Goal: Task Accomplishment & Management: Manage account settings

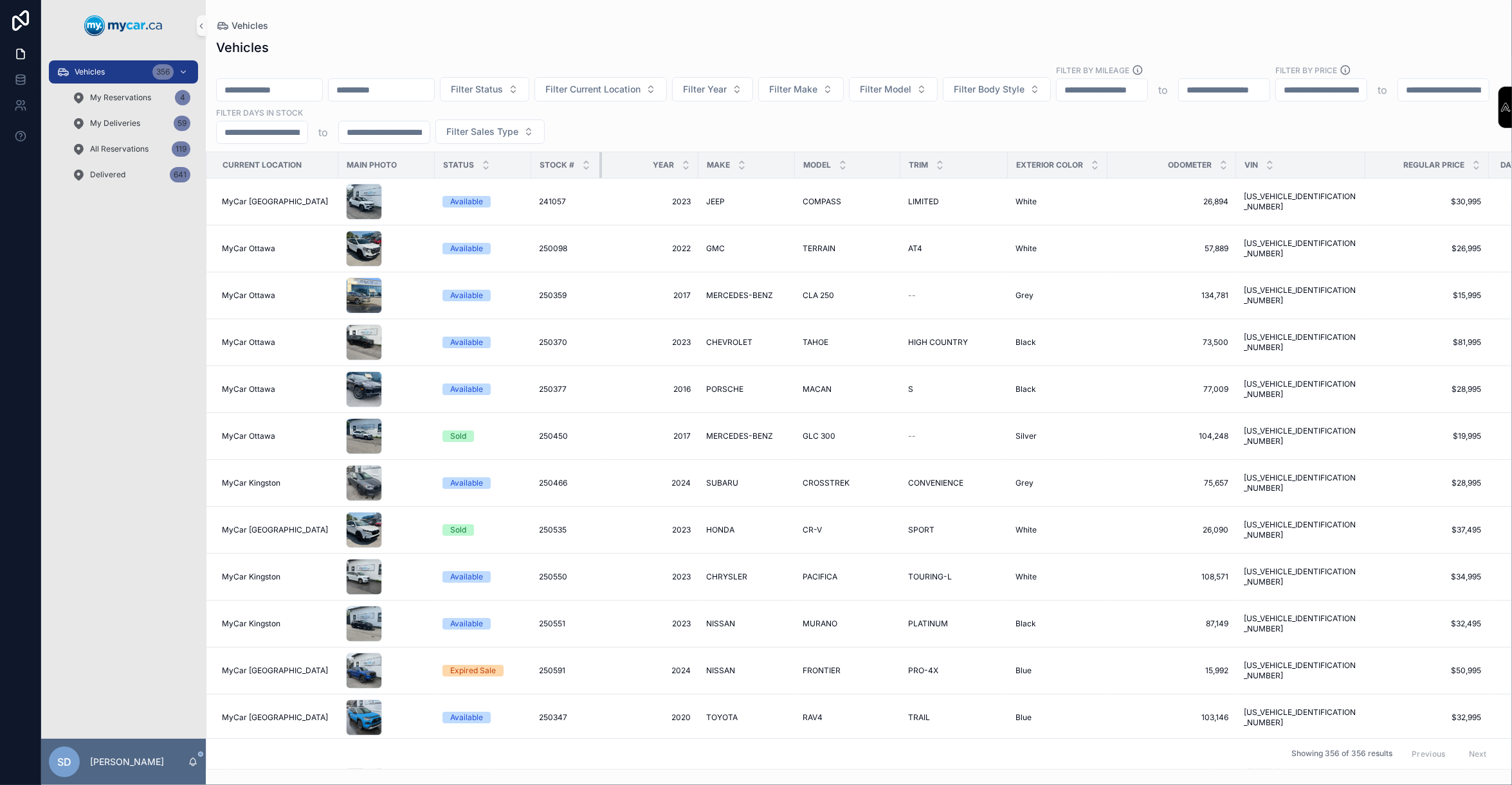
drag, startPoint x: 626, startPoint y: 168, endPoint x: 600, endPoint y: 166, distance: 26.1
click at [600, 166] on div "scrollable content" at bounding box center [602, 165] width 6 height 26
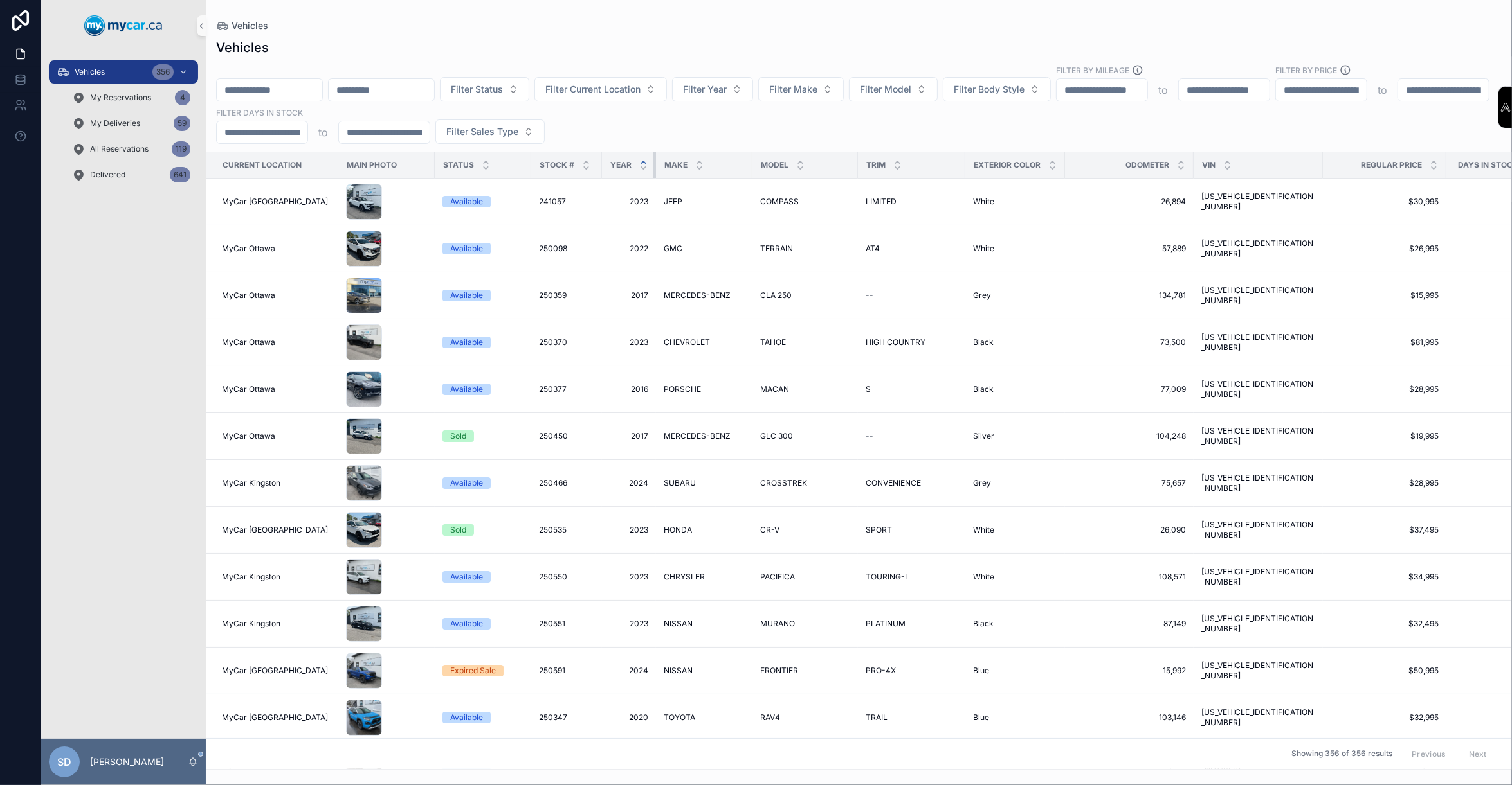
drag, startPoint x: 696, startPoint y: 165, endPoint x: 645, endPoint y: 161, distance: 51.2
click at [645, 161] on th "Year" at bounding box center [628, 165] width 54 height 27
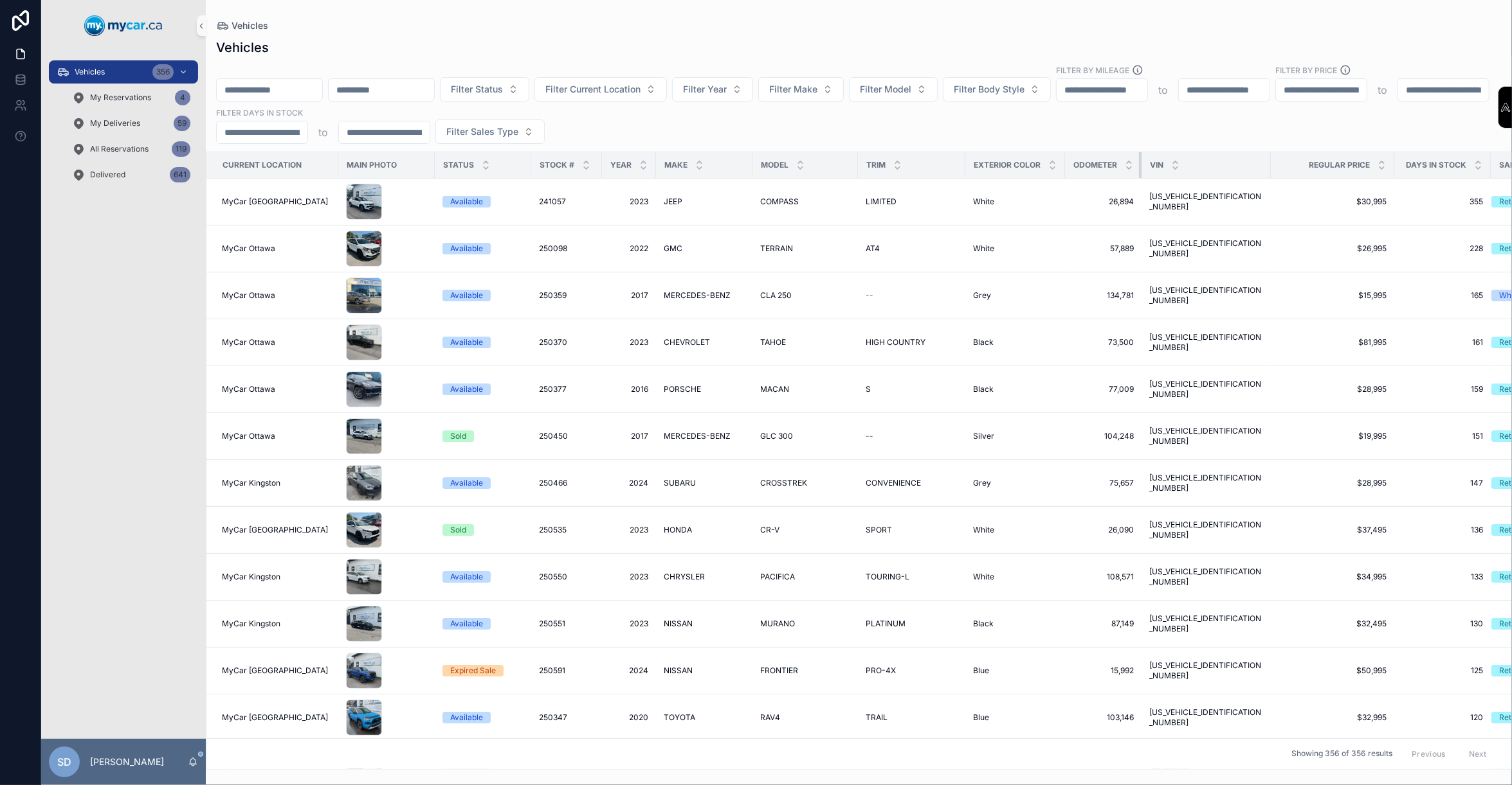
drag, startPoint x: 1184, startPoint y: 167, endPoint x: 1114, endPoint y: 164, distance: 70.1
click at [1114, 164] on th "Odometer" at bounding box center [1103, 165] width 76 height 27
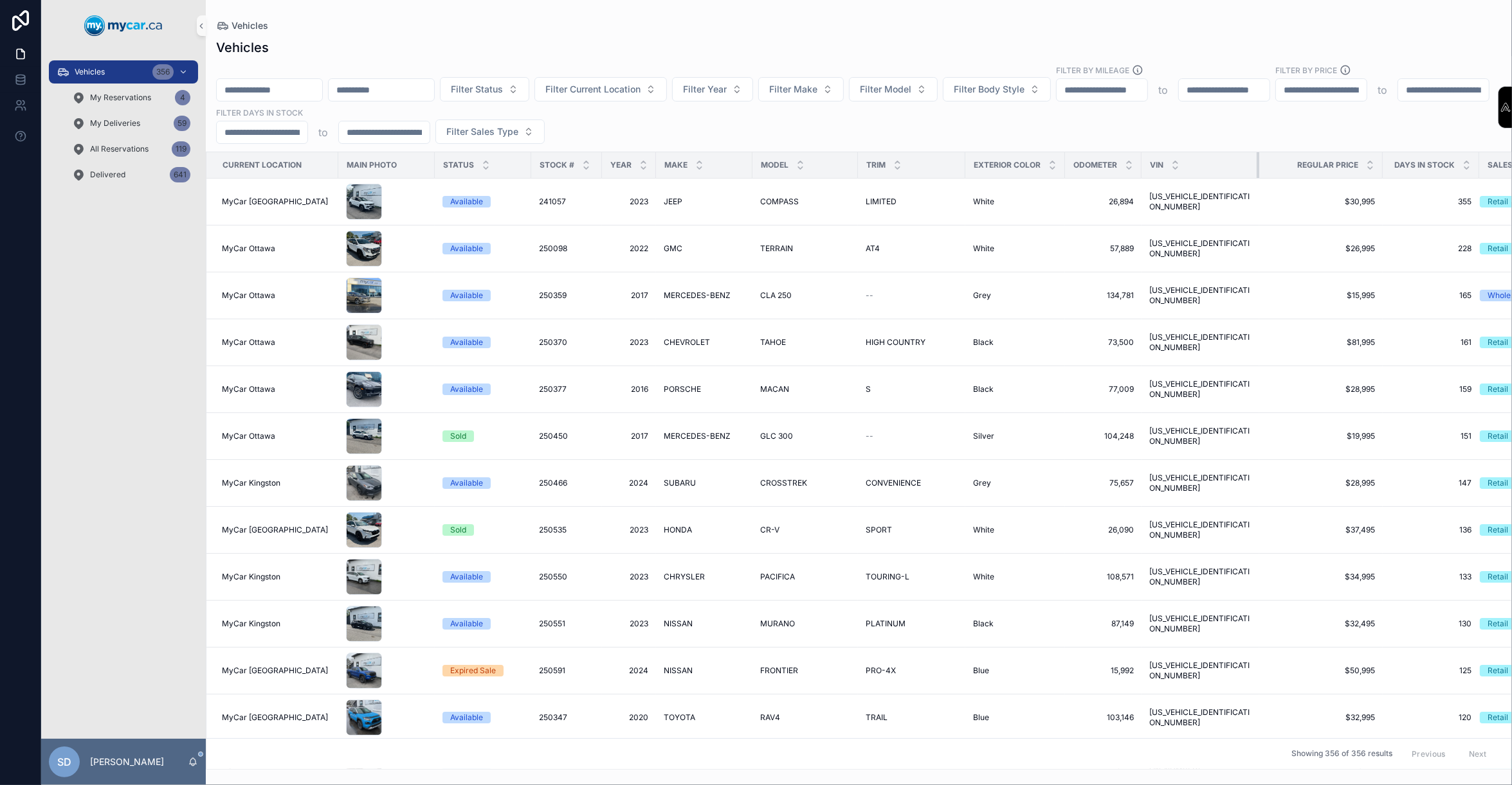
drag, startPoint x: 1250, startPoint y: 162, endPoint x: 1238, endPoint y: 168, distance: 13.4
click at [1256, 168] on div "scrollable content" at bounding box center [1259, 165] width 6 height 26
drag, startPoint x: 1190, startPoint y: 161, endPoint x: 1203, endPoint y: 129, distance: 34.5
click at [1203, 129] on div "Filter Status Filter Current Location Filter Year Filter Make Filter Model Filt…" at bounding box center [858, 104] width 1306 height 80
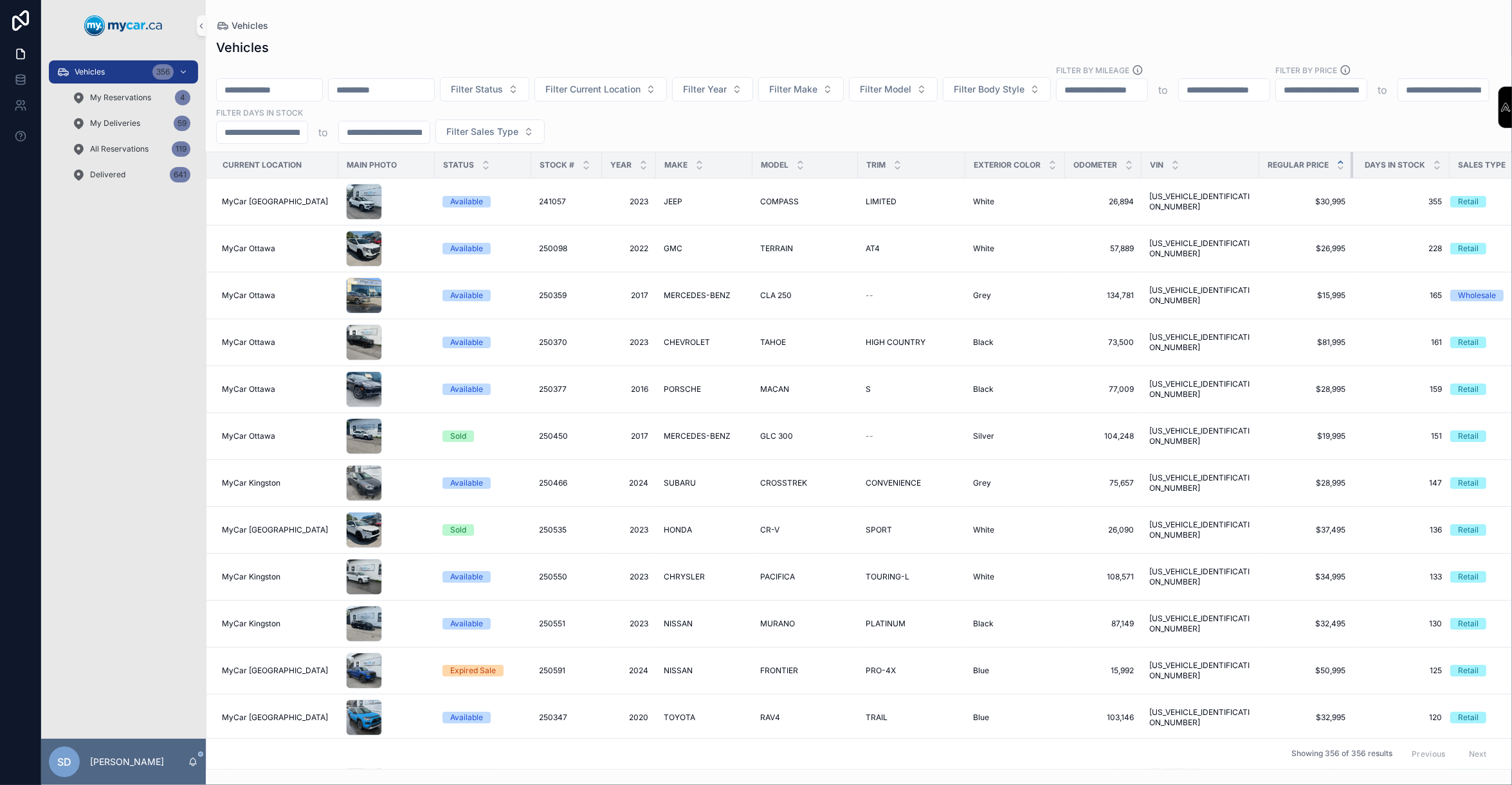
drag, startPoint x: 1362, startPoint y: 166, endPoint x: 1322, endPoint y: 164, distance: 40.0
click at [1322, 164] on th "Regular Price" at bounding box center [1306, 165] width 94 height 27
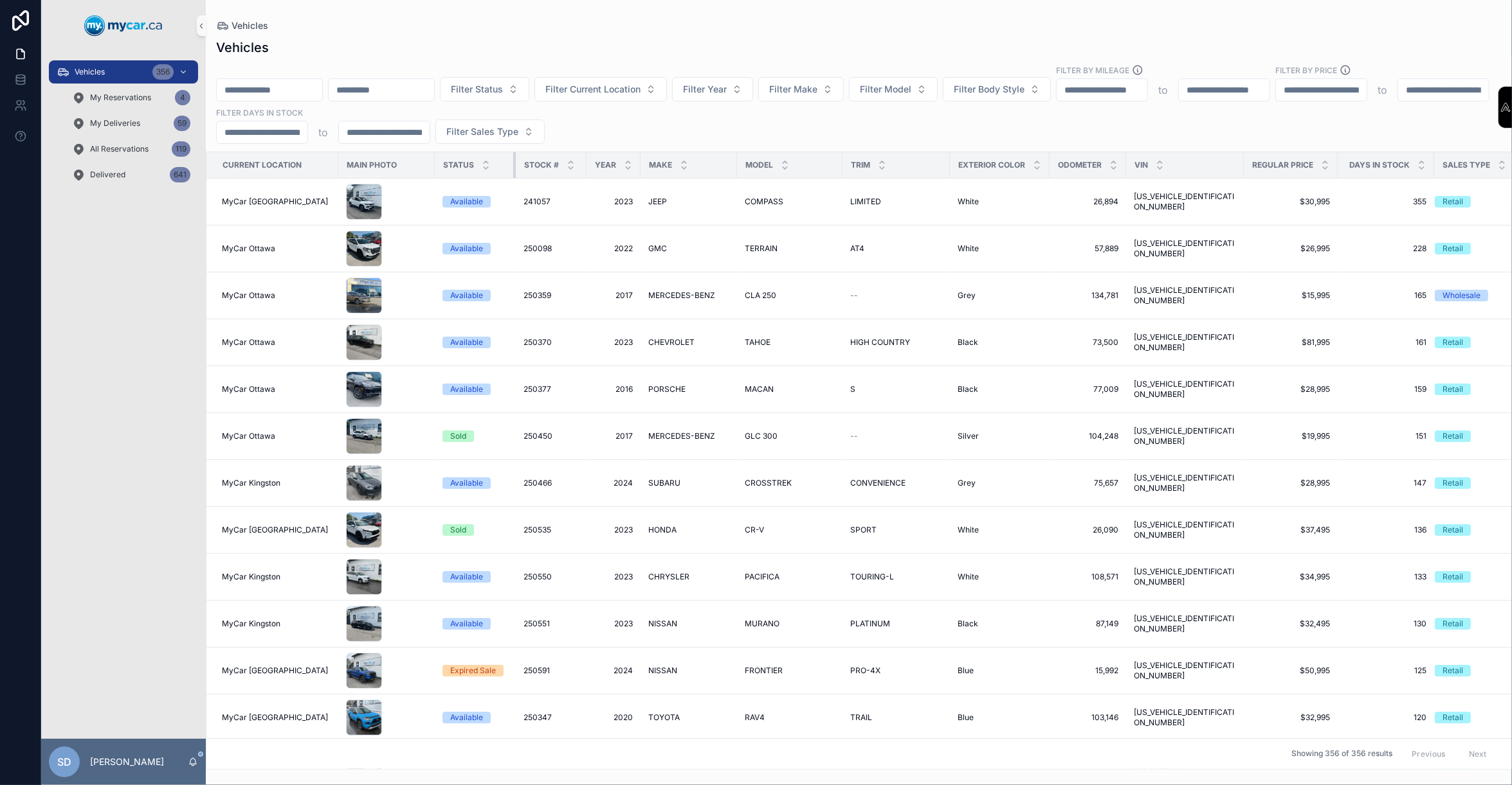
drag, startPoint x: 528, startPoint y: 164, endPoint x: 513, endPoint y: 162, distance: 15.1
click at [513, 162] on div "scrollable content" at bounding box center [516, 165] width 6 height 26
drag, startPoint x: 434, startPoint y: 162, endPoint x: 425, endPoint y: 162, distance: 9.0
click at [425, 162] on tr "Current Location Main Photo Status Stock # Year Make Model Trim Exterior Color …" at bounding box center [869, 165] width 1325 height 27
click at [1034, 164] on th "Exterior Color" at bounding box center [998, 165] width 100 height 27
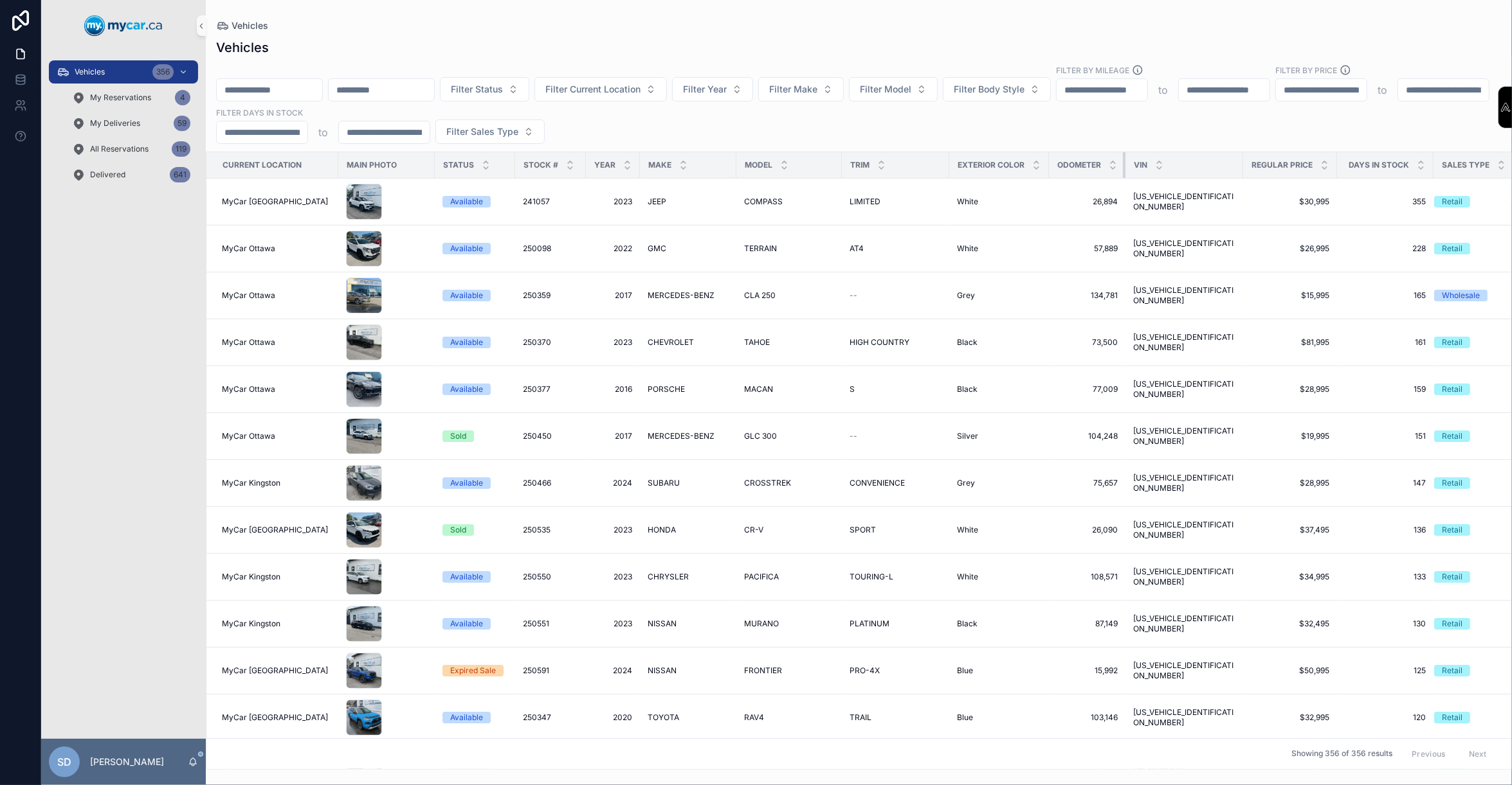
click at [1113, 165] on th "Odometer" at bounding box center [1086, 165] width 76 height 27
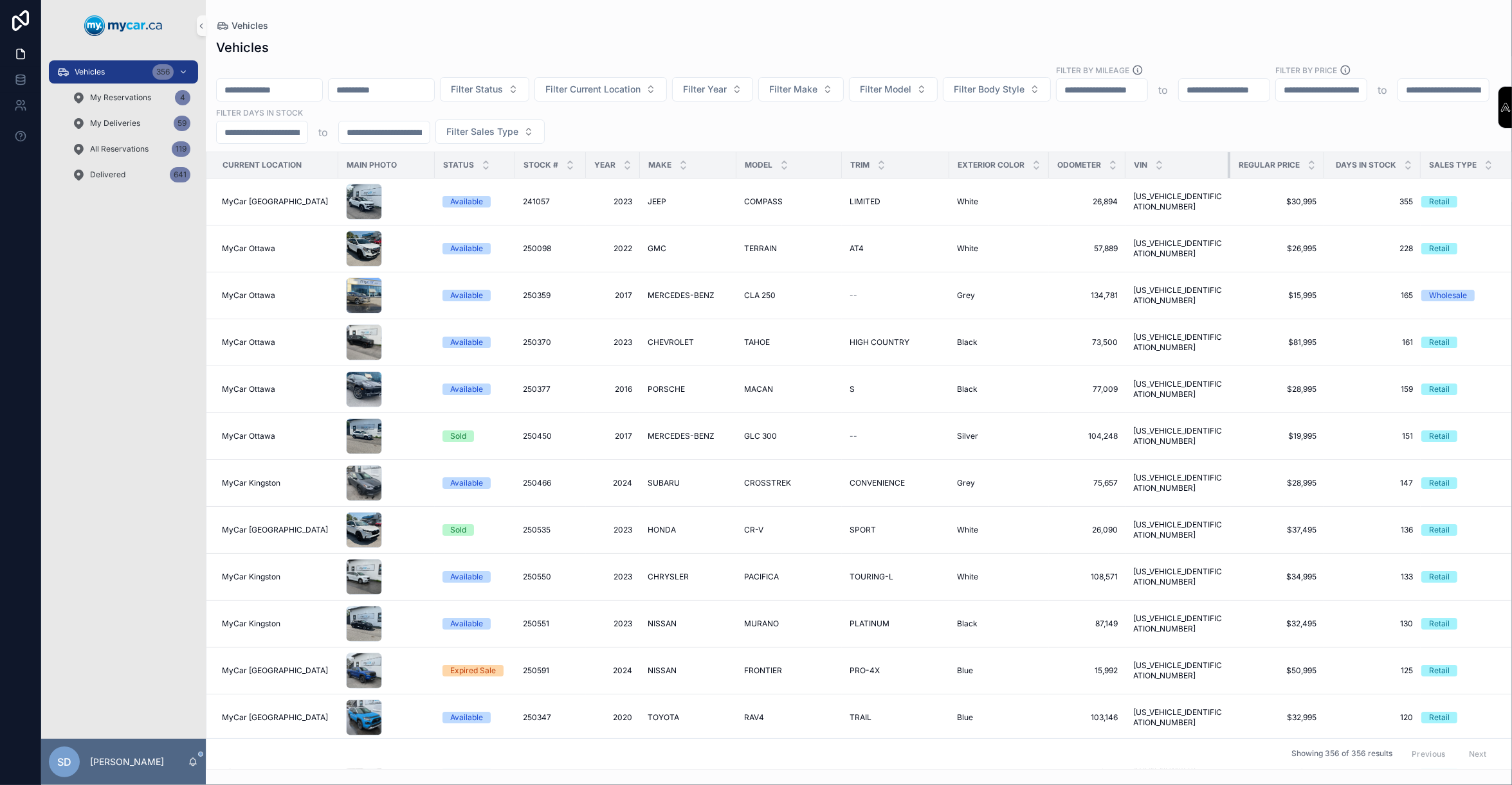
drag, startPoint x: 1222, startPoint y: 164, endPoint x: 1209, endPoint y: 160, distance: 13.6
click at [1209, 160] on th "VIN" at bounding box center [1177, 165] width 105 height 27
drag, startPoint x: 1312, startPoint y: 164, endPoint x: 1304, endPoint y: 162, distance: 8.2
click at [1304, 162] on th "Regular Price" at bounding box center [1277, 165] width 94 height 27
drag, startPoint x: 1408, startPoint y: 164, endPoint x: 1396, endPoint y: 164, distance: 12.0
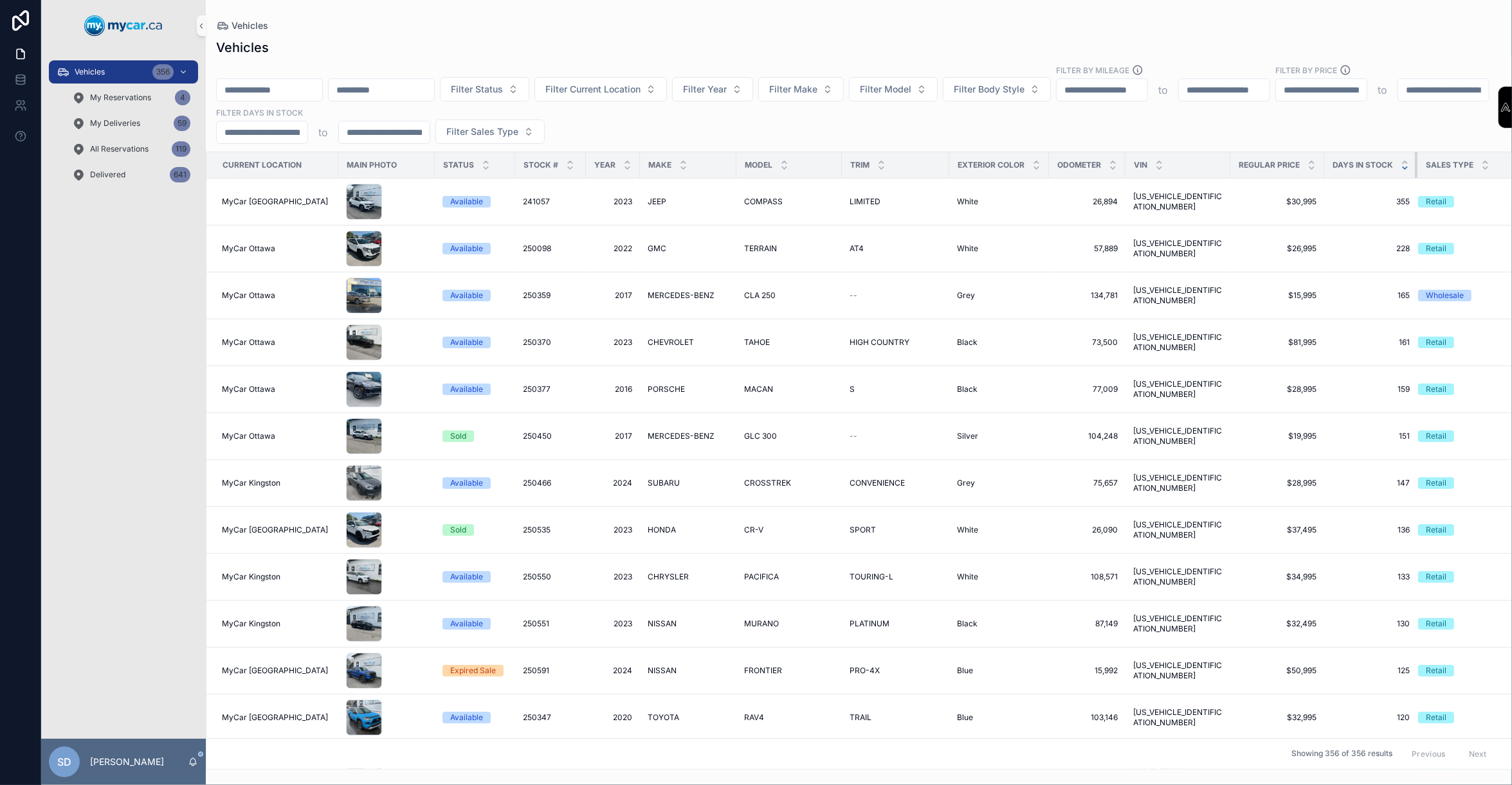
click at [1396, 164] on th "Days In Stock" at bounding box center [1371, 165] width 94 height 27
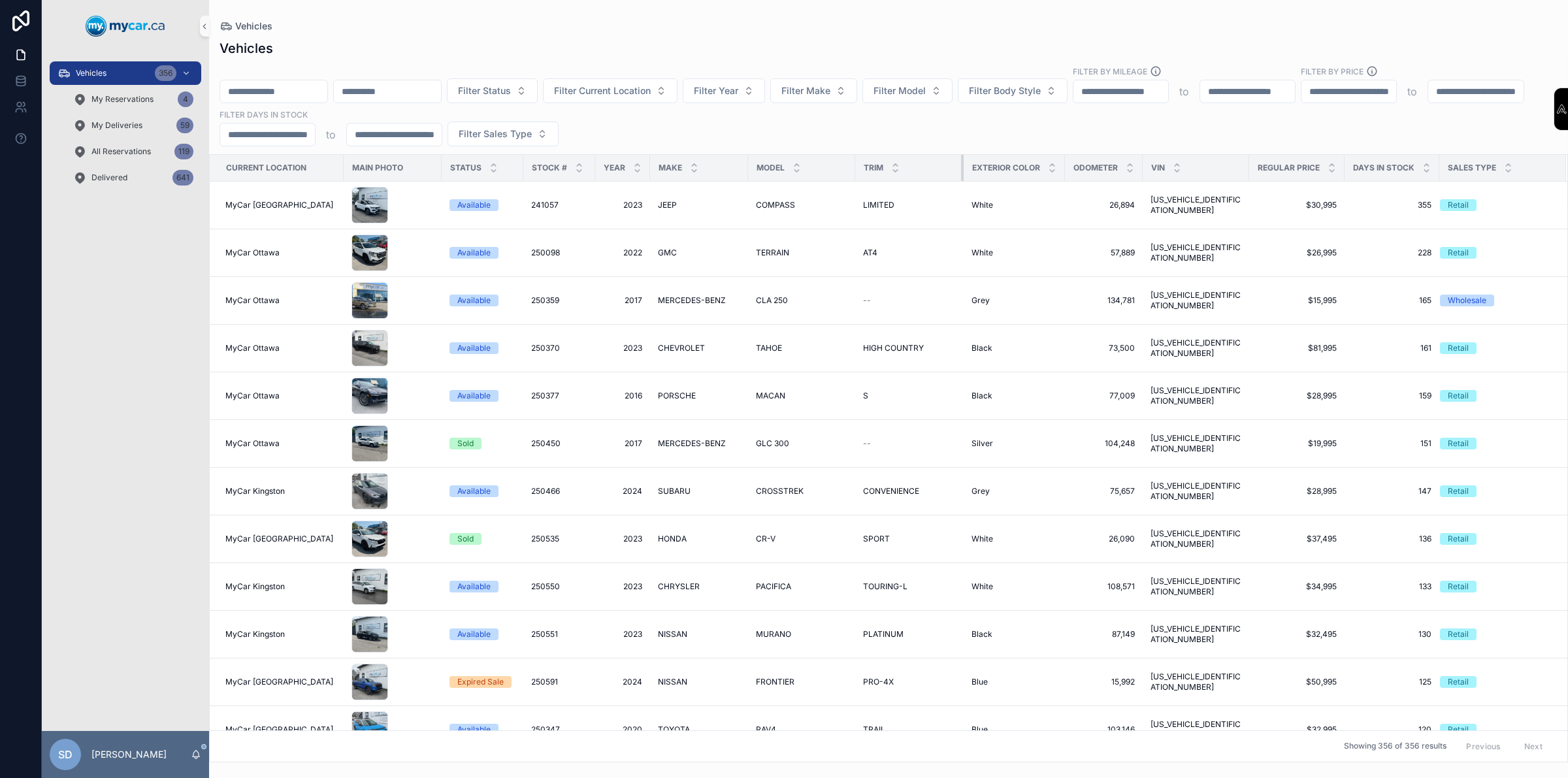
click at [961, 171] on div "scrollable content" at bounding box center [964, 168] width 6 height 26
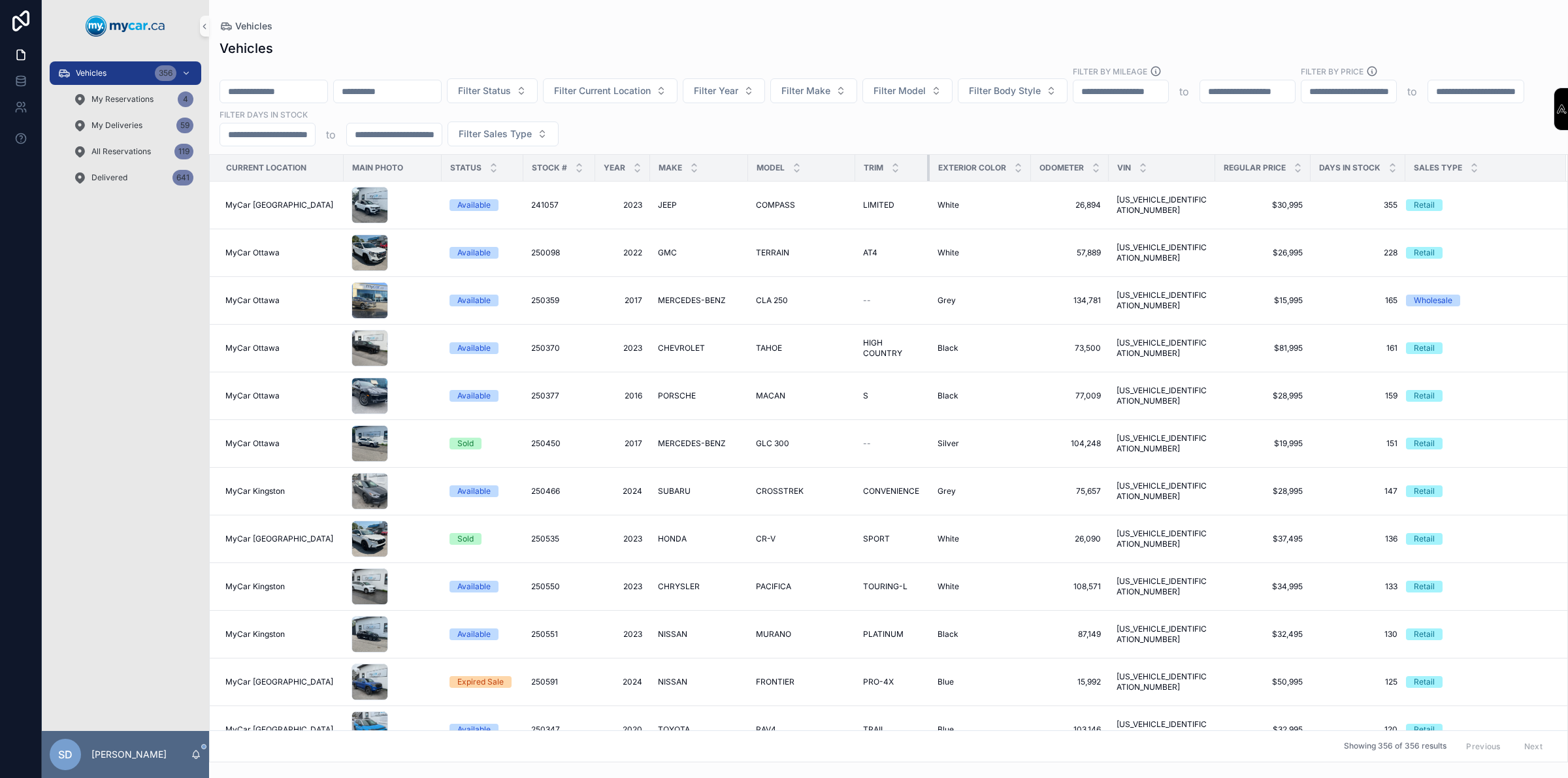
drag, startPoint x: 952, startPoint y: 167, endPoint x: 918, endPoint y: 178, distance: 35.7
click at [928, 178] on div "scrollable content" at bounding box center [930, 168] width 6 height 26
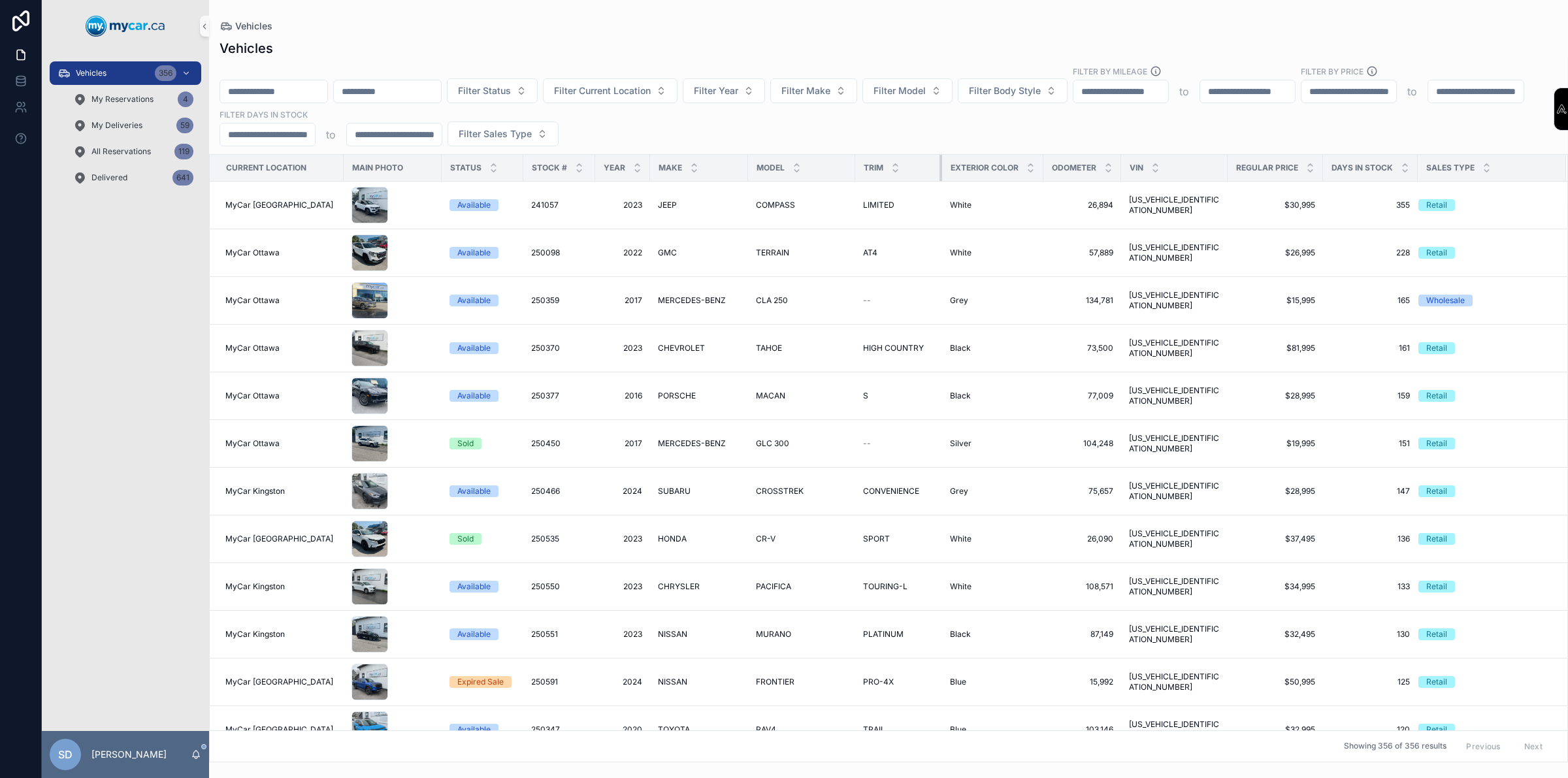
drag, startPoint x: 918, startPoint y: 174, endPoint x: 931, endPoint y: 178, distance: 13.6
click at [940, 178] on div "scrollable content" at bounding box center [942, 168] width 6 height 26
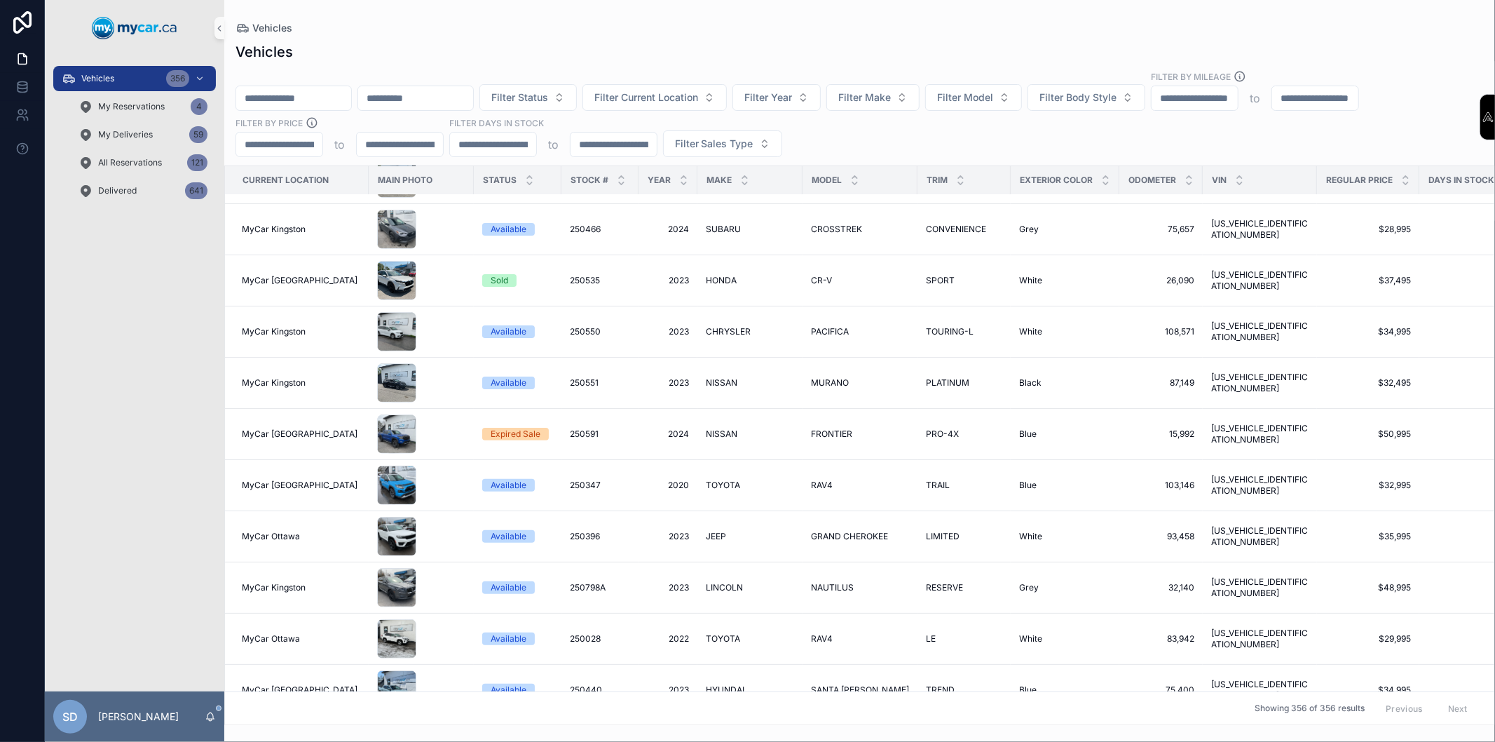
scroll to position [389, 0]
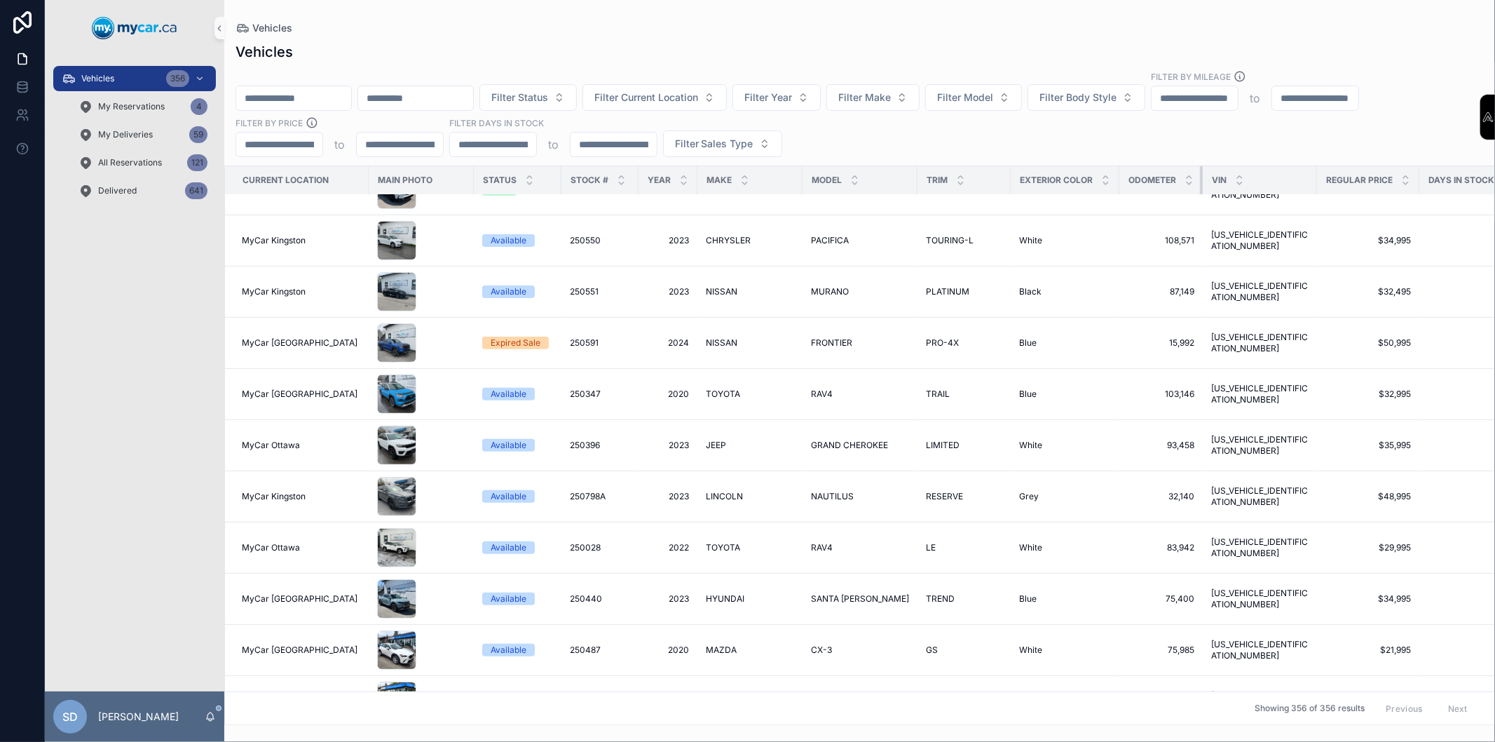
drag, startPoint x: 1191, startPoint y: 183, endPoint x: 1162, endPoint y: 184, distance: 29.5
click at [1162, 184] on th "Odometer" at bounding box center [1160, 180] width 83 height 29
drag, startPoint x: 1106, startPoint y: 178, endPoint x: 1086, endPoint y: 179, distance: 19.6
click at [1086, 179] on th "Exterior Color" at bounding box center [1065, 180] width 109 height 29
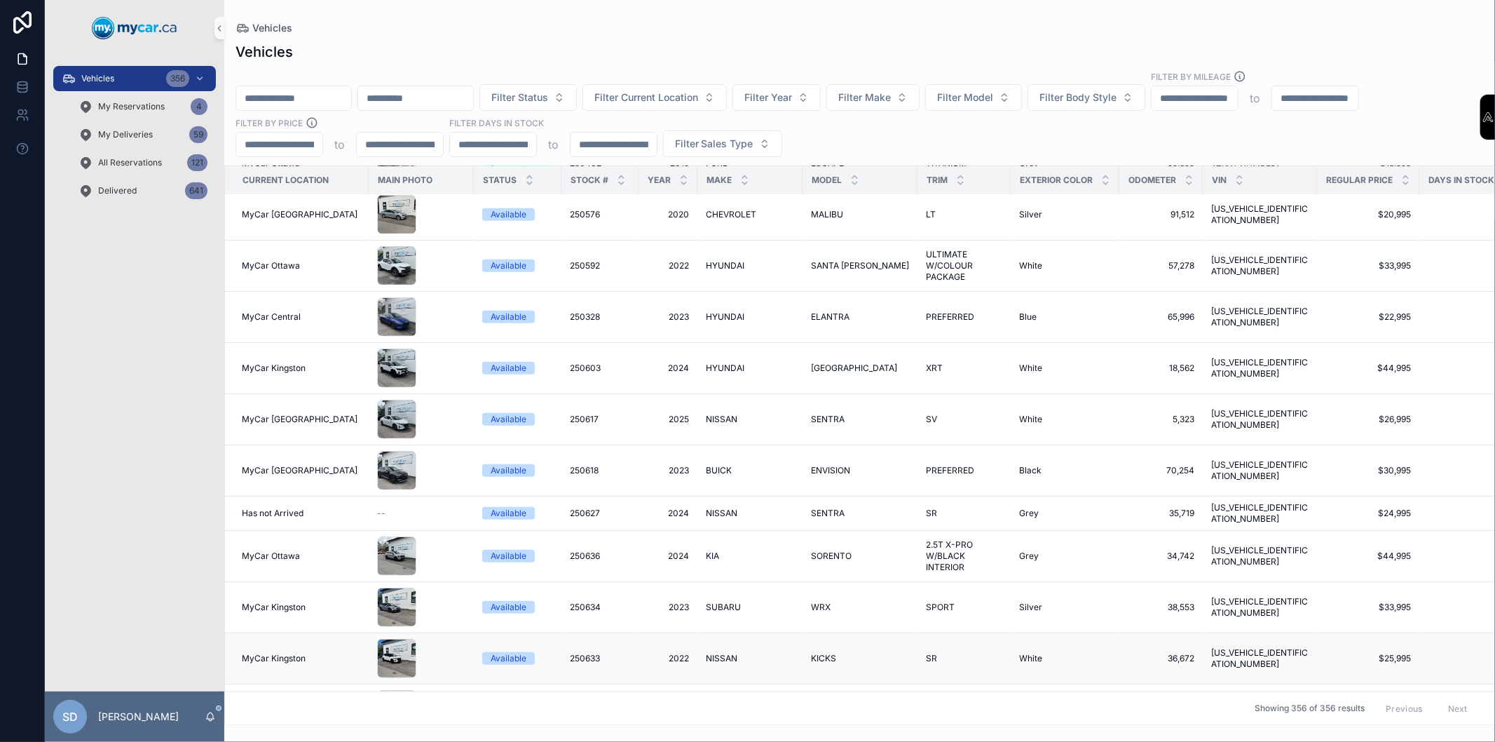
scroll to position [1402, 0]
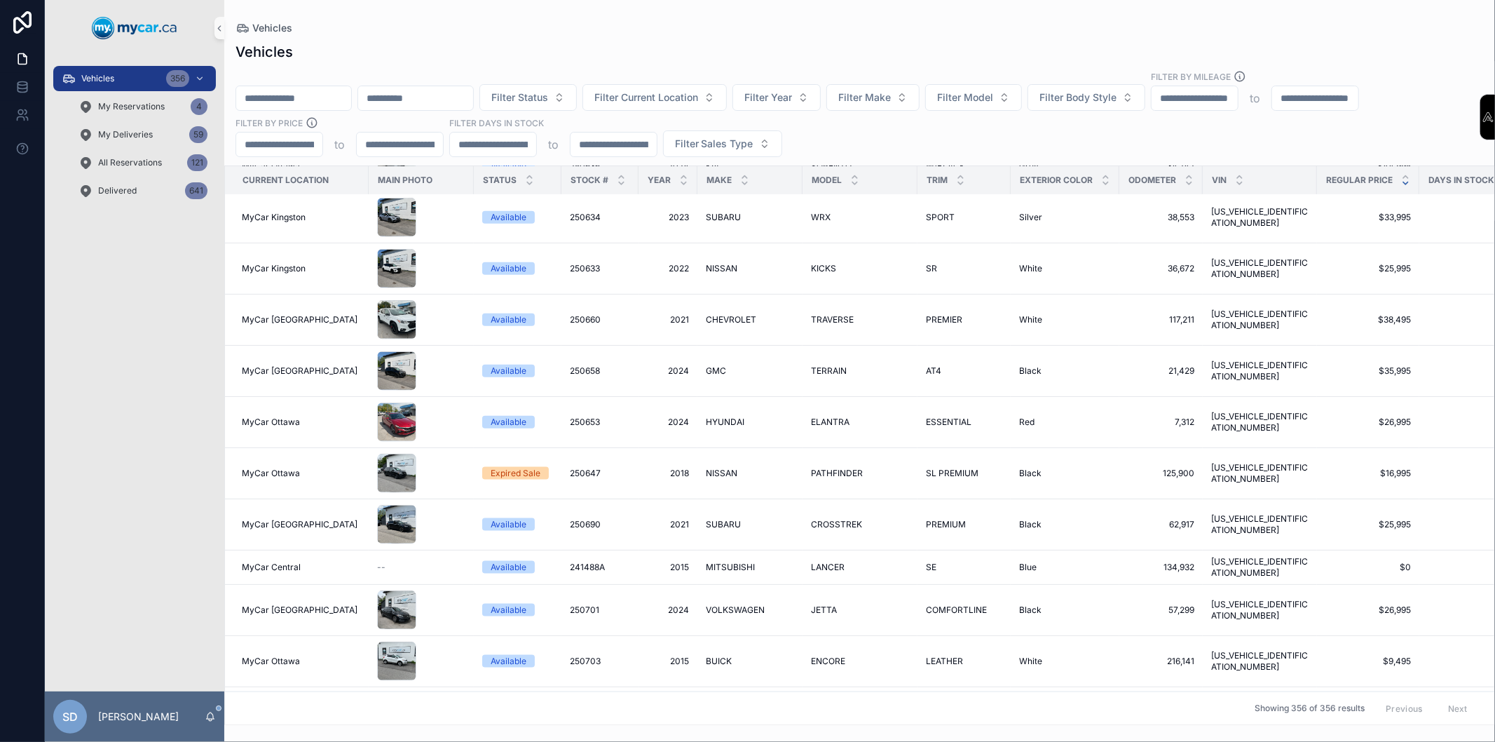
click at [1401, 178] on div "scrollable content" at bounding box center [1405, 179] width 9 height 15
click at [1401, 185] on icon "scrollable content" at bounding box center [1405, 183] width 9 height 9
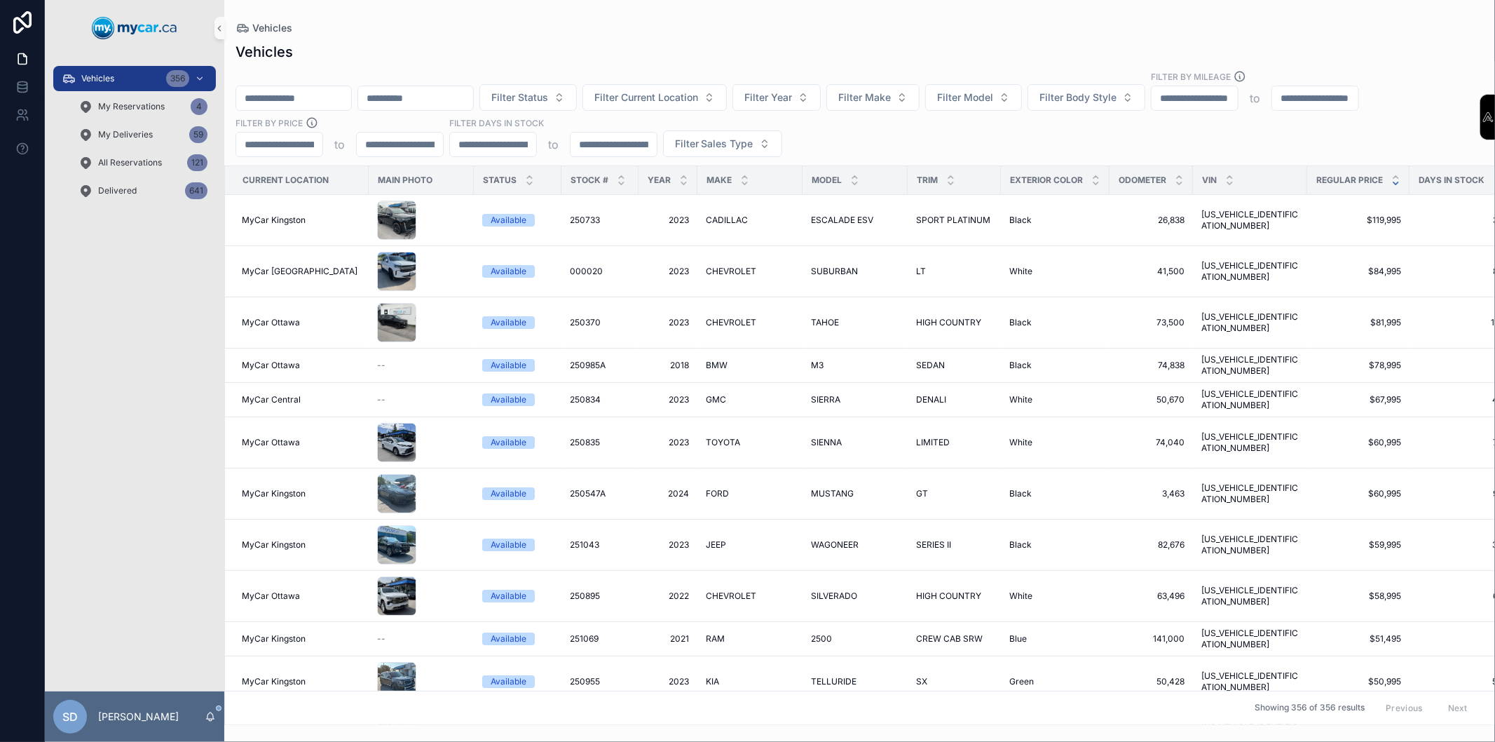
click at [1390, 188] on div "Regular Price" at bounding box center [1358, 180] width 101 height 27
click at [577, 109] on button "Filter Status" at bounding box center [527, 97] width 97 height 27
click at [598, 64] on div "Vehicles Filter Status Filter Current Location Filter Year Filter Make Filter M…" at bounding box center [859, 379] width 1271 height 691
click at [548, 97] on span "Filter Status" at bounding box center [519, 97] width 57 height 14
click at [580, 52] on div "Vehicles" at bounding box center [859, 52] width 1248 height 20
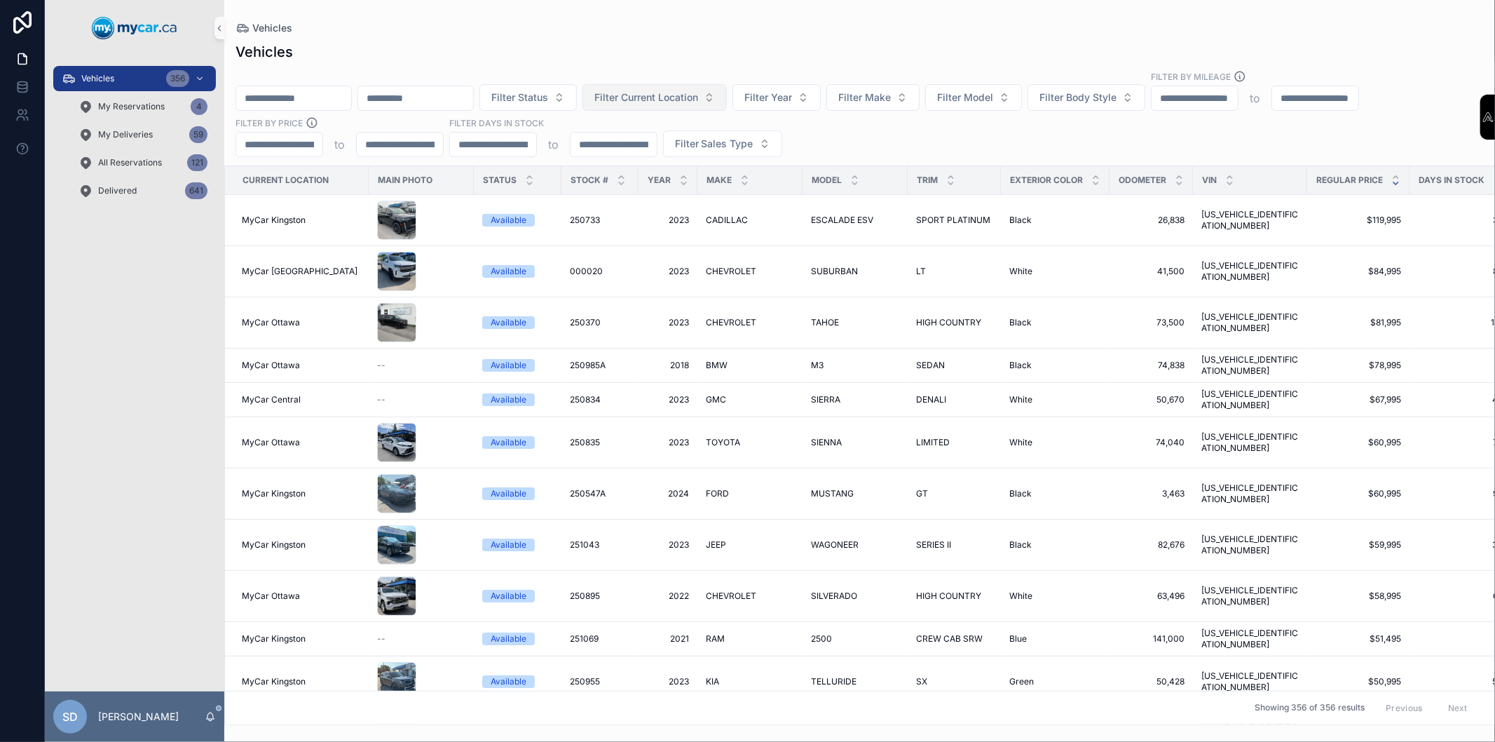
click at [698, 103] on span "Filter Current Location" at bounding box center [646, 97] width 104 height 14
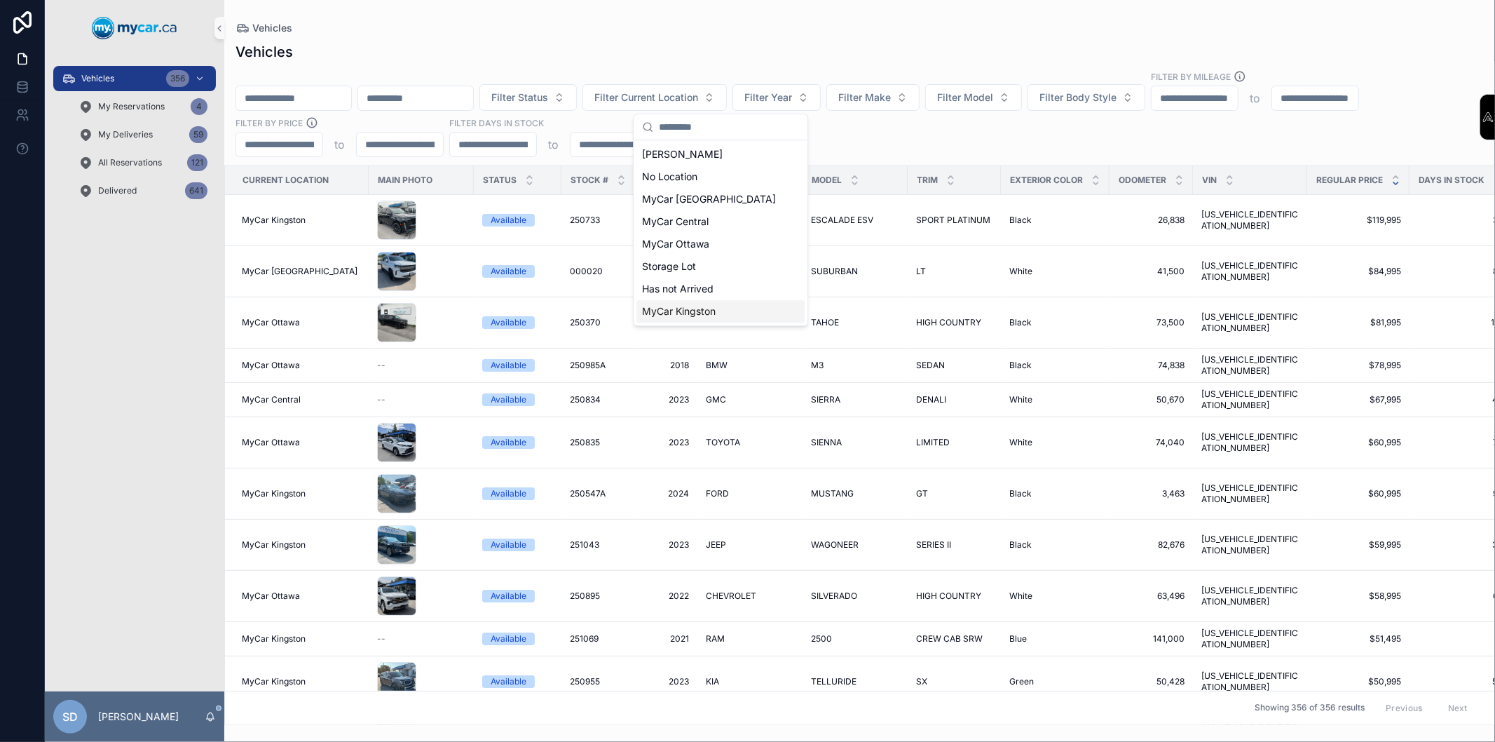
click at [694, 306] on span "MyCar Kingston" at bounding box center [679, 311] width 74 height 14
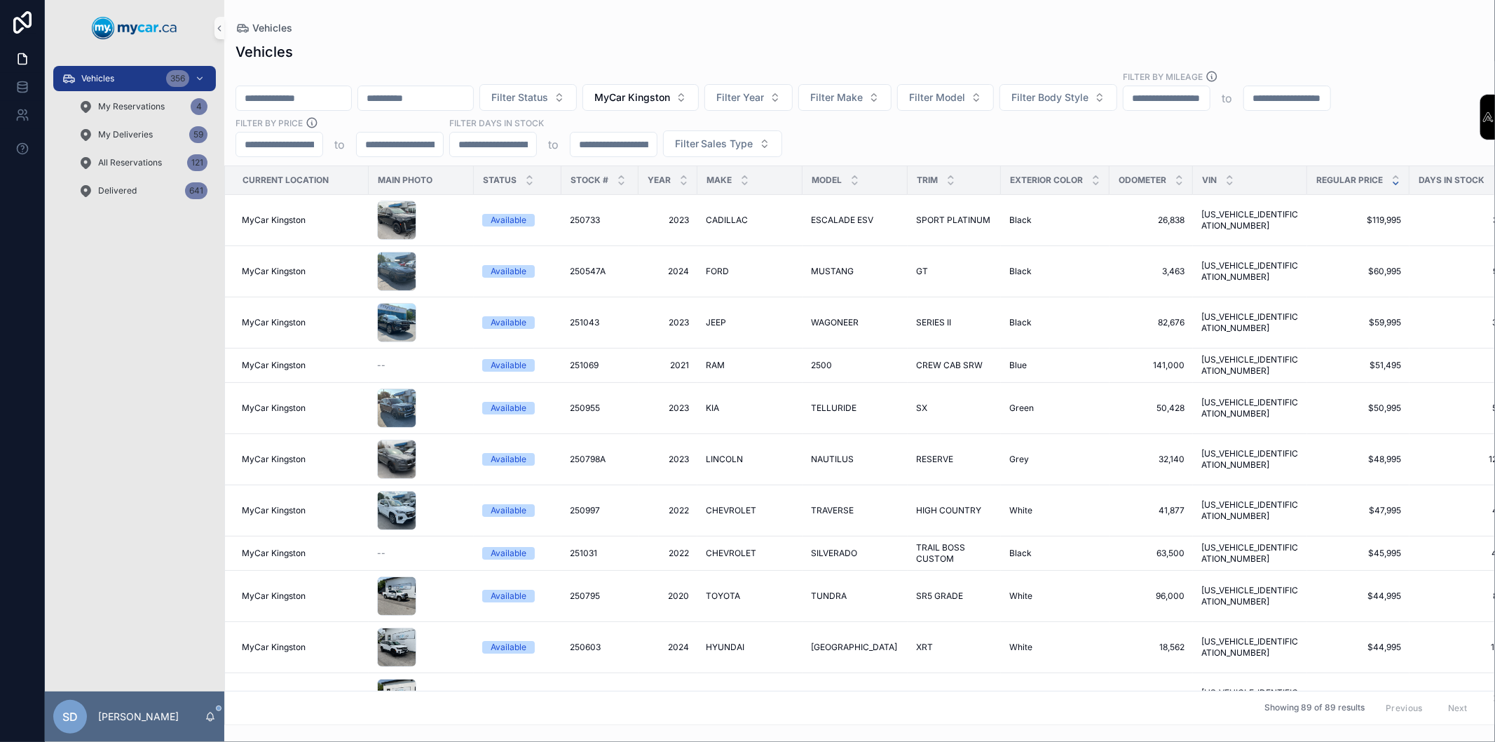
click at [1392, 187] on icon "scrollable content" at bounding box center [1395, 183] width 9 height 9
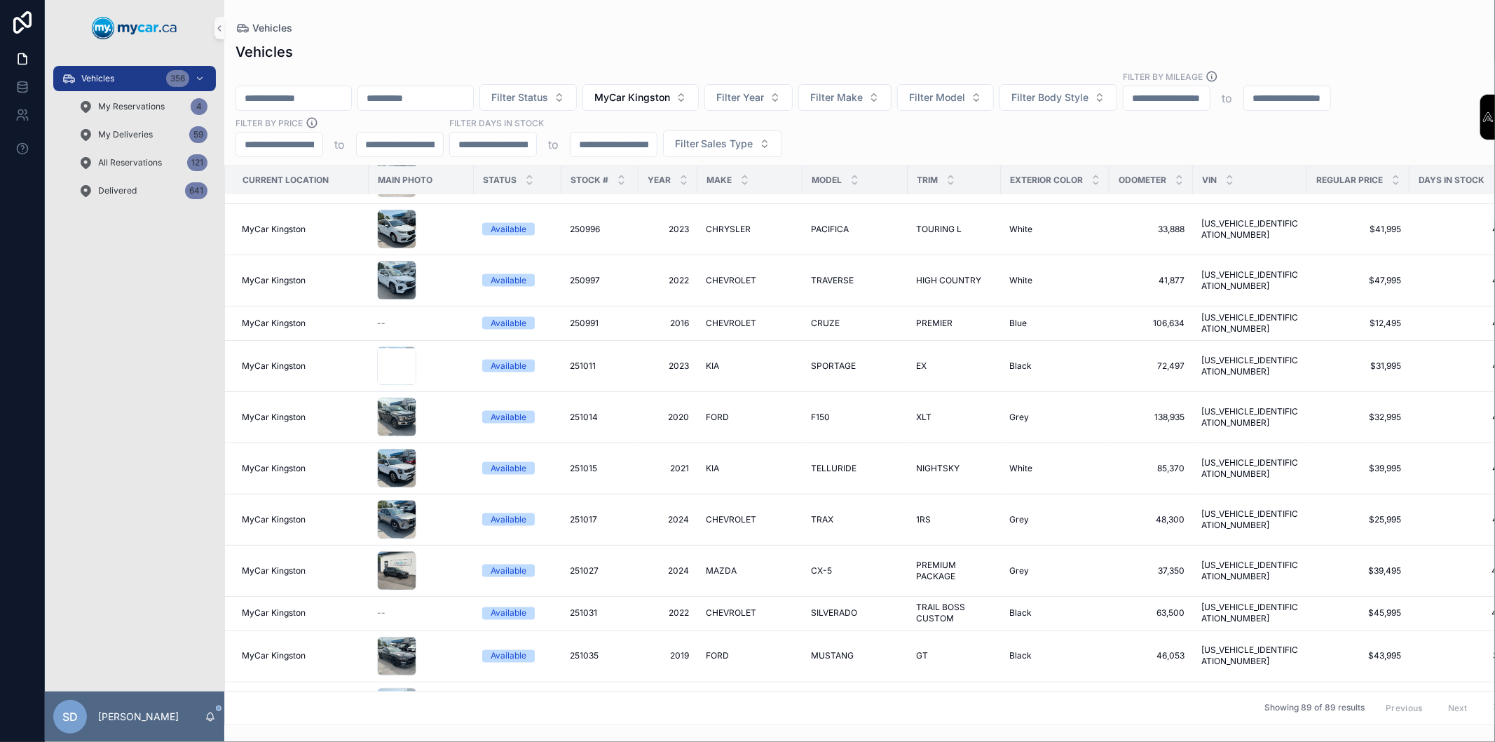
scroll to position [2334, 0]
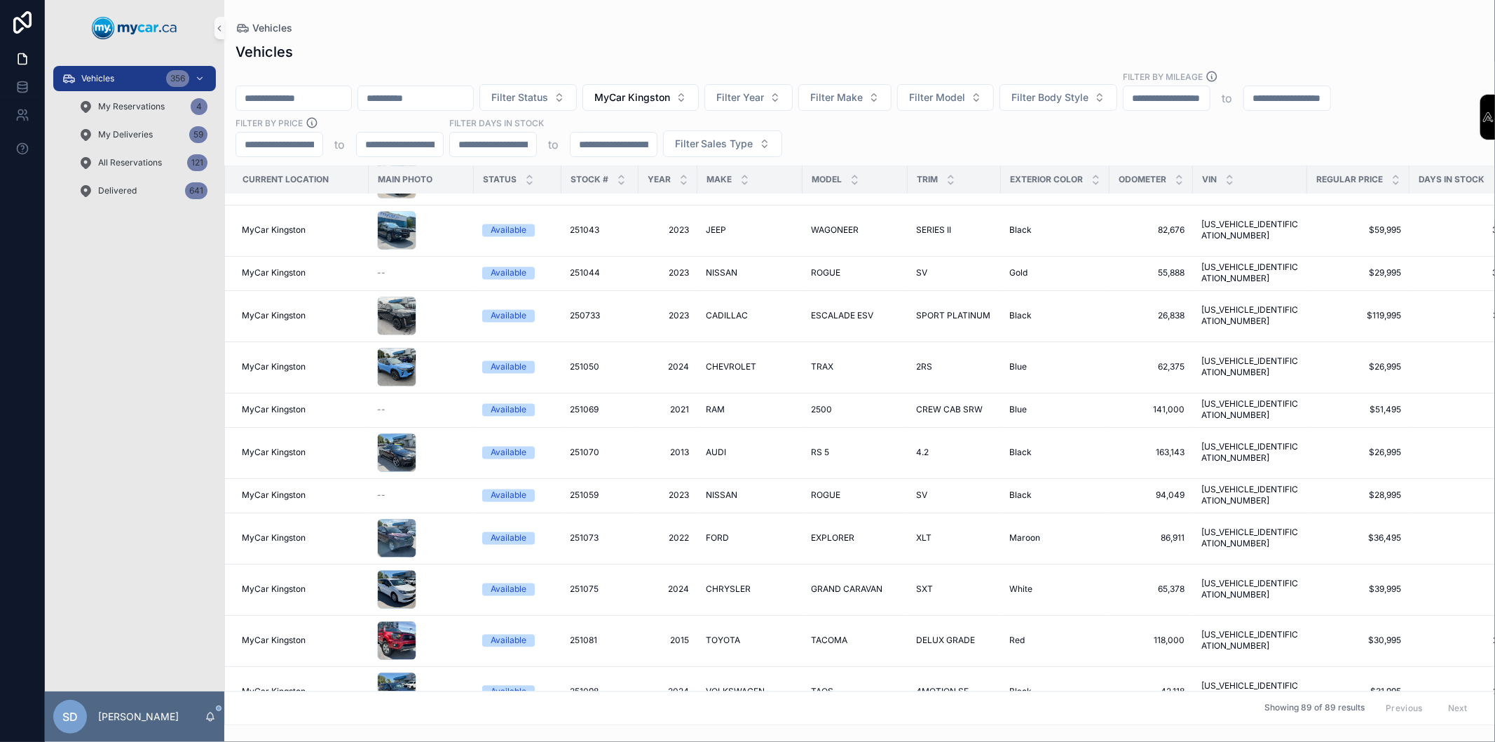
click at [1398, 184] on div "Regular Price" at bounding box center [1358, 180] width 101 height 27
click at [1395, 187] on icon "scrollable content" at bounding box center [1395, 183] width 9 height 9
click at [670, 95] on span "MyCar Kingston" at bounding box center [632, 97] width 76 height 14
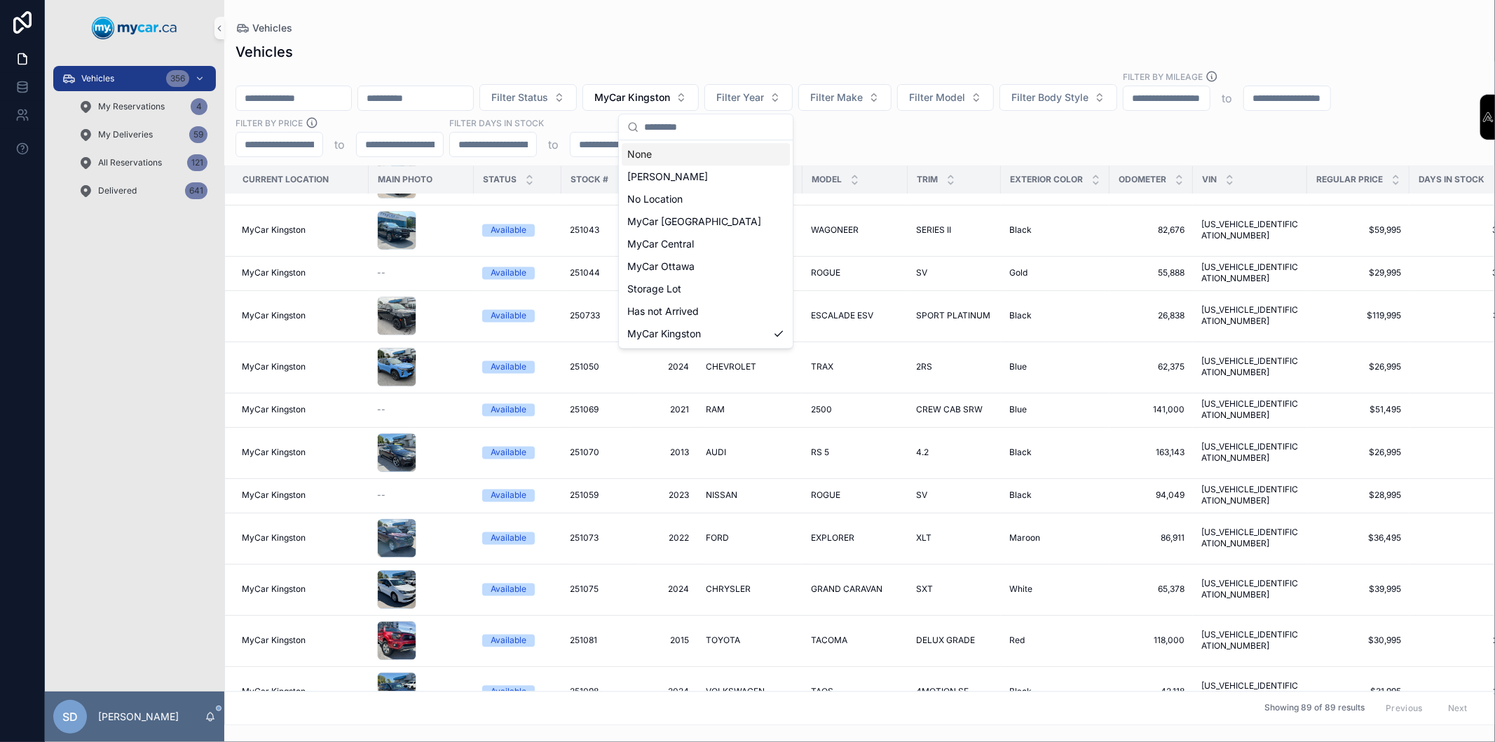
click at [650, 156] on div "None" at bounding box center [706, 154] width 168 height 22
click at [796, 100] on div "Filter Status MyCar Kingston Filter Year Filter Make Filter Model Filter Body S…" at bounding box center [859, 113] width 1271 height 87
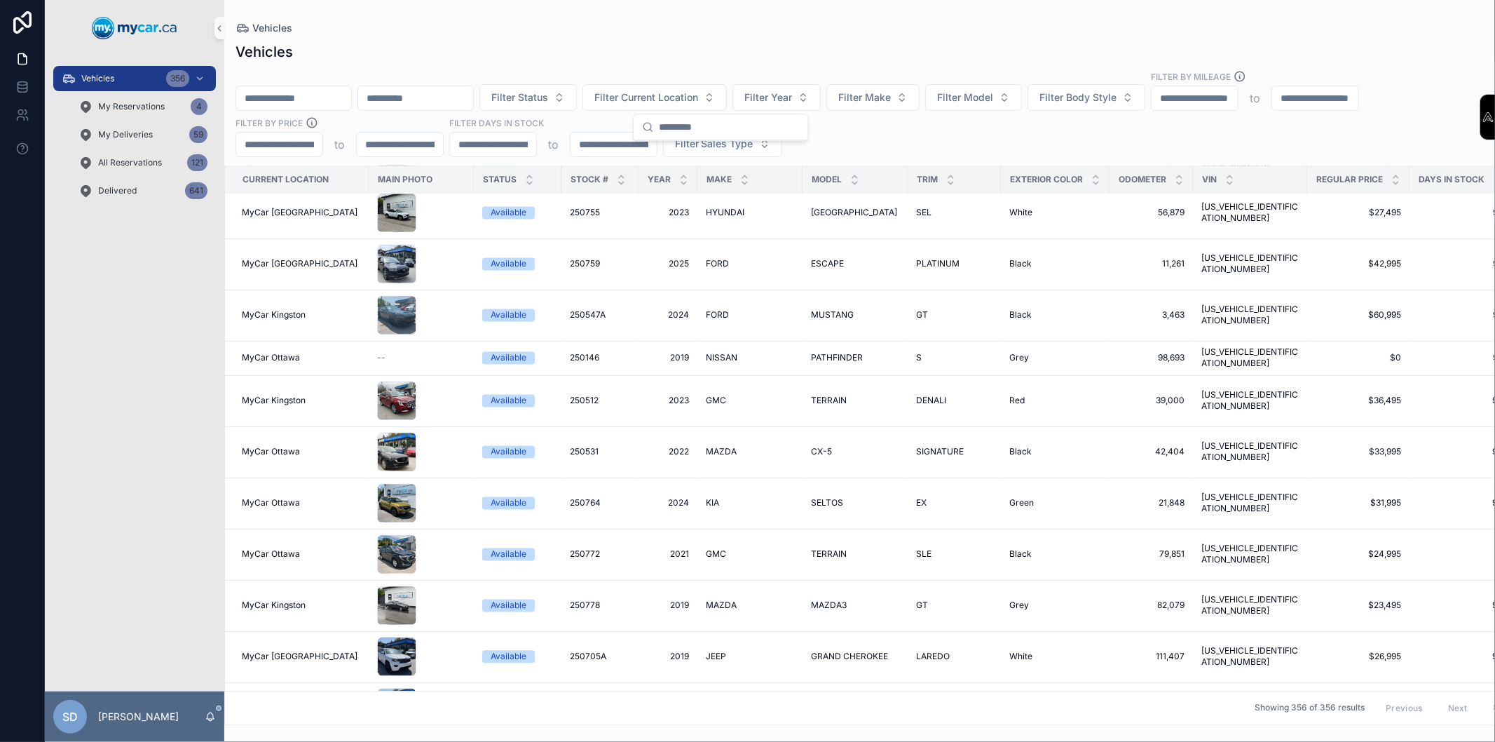
scroll to position [2377, 0]
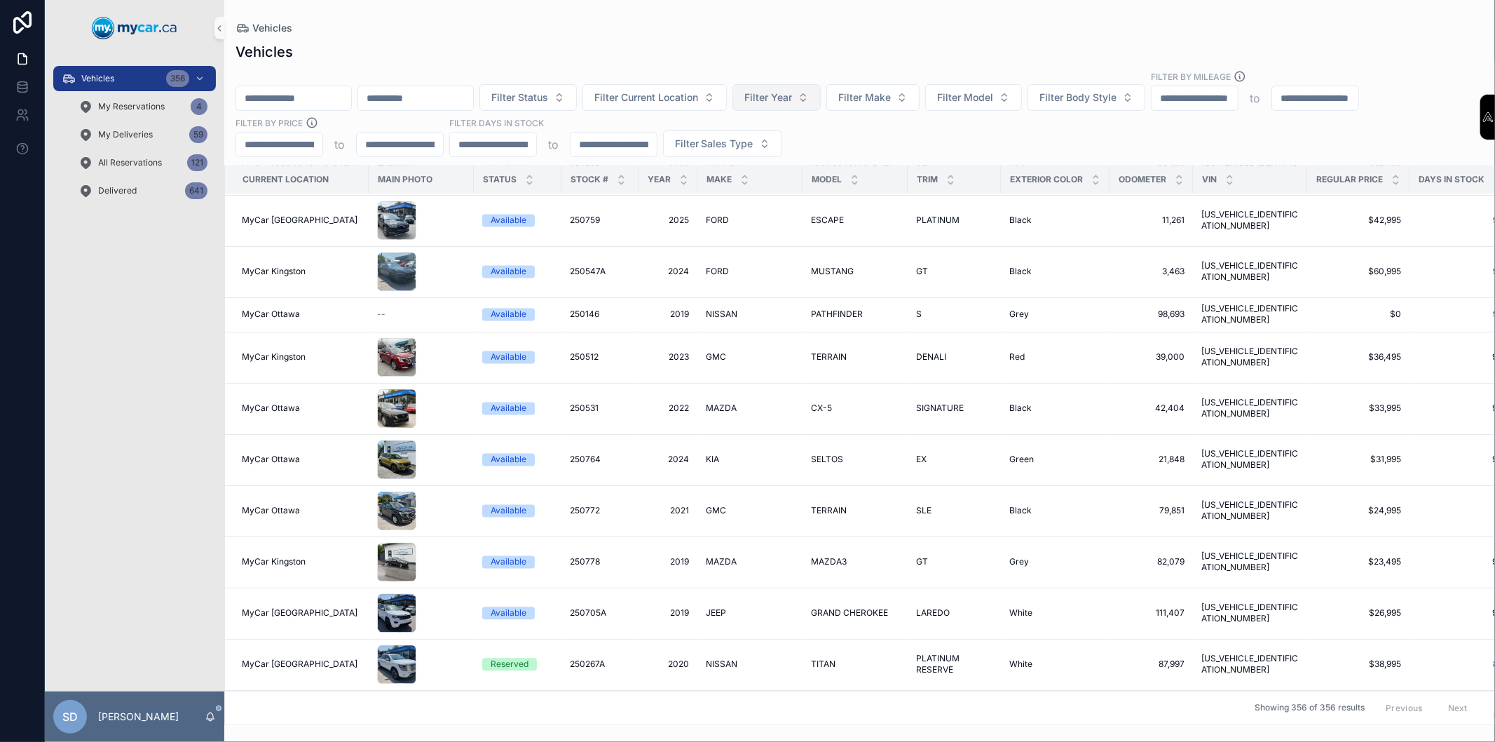
click at [792, 95] on span "Filter Year" at bounding box center [768, 97] width 48 height 14
click at [782, 310] on div "2019" at bounding box center [843, 311] width 168 height 22
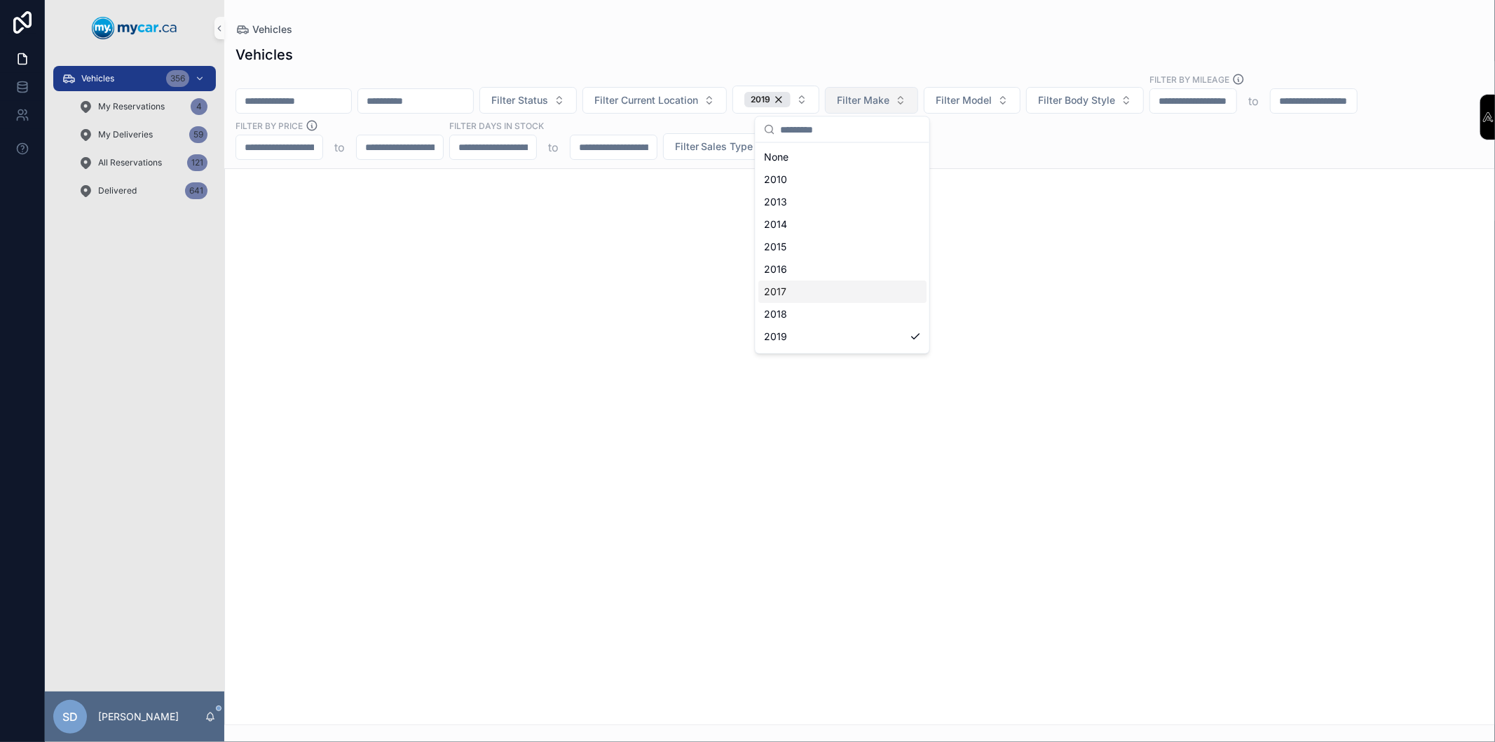
click at [889, 95] on span "Filter Make" at bounding box center [863, 100] width 53 height 14
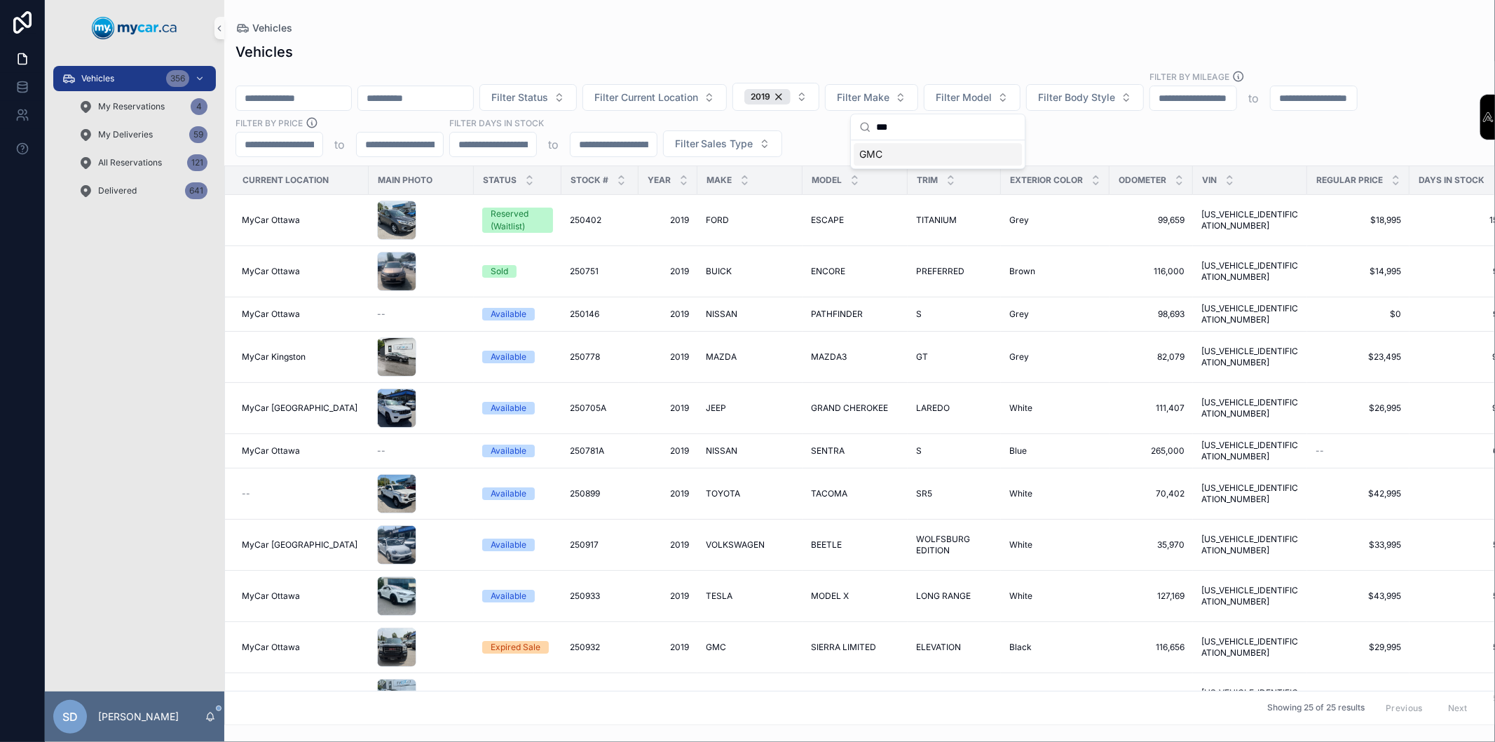
type input "***"
drag, startPoint x: 877, startPoint y: 143, endPoint x: 875, endPoint y: 150, distance: 7.5
click at [877, 143] on div "GMC" at bounding box center [938, 154] width 168 height 22
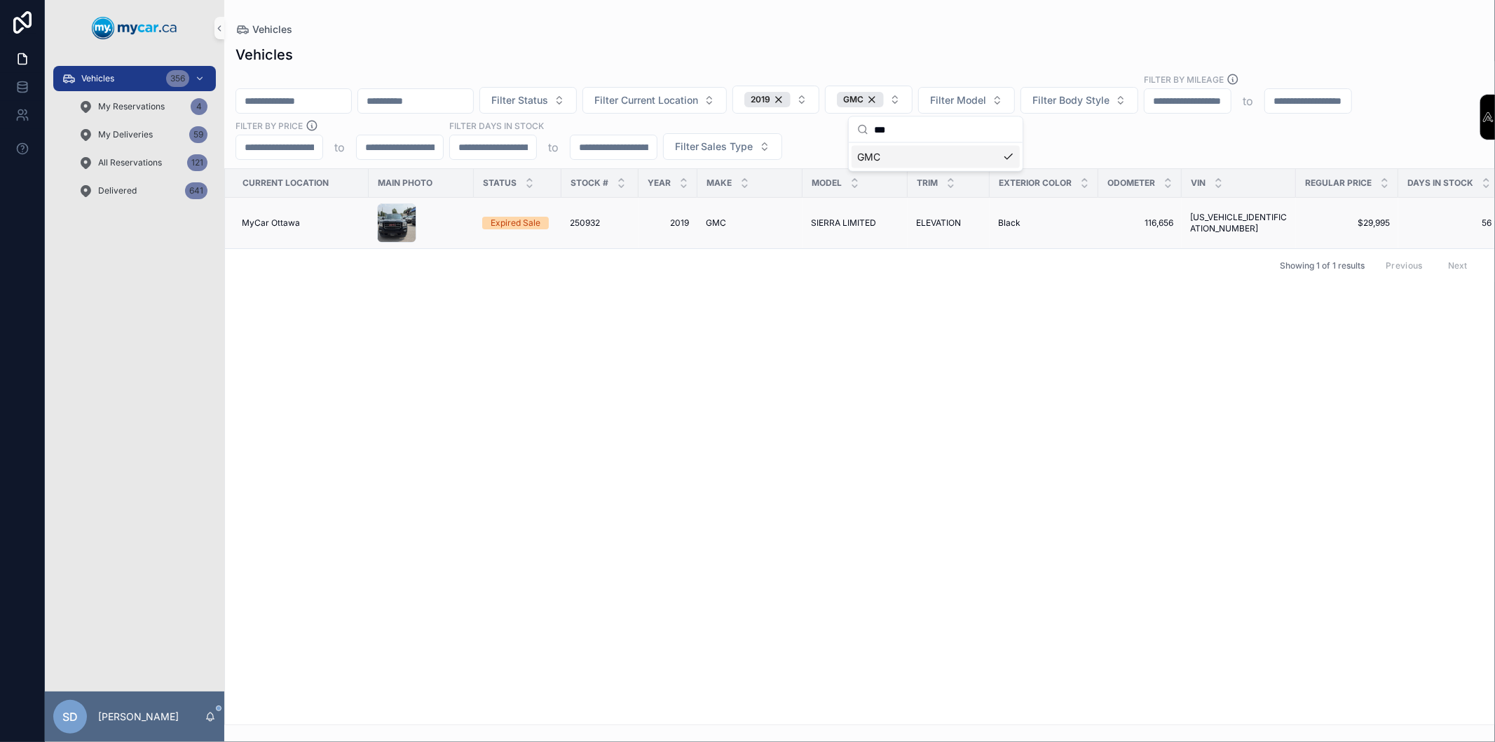
click at [515, 225] on div "Expired Sale" at bounding box center [516, 223] width 50 height 13
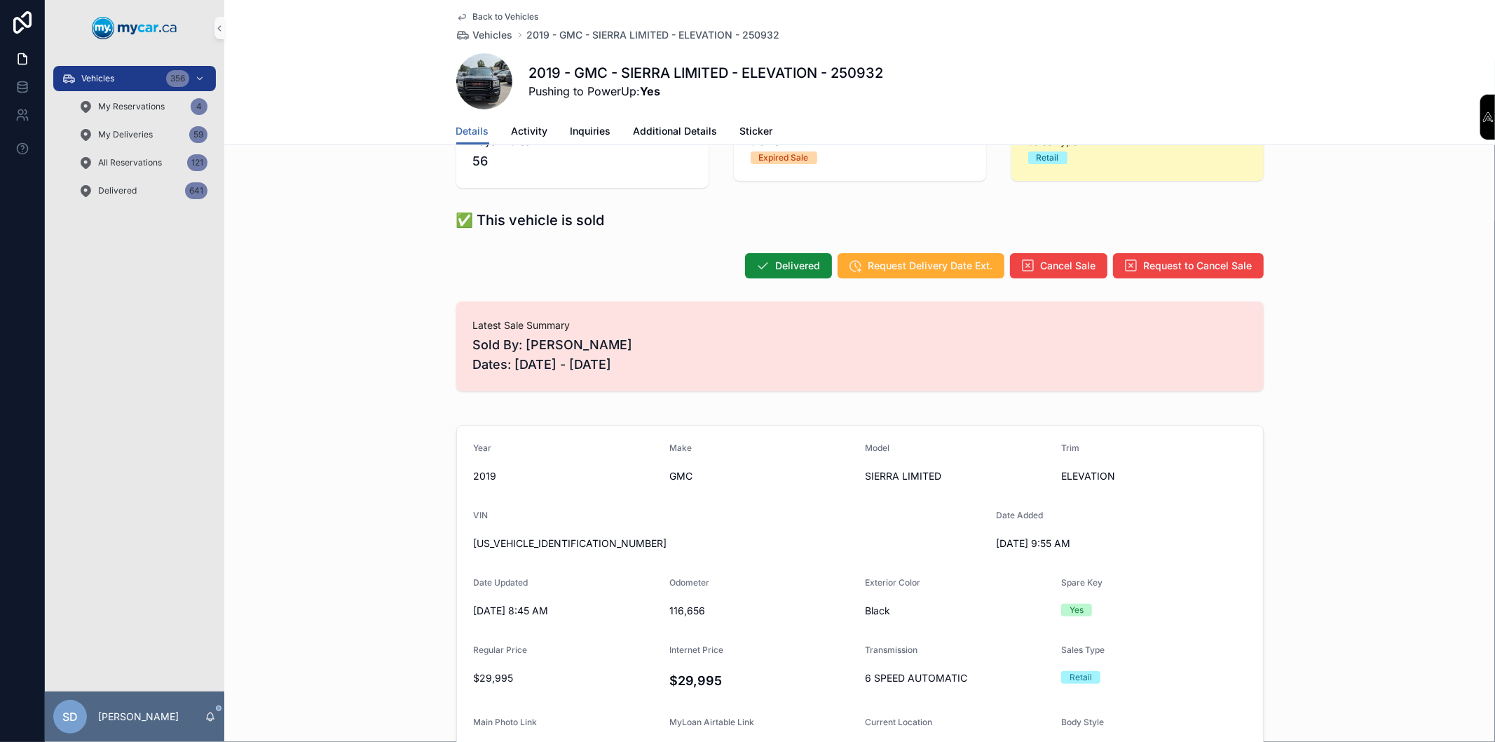
scroll to position [78, 0]
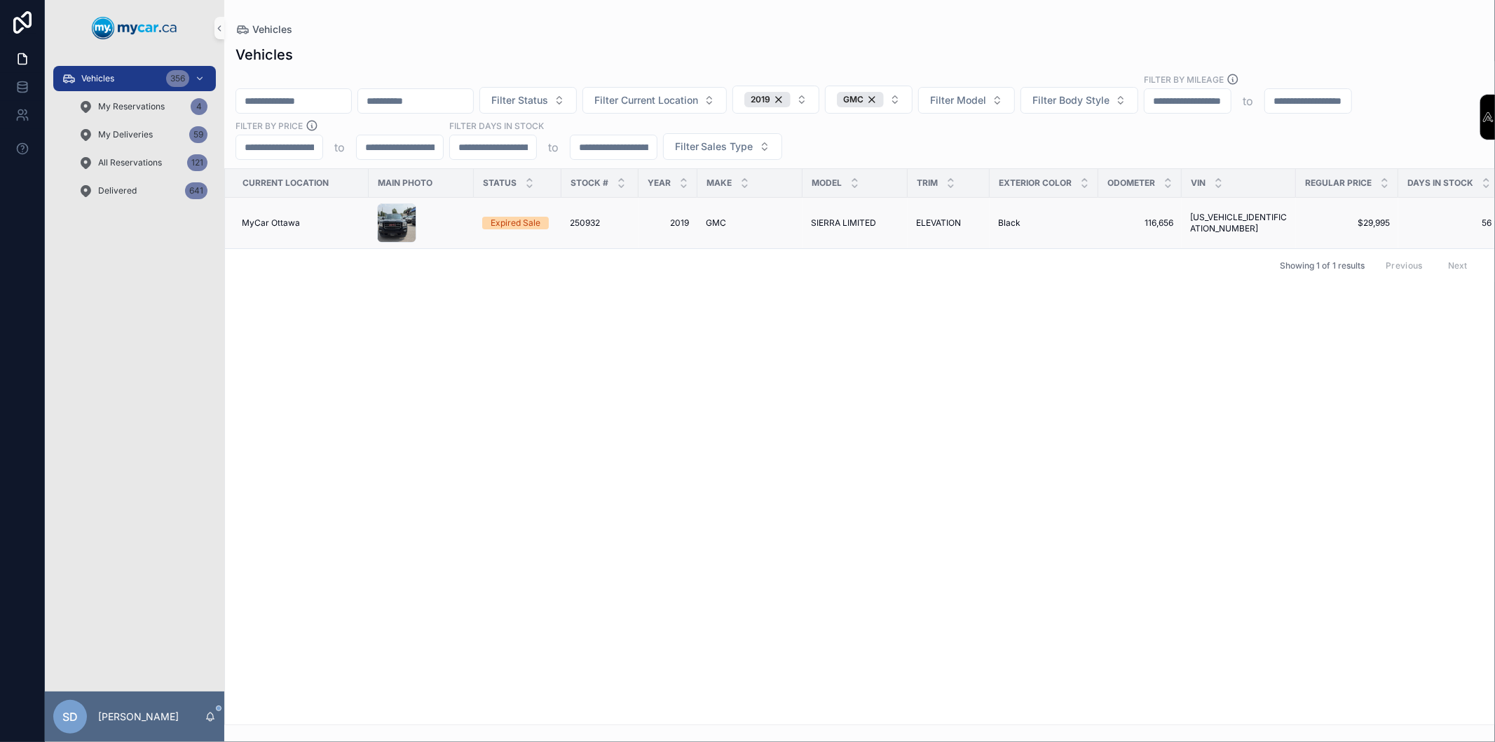
click at [519, 225] on div "Expired Sale" at bounding box center [516, 223] width 50 height 13
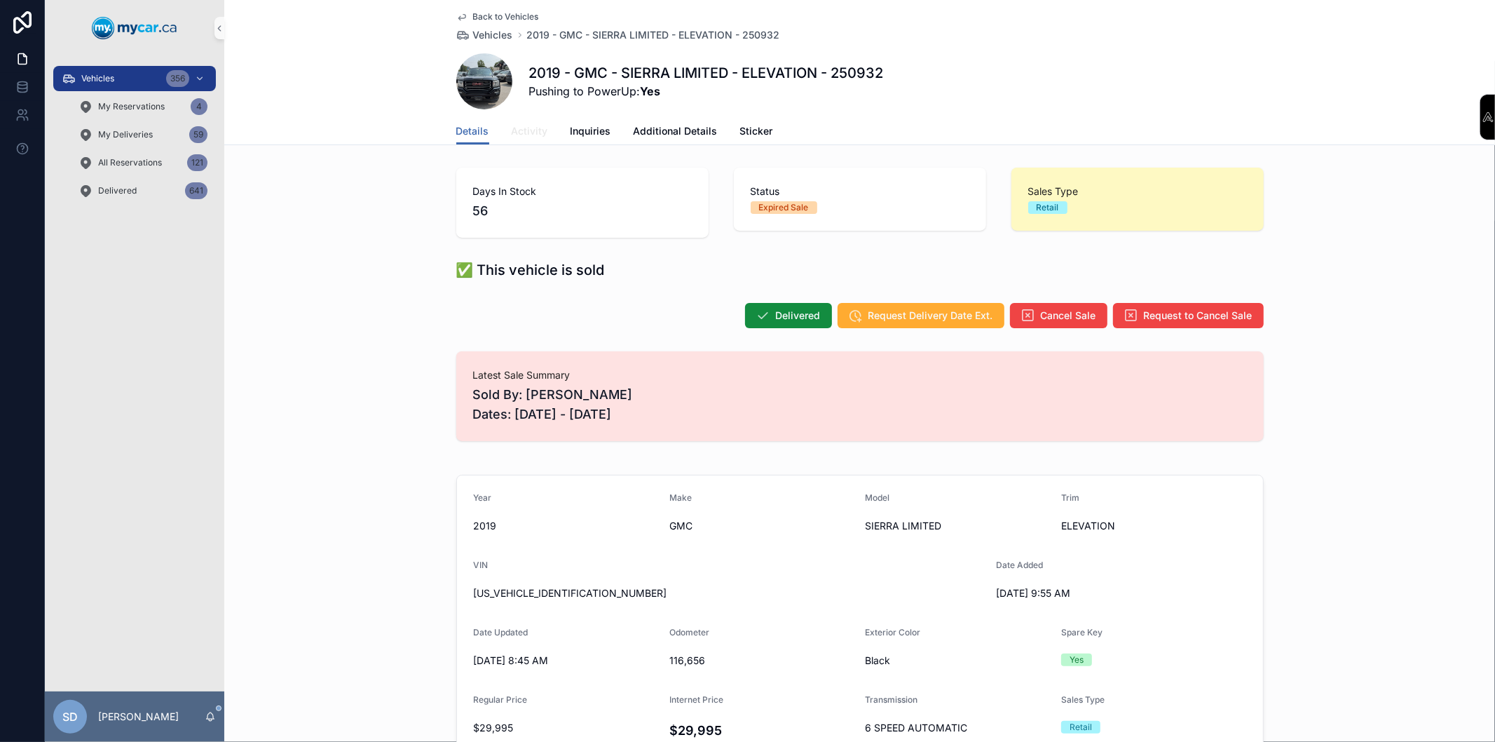
click at [528, 129] on span "Activity" at bounding box center [530, 131] width 36 height 14
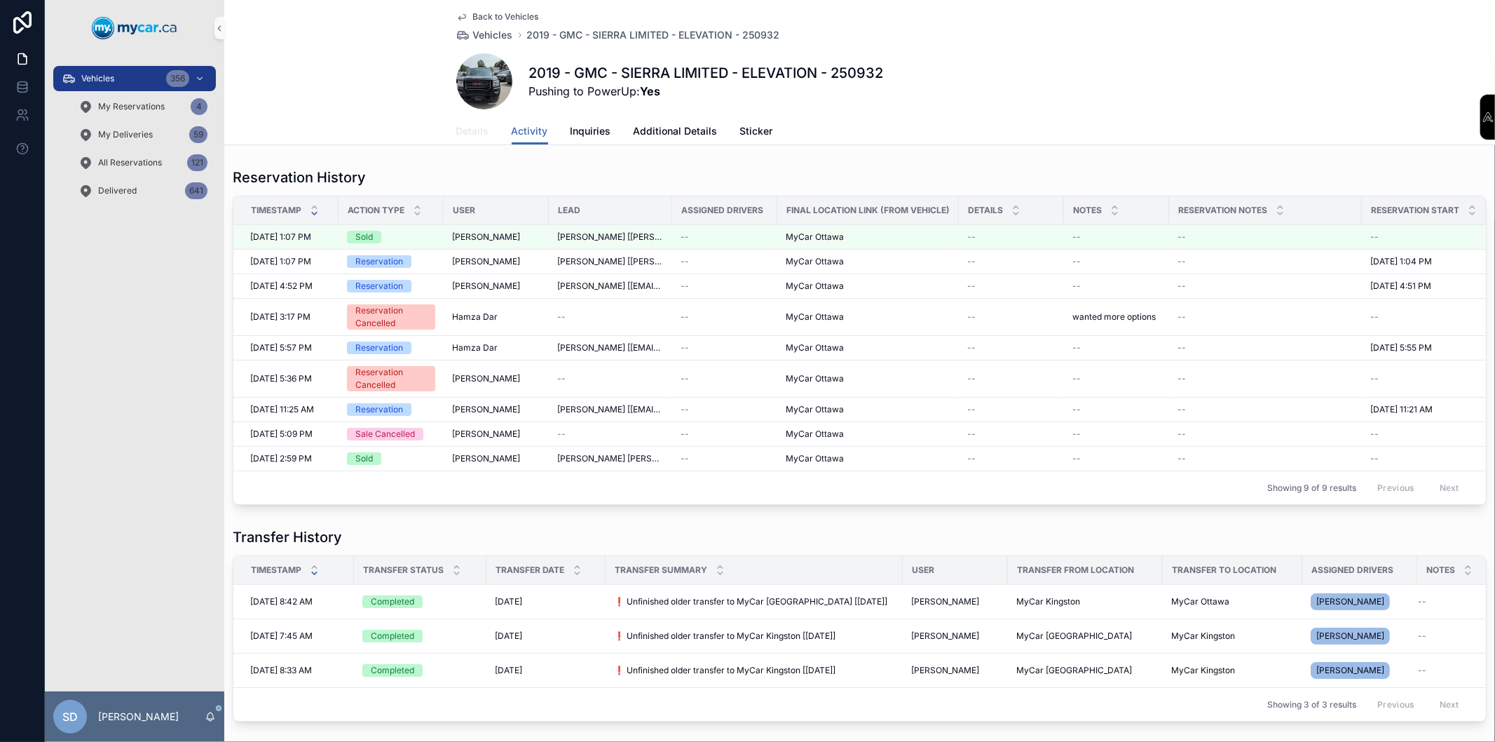
click at [465, 130] on span "Details" at bounding box center [472, 131] width 33 height 14
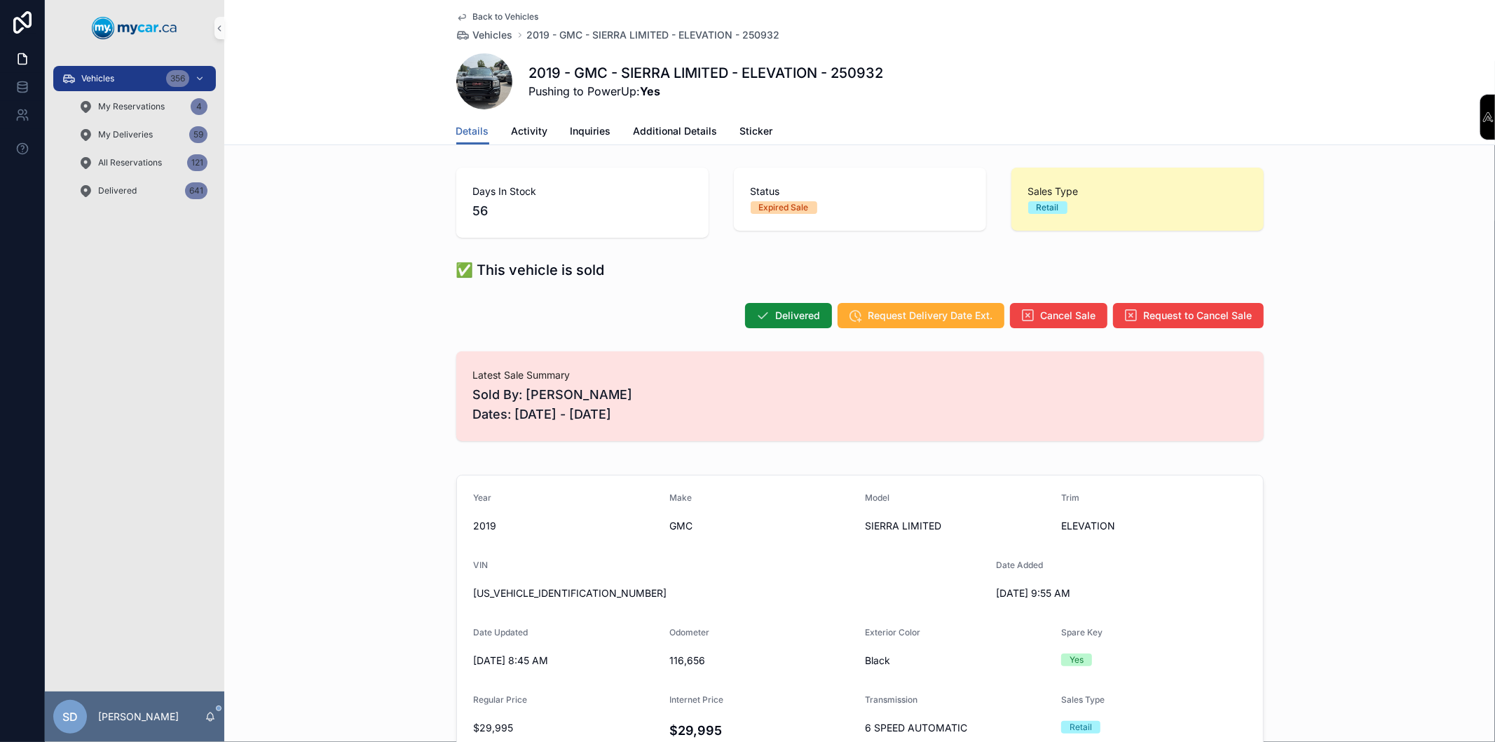
click at [527, 592] on span "[US_VEHICLE_IDENTIFICATION_NUMBER]" at bounding box center [729, 593] width 511 height 14
copy span "[US_VEHICLE_IDENTIFICATION_NUMBER]"
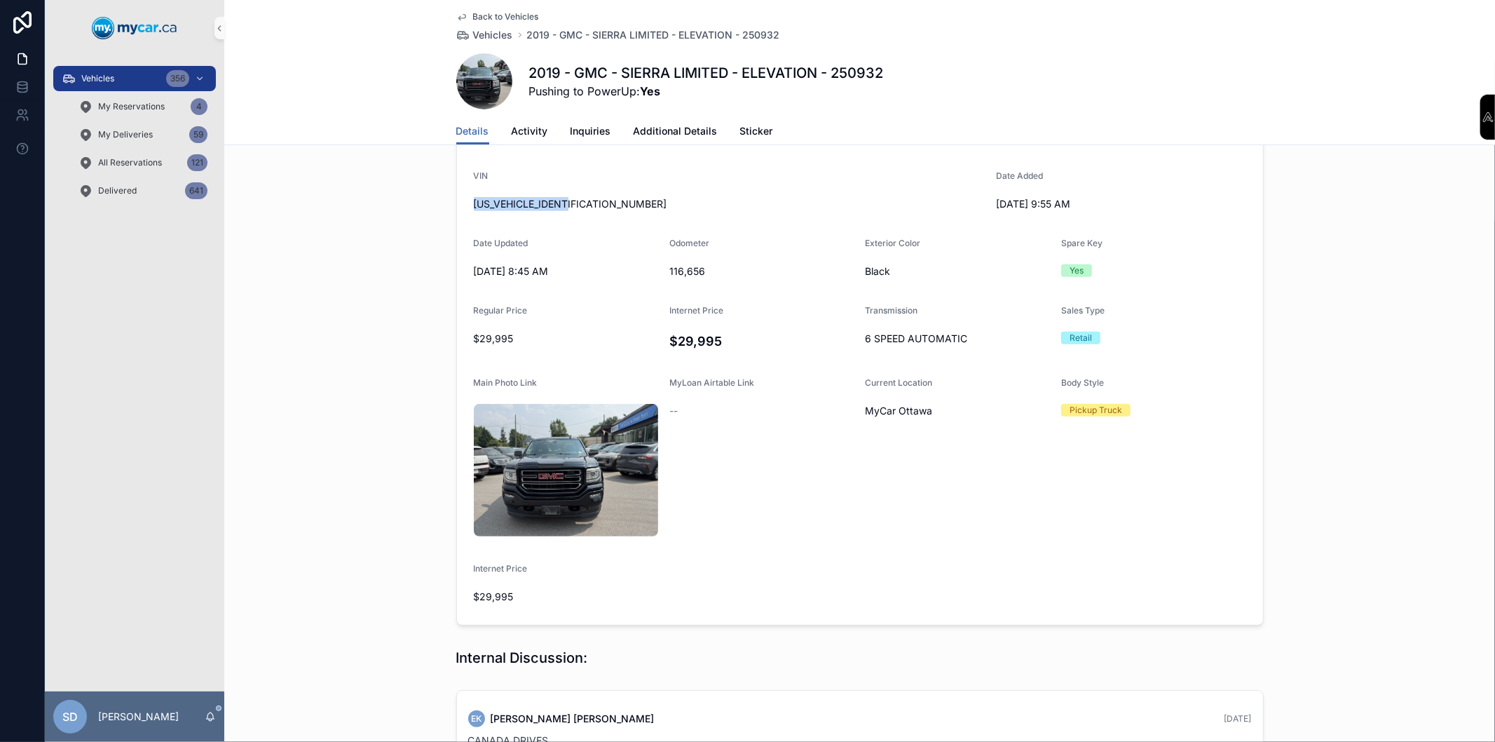
scroll to position [545, 0]
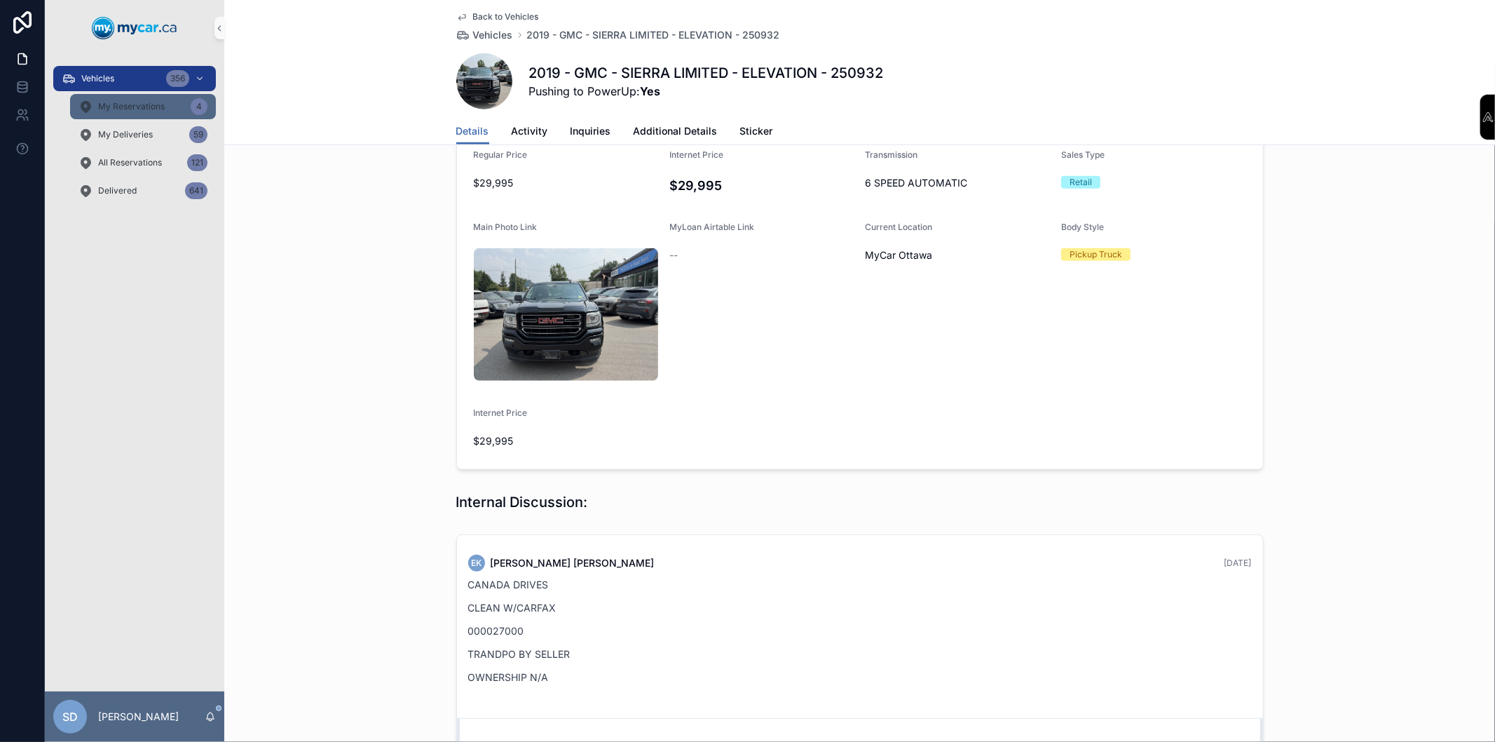
click at [142, 109] on span "My Reservations" at bounding box center [131, 106] width 67 height 11
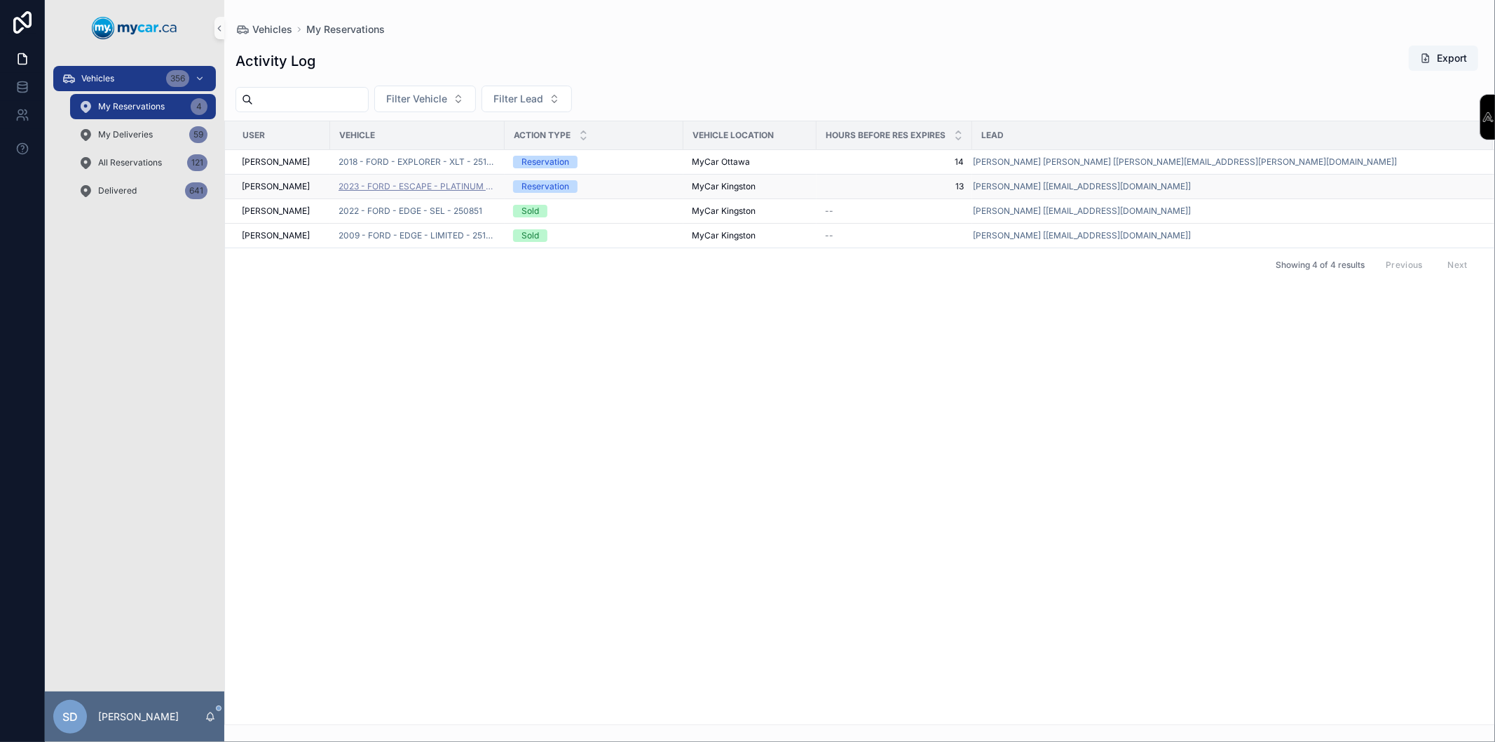
click at [432, 185] on span "2023 - FORD - ESCAPE - PLATINUM - 250943" at bounding box center [418, 186] width 158 height 11
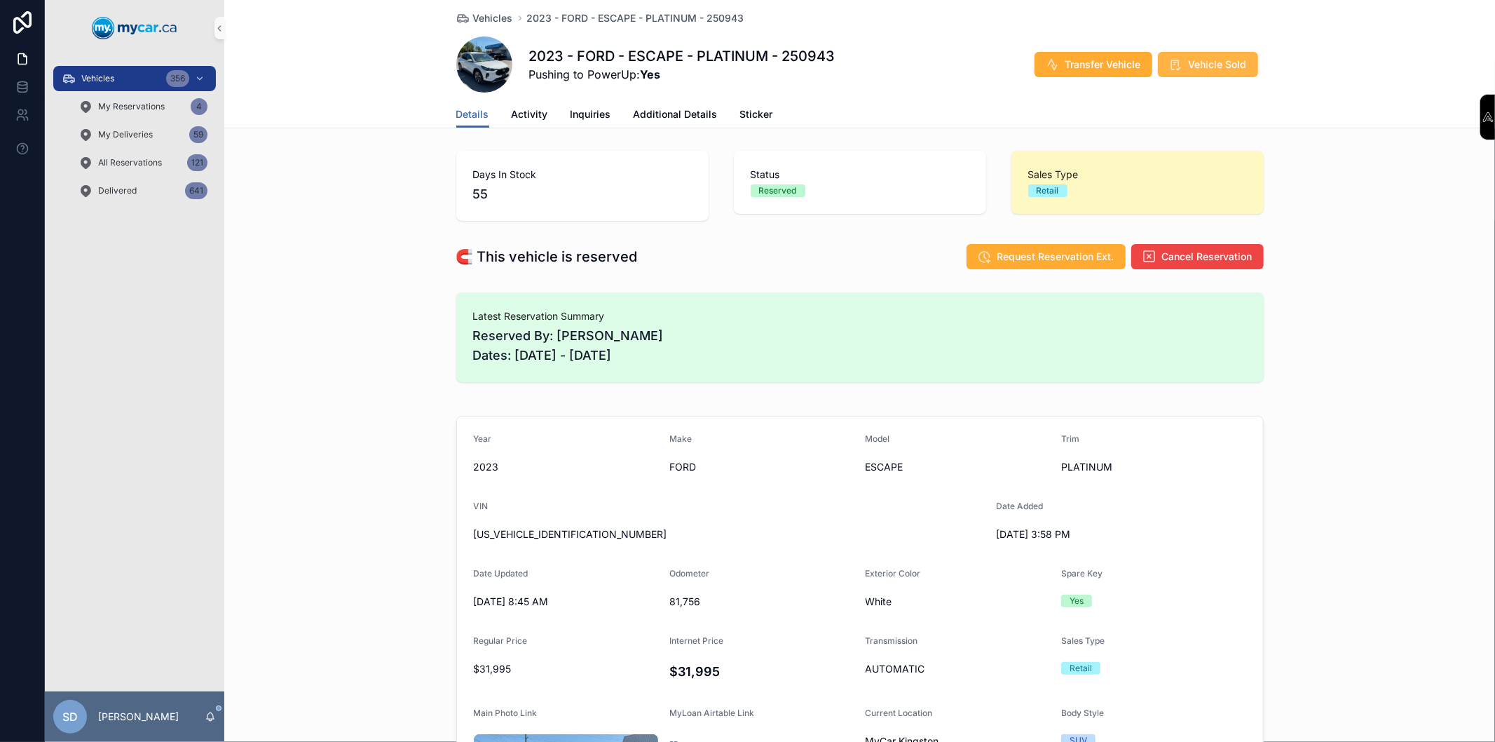
click at [1207, 70] on span "Vehicle Sold" at bounding box center [1218, 64] width 58 height 14
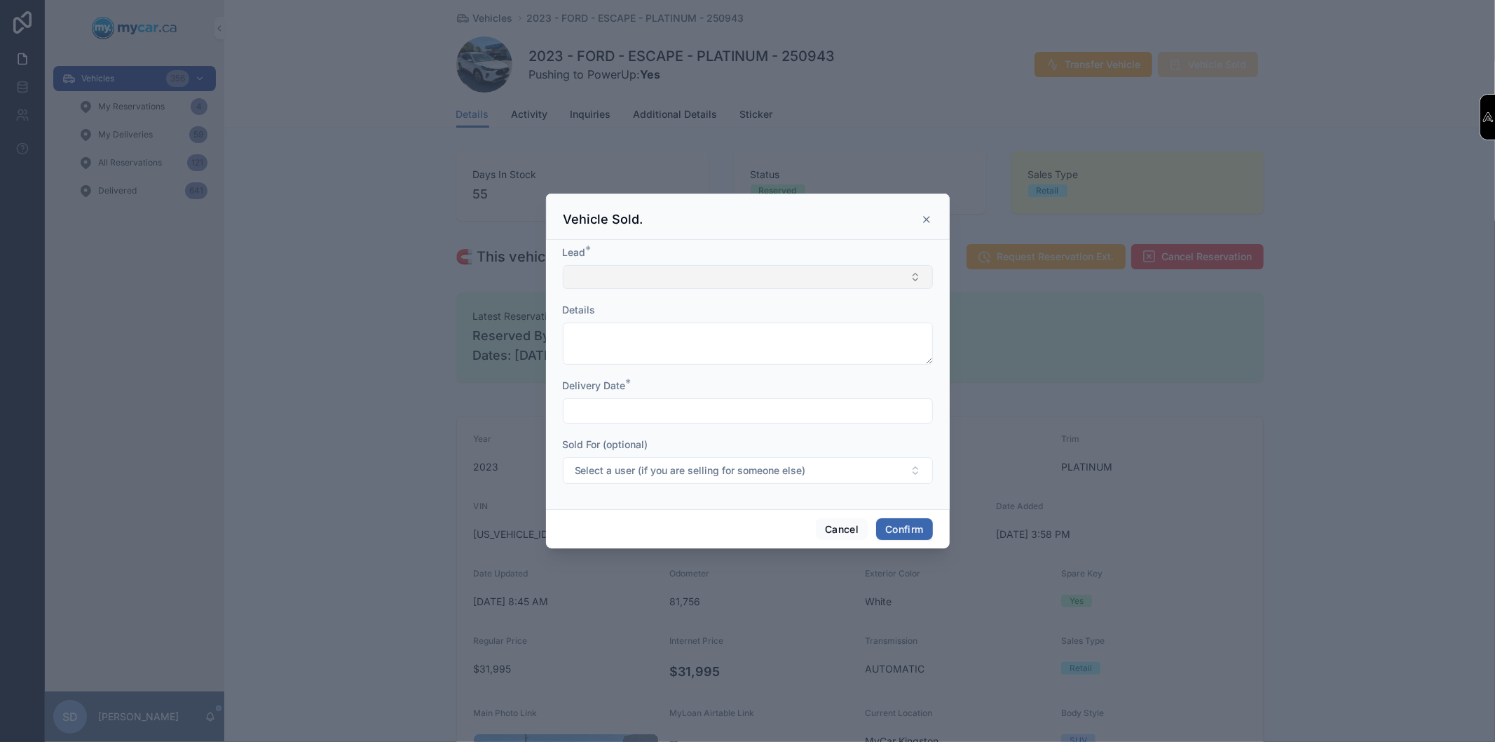
click at [653, 273] on button "Select Button" at bounding box center [748, 277] width 370 height 24
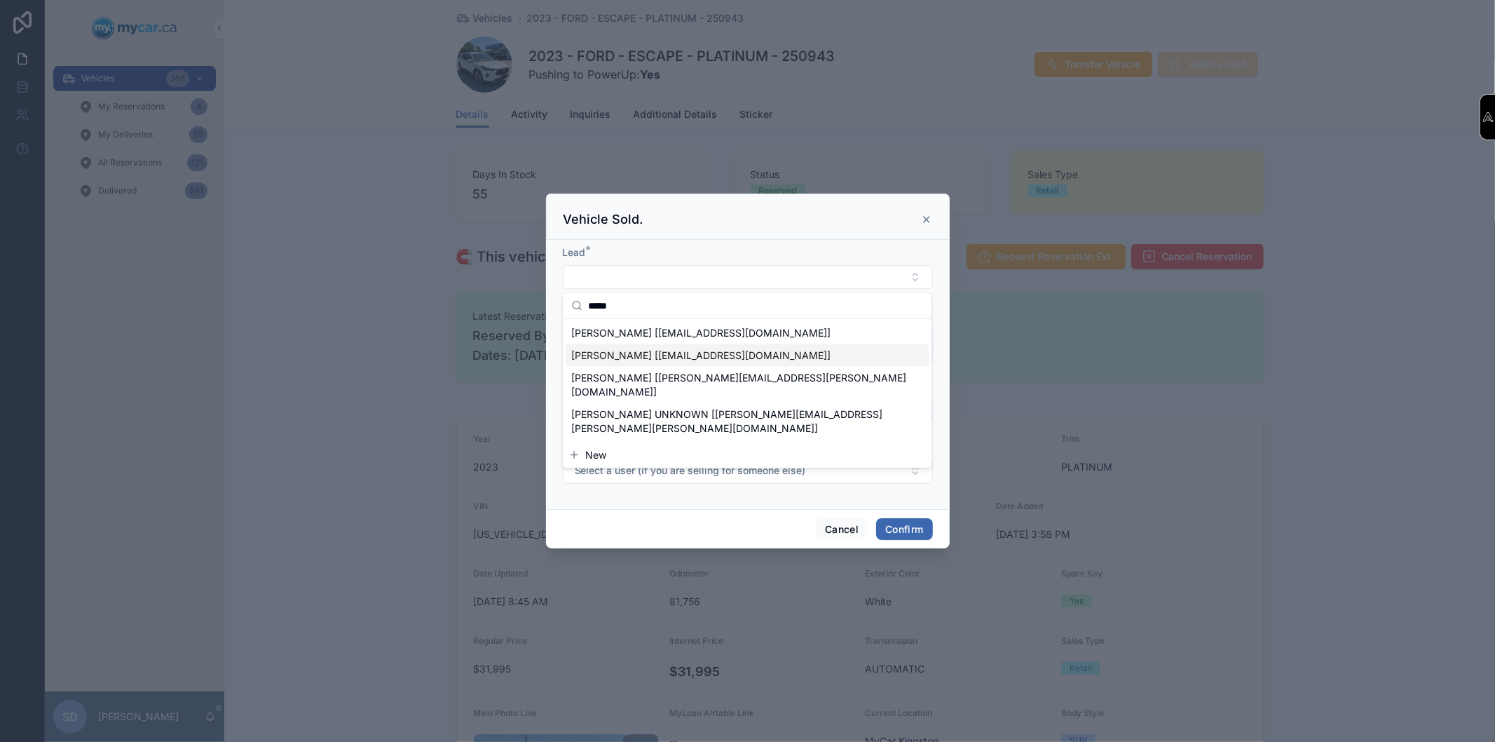
type input "*****"
click at [631, 352] on span "[PERSON_NAME] [[EMAIL_ADDRESS][DOMAIN_NAME]]" at bounding box center [700, 355] width 259 height 14
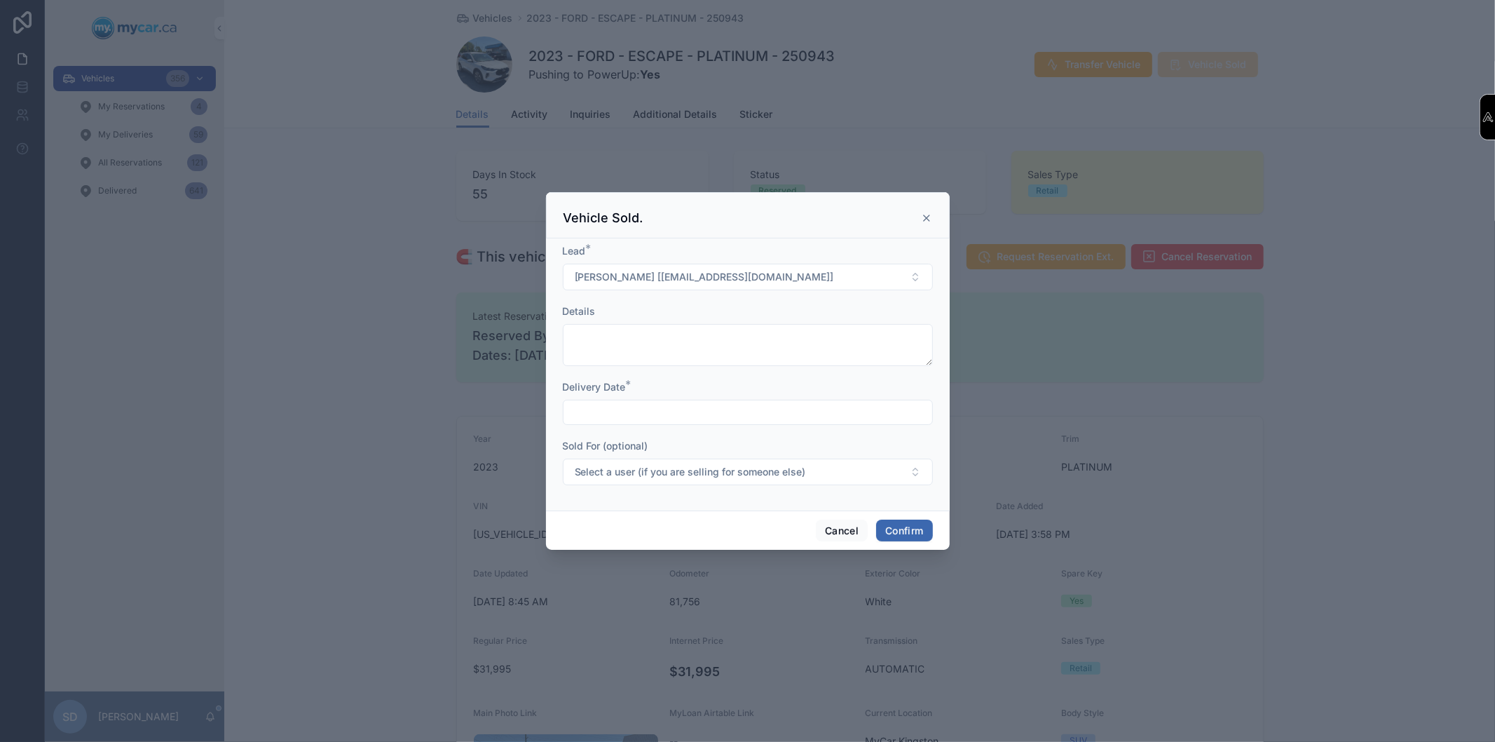
click at [631, 411] on input "text" at bounding box center [747, 412] width 369 height 20
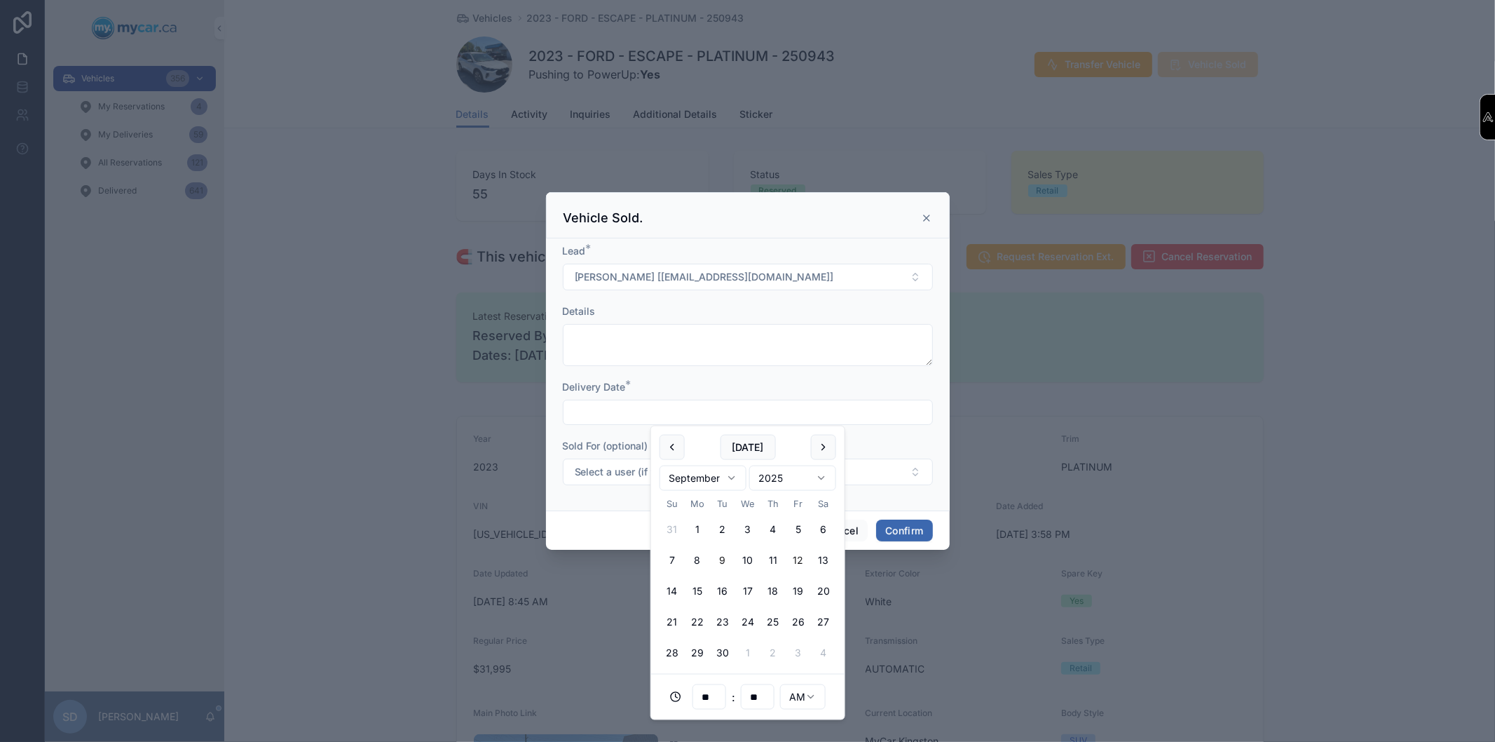
click at [799, 562] on button "12" at bounding box center [798, 559] width 25 height 25
type input "**********"
click at [935, 495] on div "**********" at bounding box center [748, 374] width 404 height 272
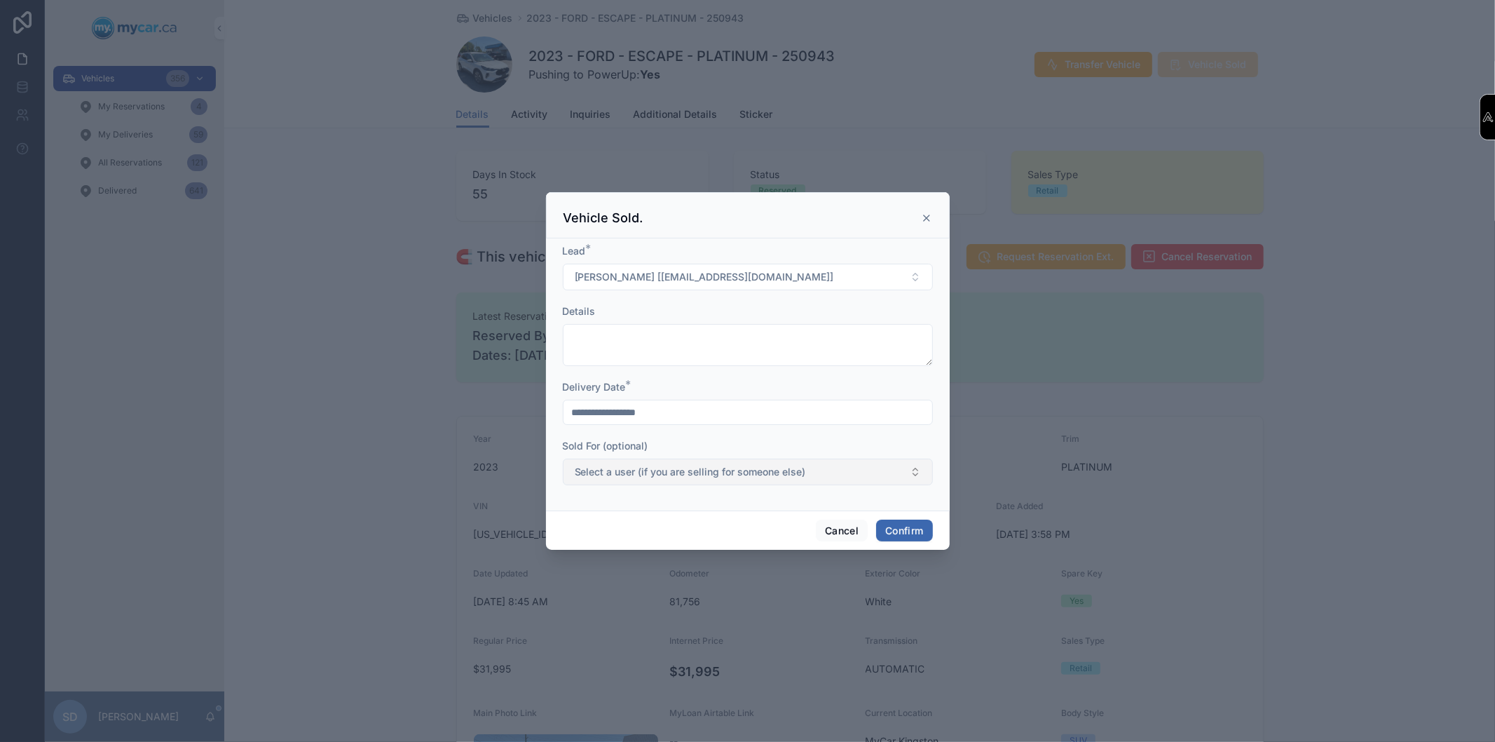
click at [698, 465] on span "Select a user (if you are selling for someone else)" at bounding box center [690, 472] width 231 height 14
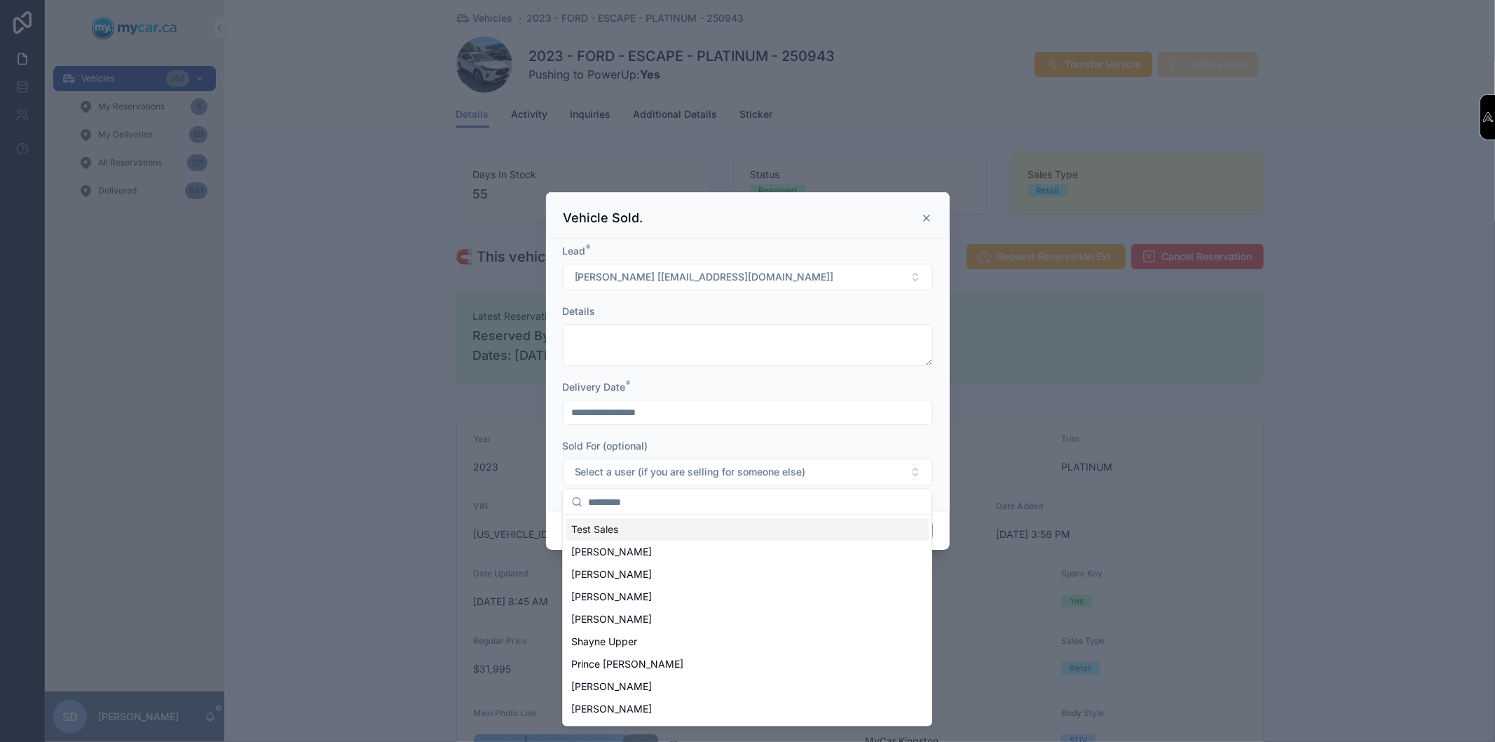
click at [730, 442] on div "Sold For (optional)" at bounding box center [748, 446] width 370 height 14
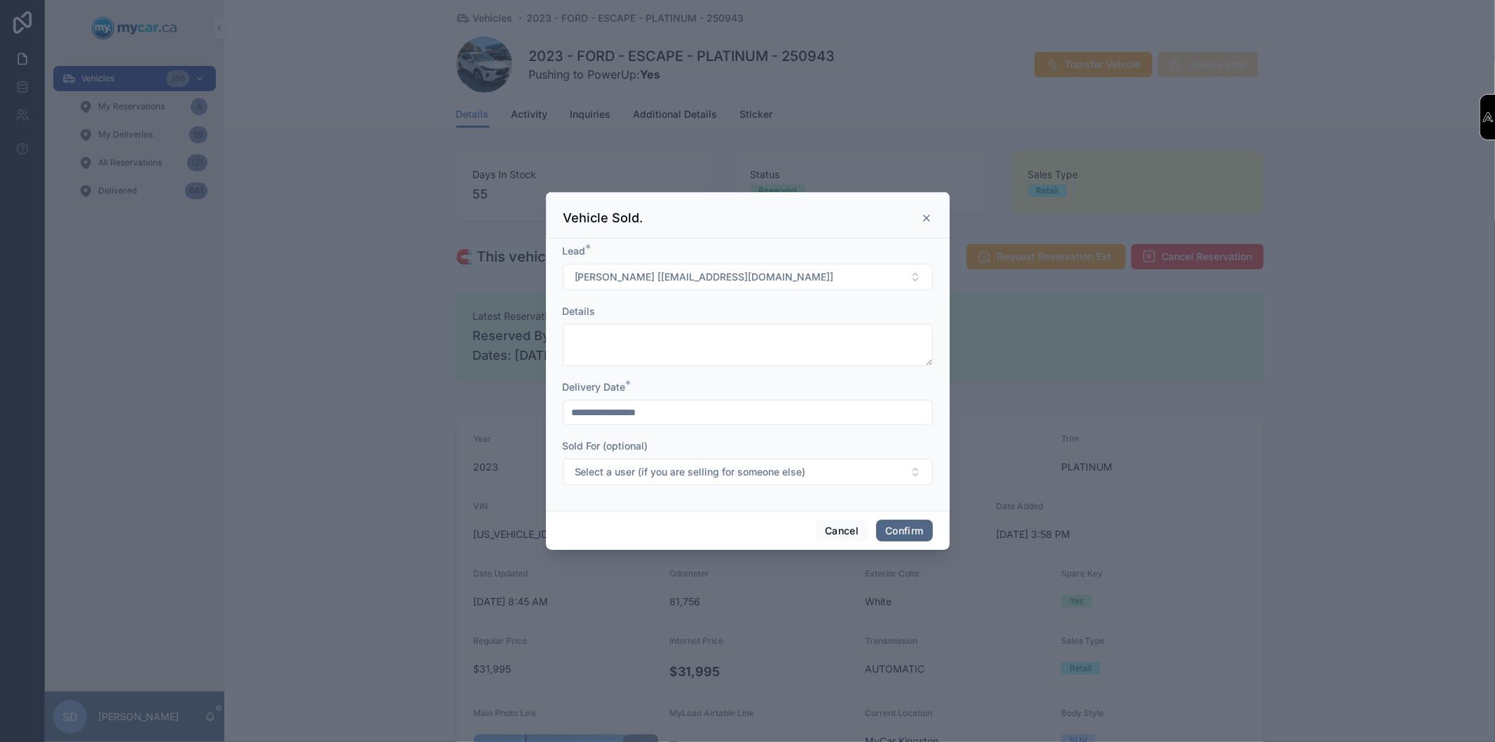
click at [892, 523] on button "Confirm" at bounding box center [904, 530] width 56 height 22
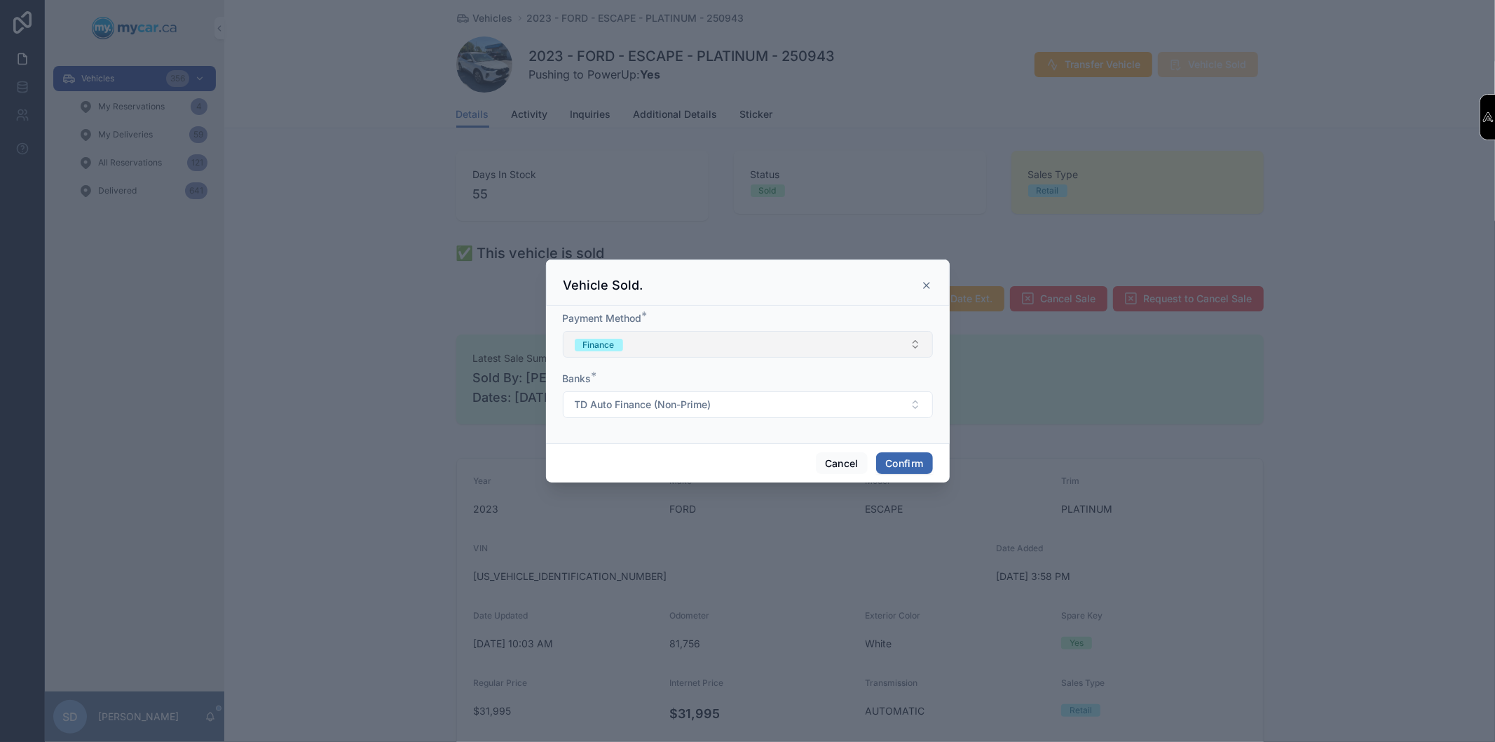
click at [664, 355] on button "Finance" at bounding box center [748, 344] width 370 height 27
click at [597, 401] on div "Cash" at bounding box center [590, 400] width 20 height 13
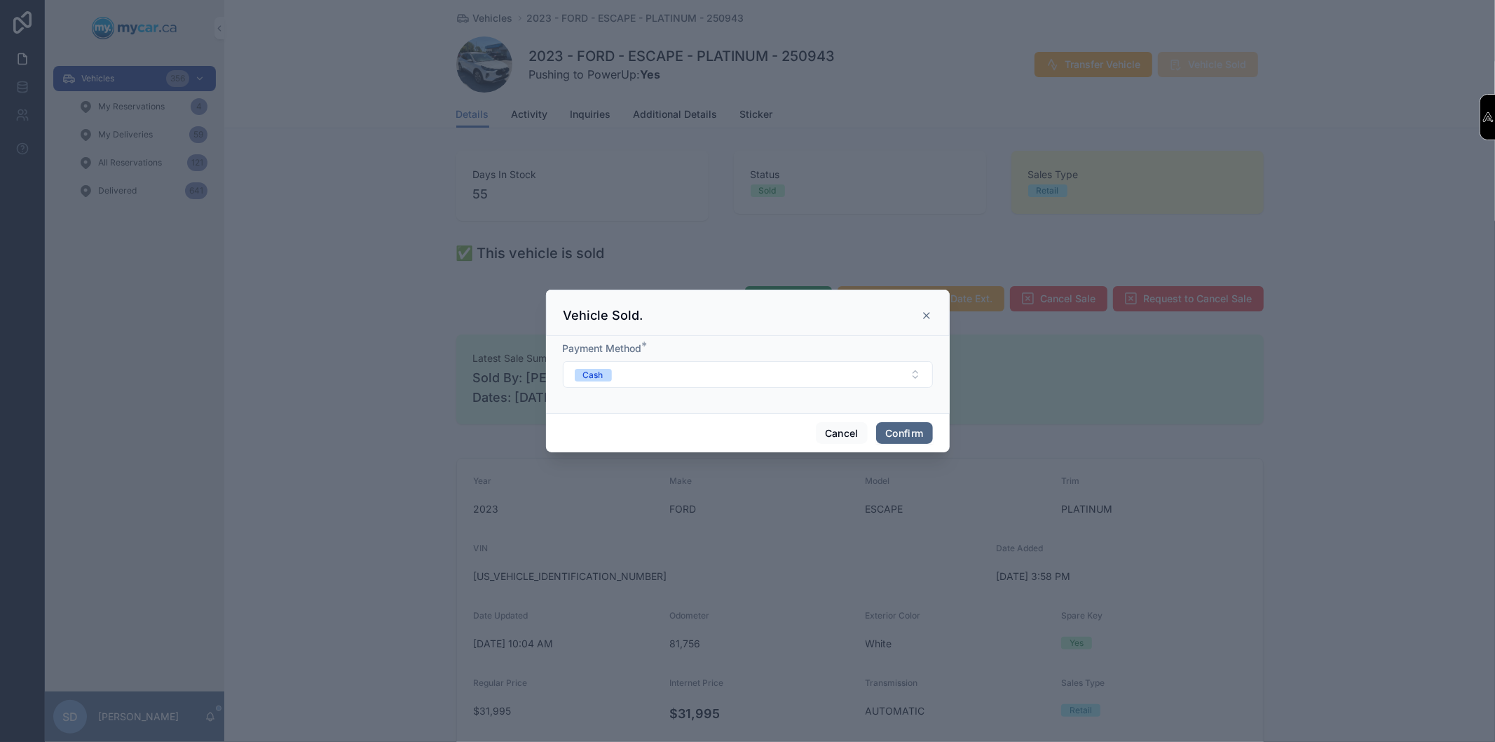
click at [891, 428] on button "Confirm" at bounding box center [904, 433] width 56 height 22
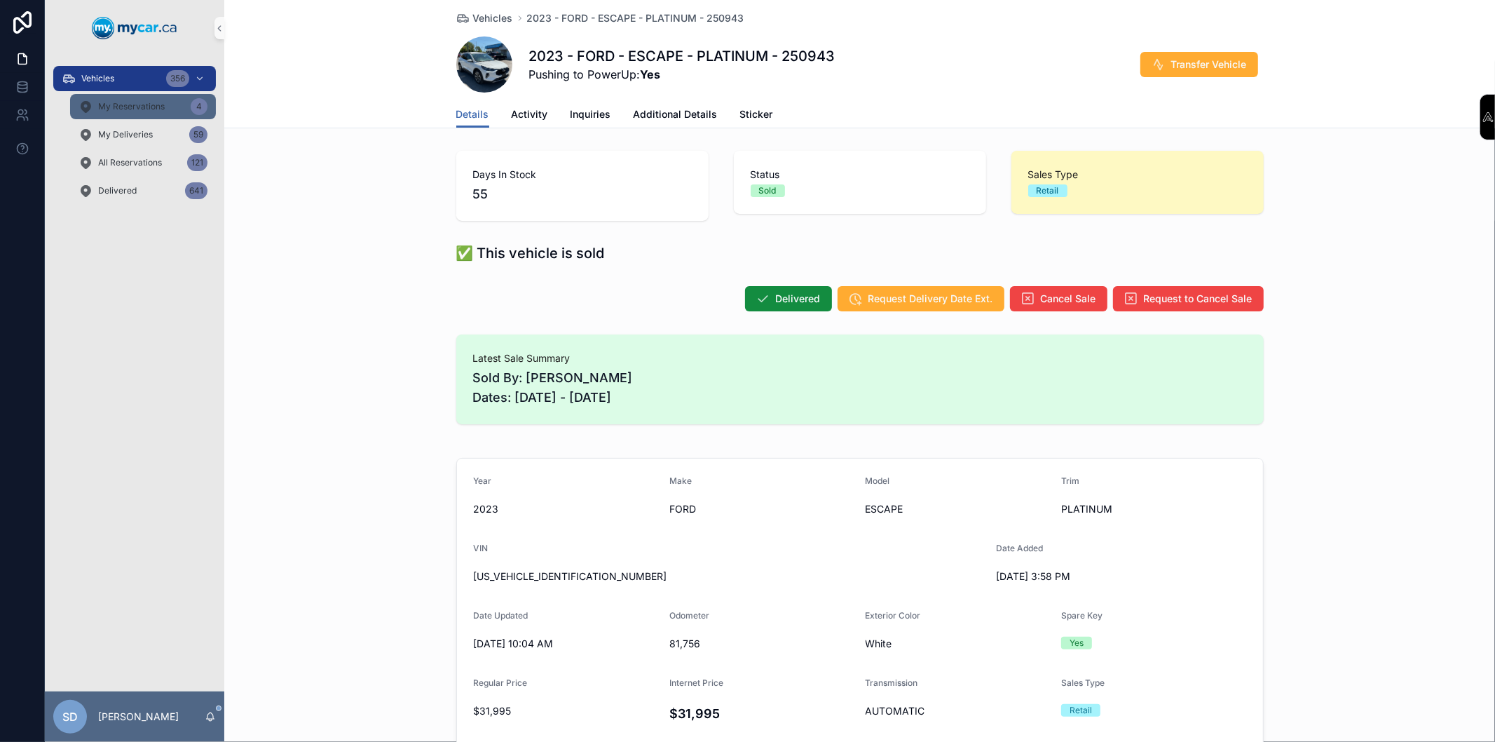
click at [147, 110] on span "My Reservations" at bounding box center [131, 106] width 67 height 11
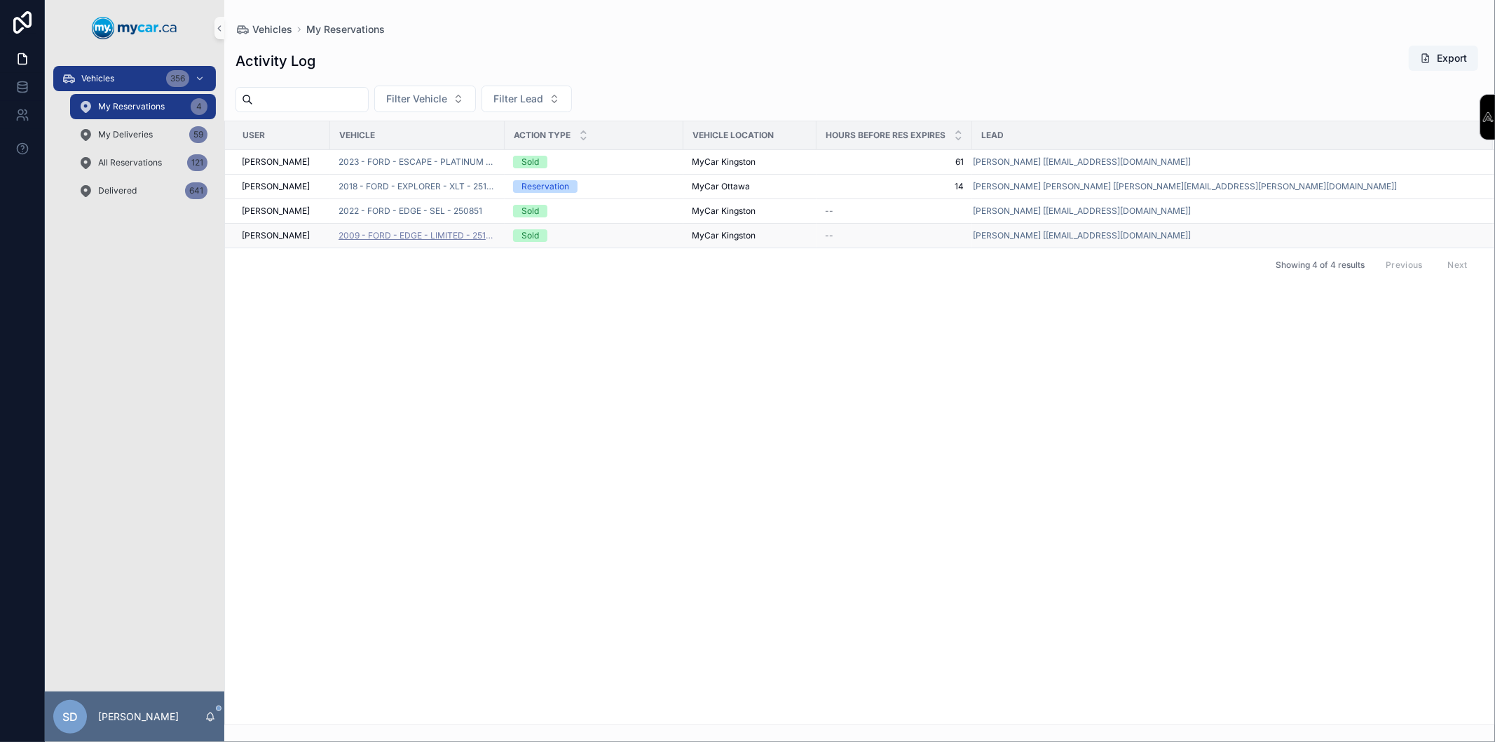
click at [463, 236] on span "2009 - FORD - EDGE - LIMITED - 251202" at bounding box center [418, 235] width 158 height 11
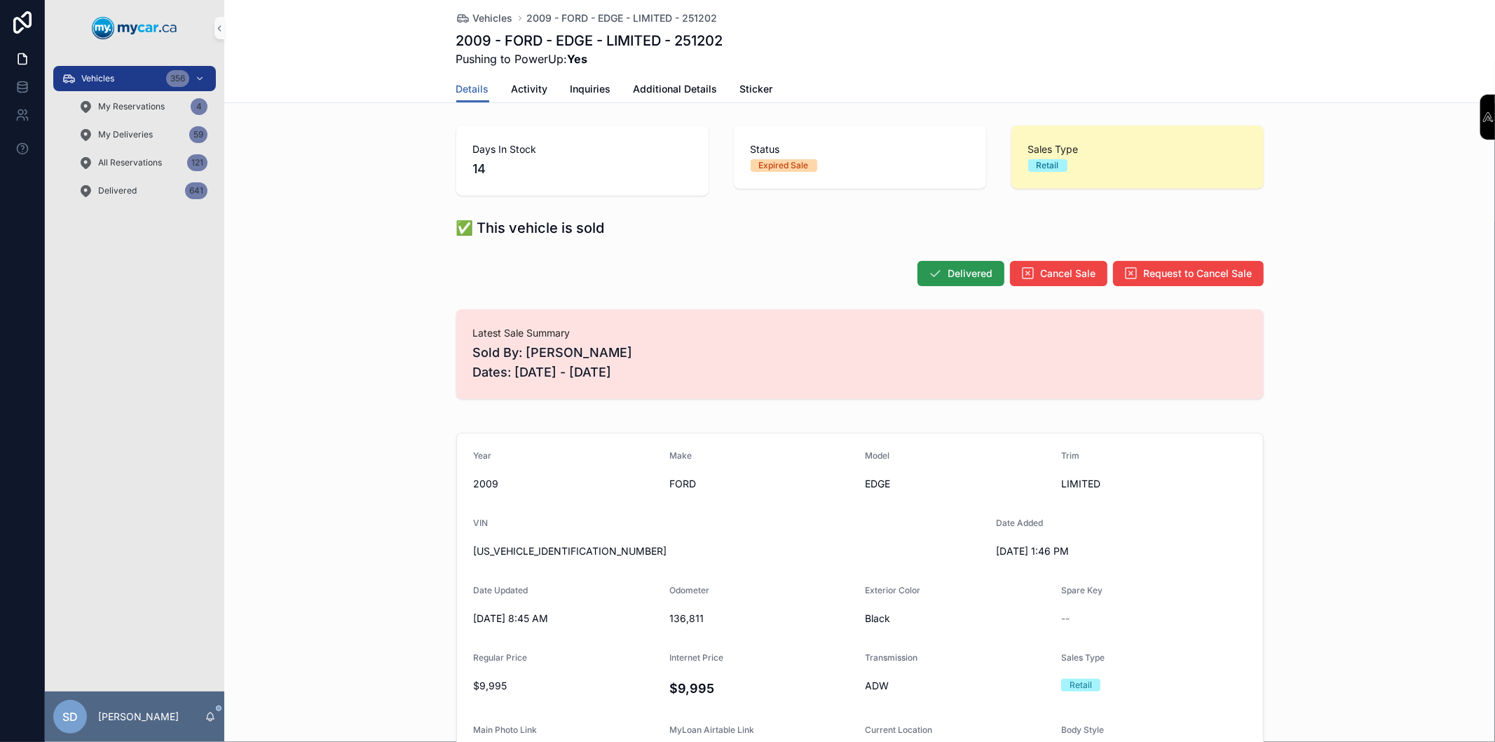
click at [954, 275] on span "Delivered" at bounding box center [970, 273] width 45 height 14
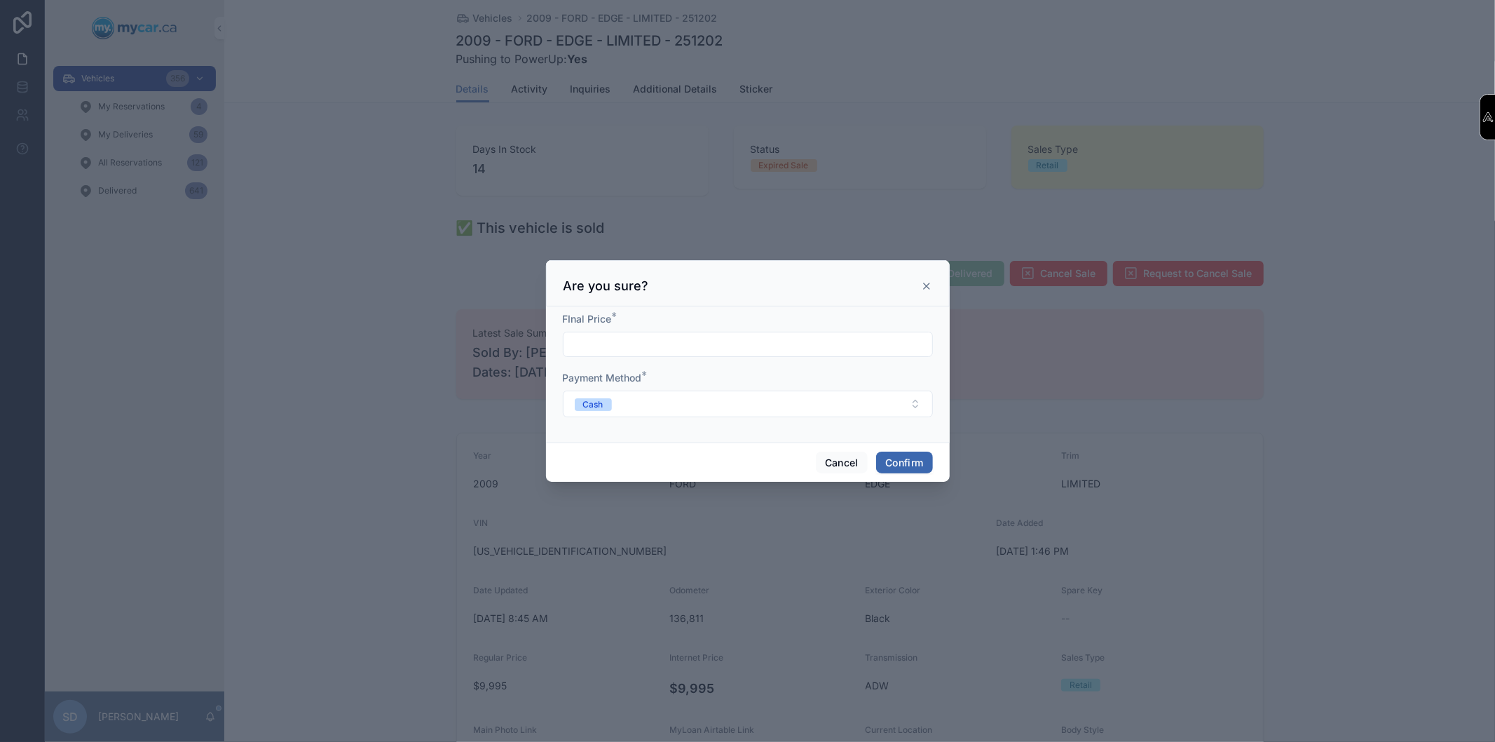
click at [643, 338] on input "text" at bounding box center [747, 344] width 369 height 20
type input "*********"
click at [909, 470] on button "Confirm" at bounding box center [904, 462] width 56 height 22
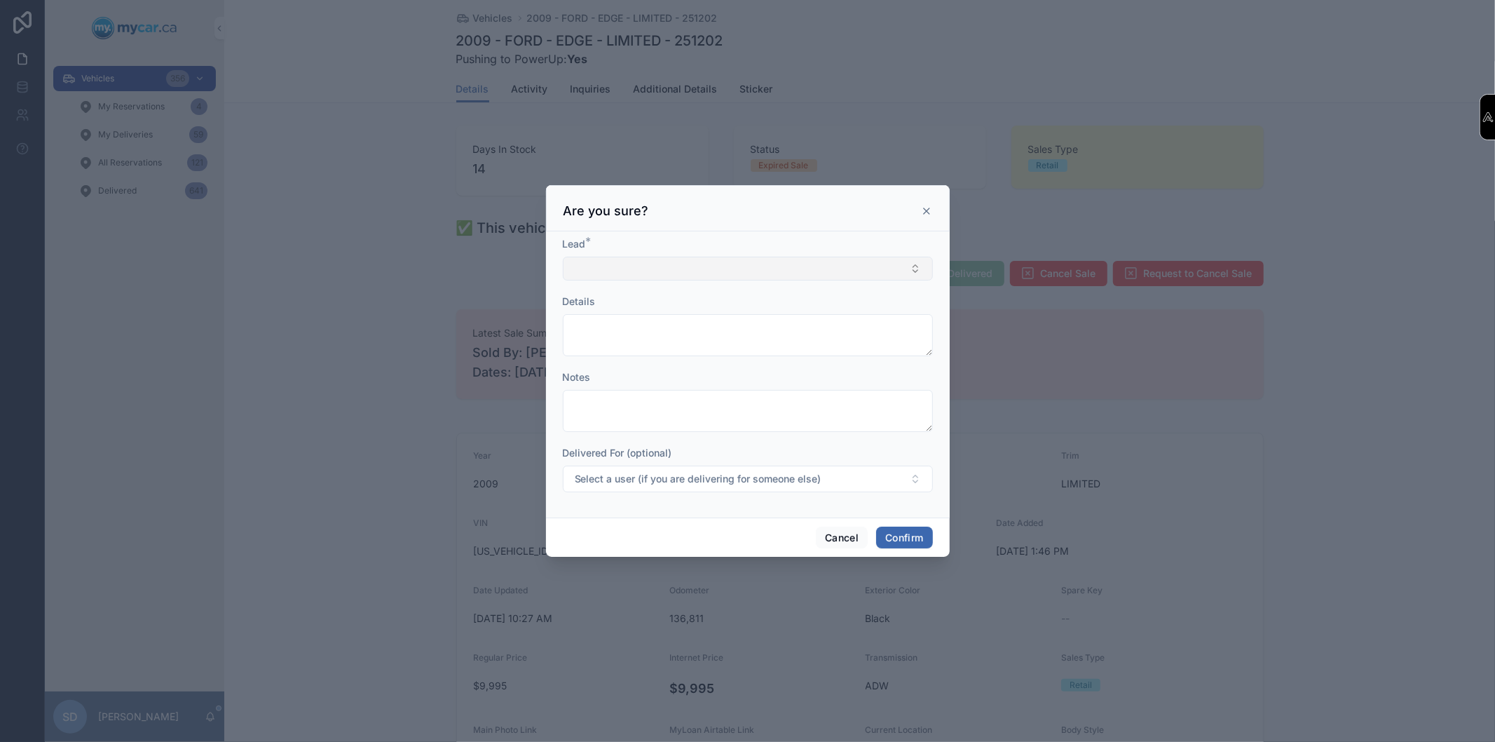
click at [608, 275] on button "Select Button" at bounding box center [748, 269] width 370 height 24
type input "*****"
click at [641, 322] on span "[PERSON_NAME] [[EMAIL_ADDRESS][DOMAIN_NAME]]" at bounding box center [700, 324] width 259 height 14
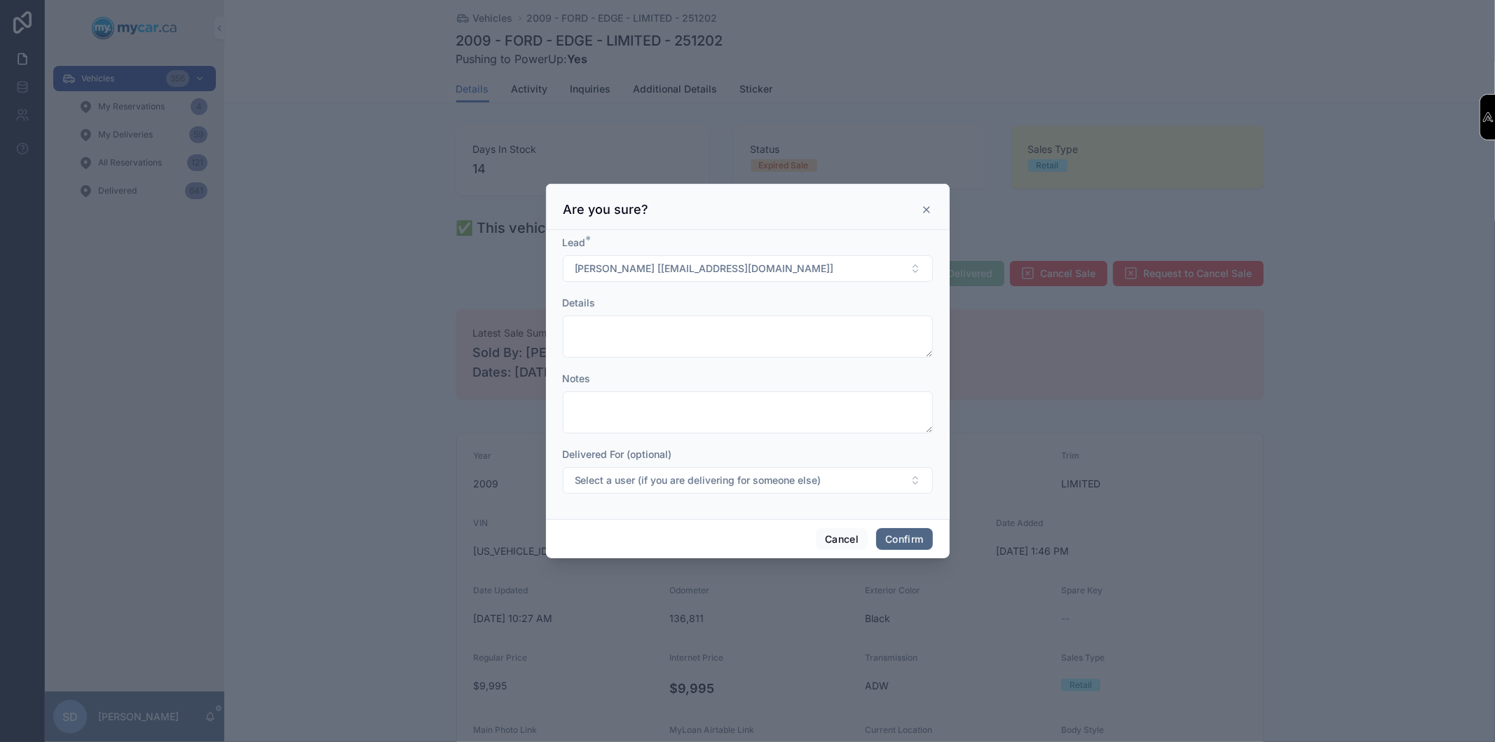
click at [913, 543] on button "Confirm" at bounding box center [904, 539] width 56 height 22
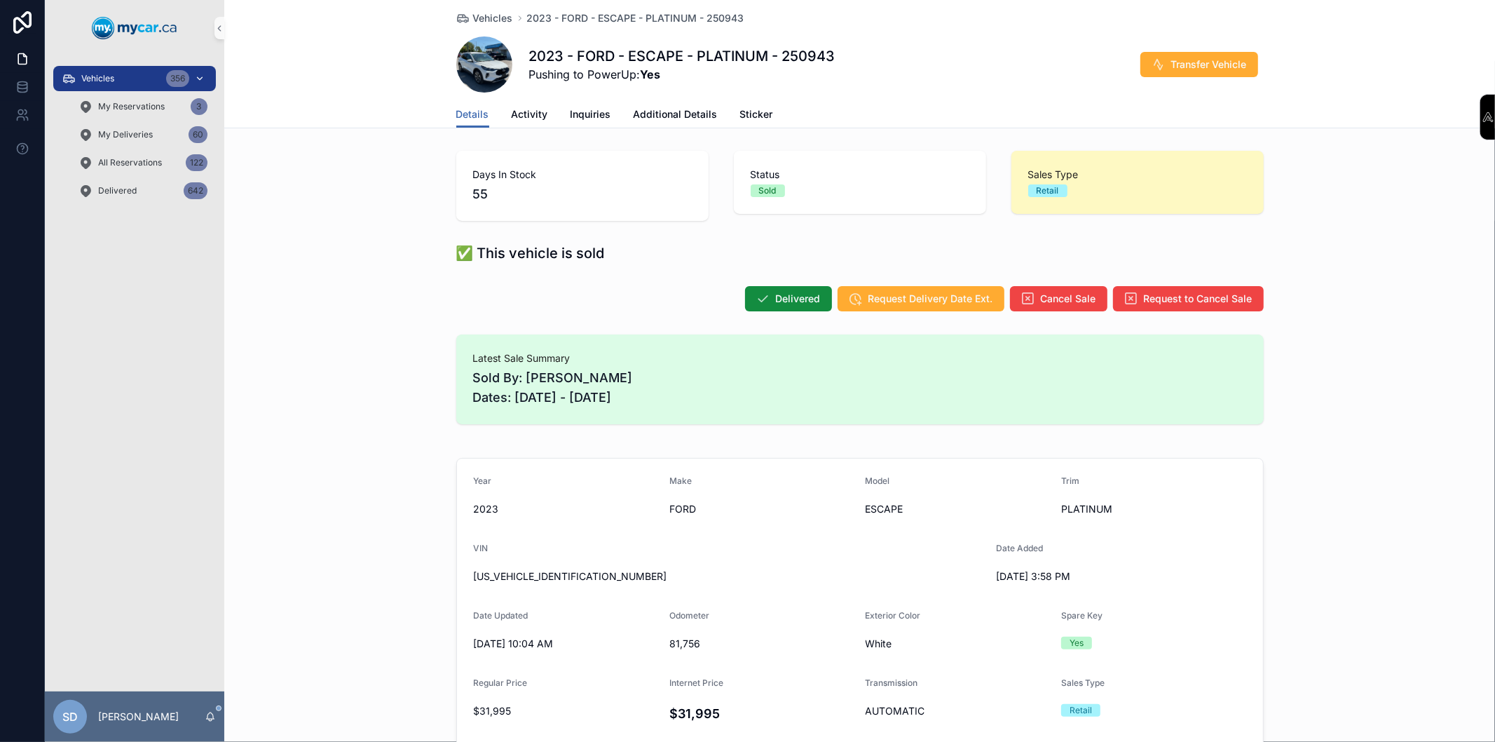
click at [138, 81] on div "Vehicles 356" at bounding box center [135, 78] width 146 height 22
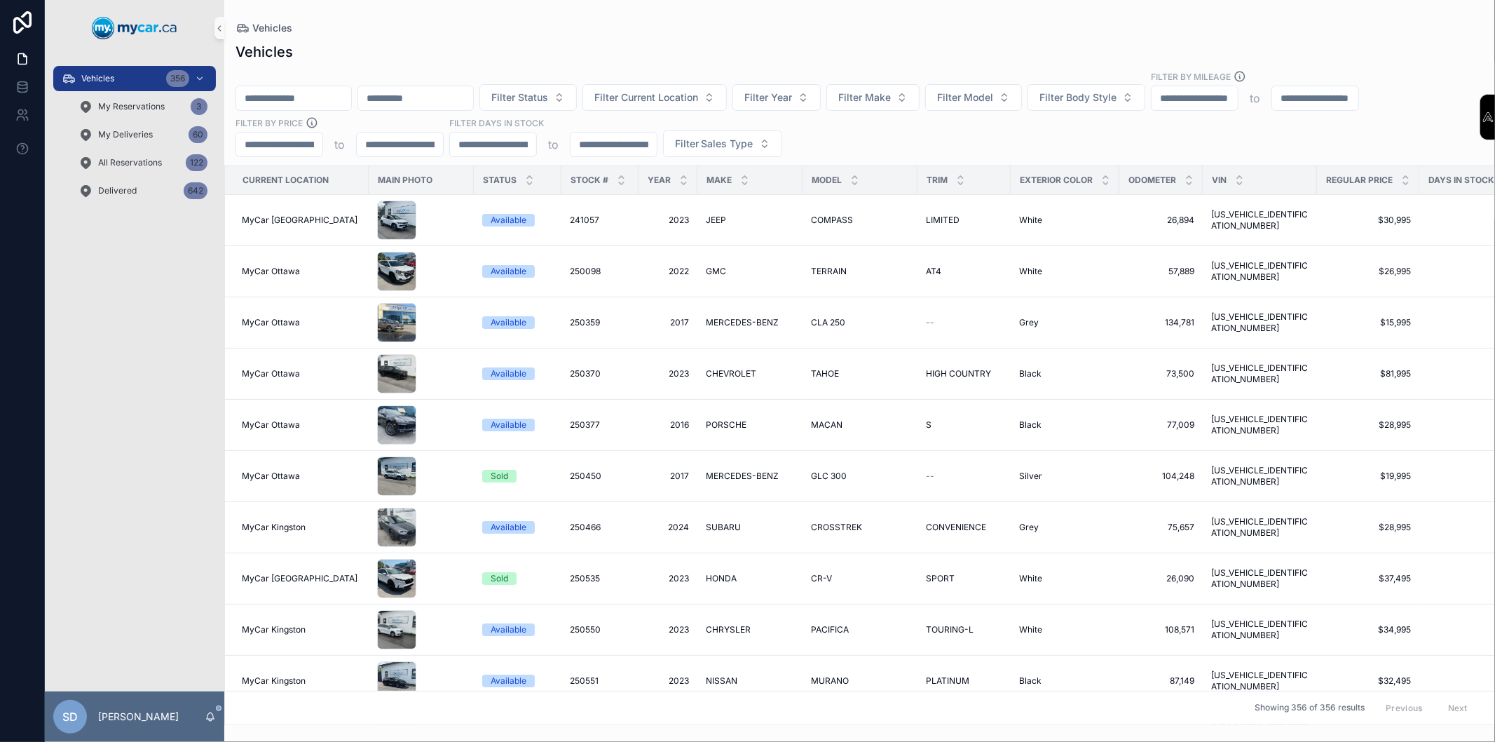
scroll to position [233, 0]
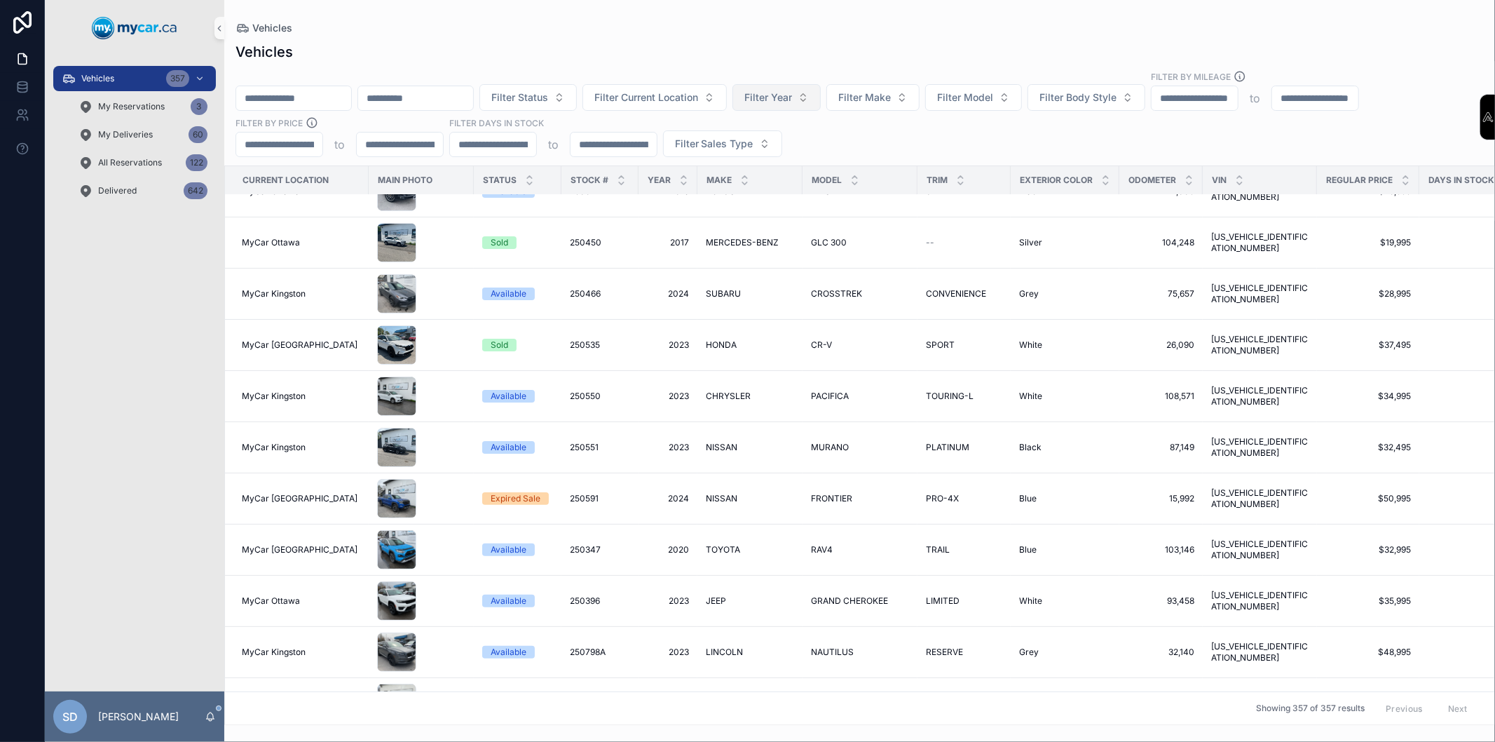
click at [792, 99] on span "Filter Year" at bounding box center [768, 97] width 48 height 14
click at [837, 82] on div "Filter Status Filter Current Location Filter Year Filter Make Filter Model Filt…" at bounding box center [859, 113] width 1271 height 87
click at [891, 95] on span "Filter Make" at bounding box center [864, 97] width 53 height 14
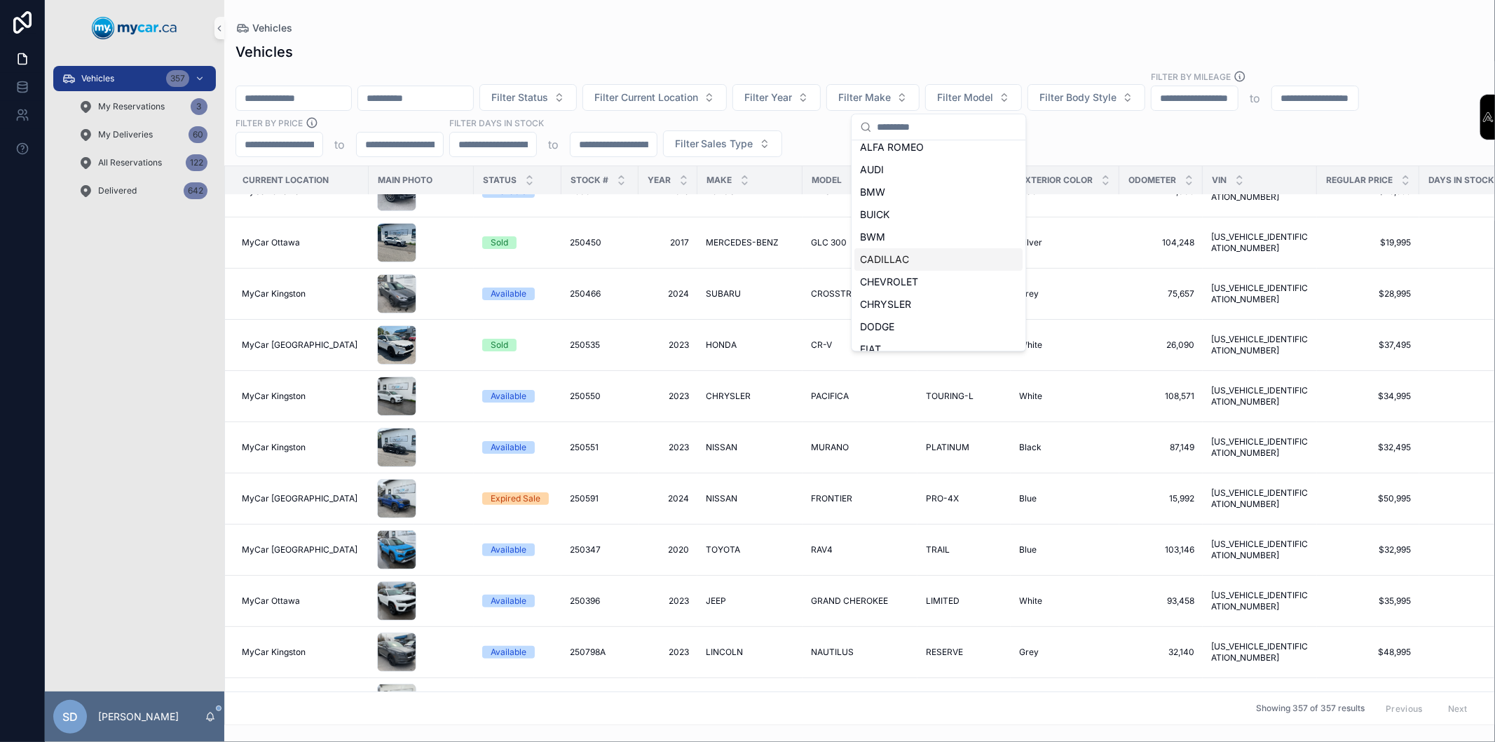
scroll to position [78, 0]
click at [921, 250] on div "CHEVROLET" at bounding box center [938, 256] width 168 height 22
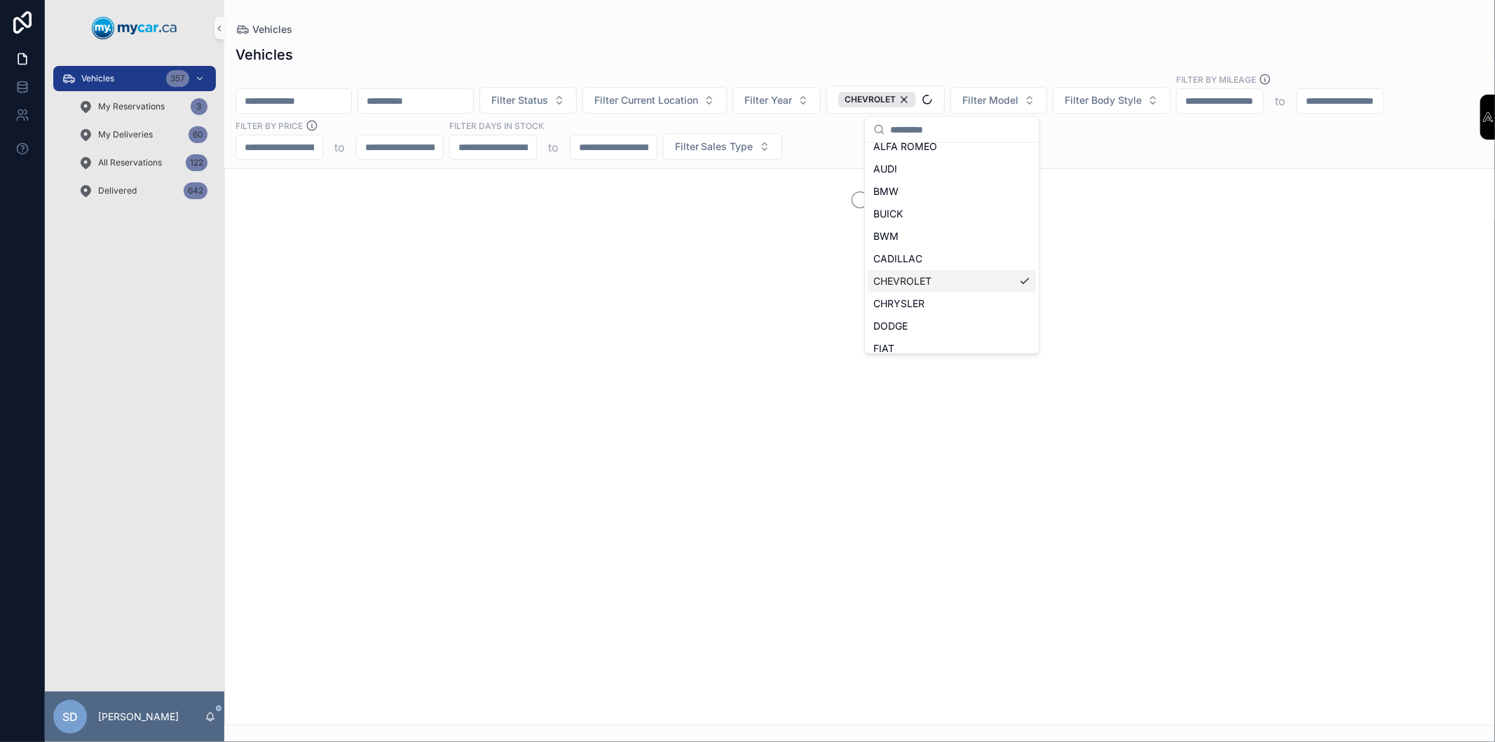
scroll to position [100, 0]
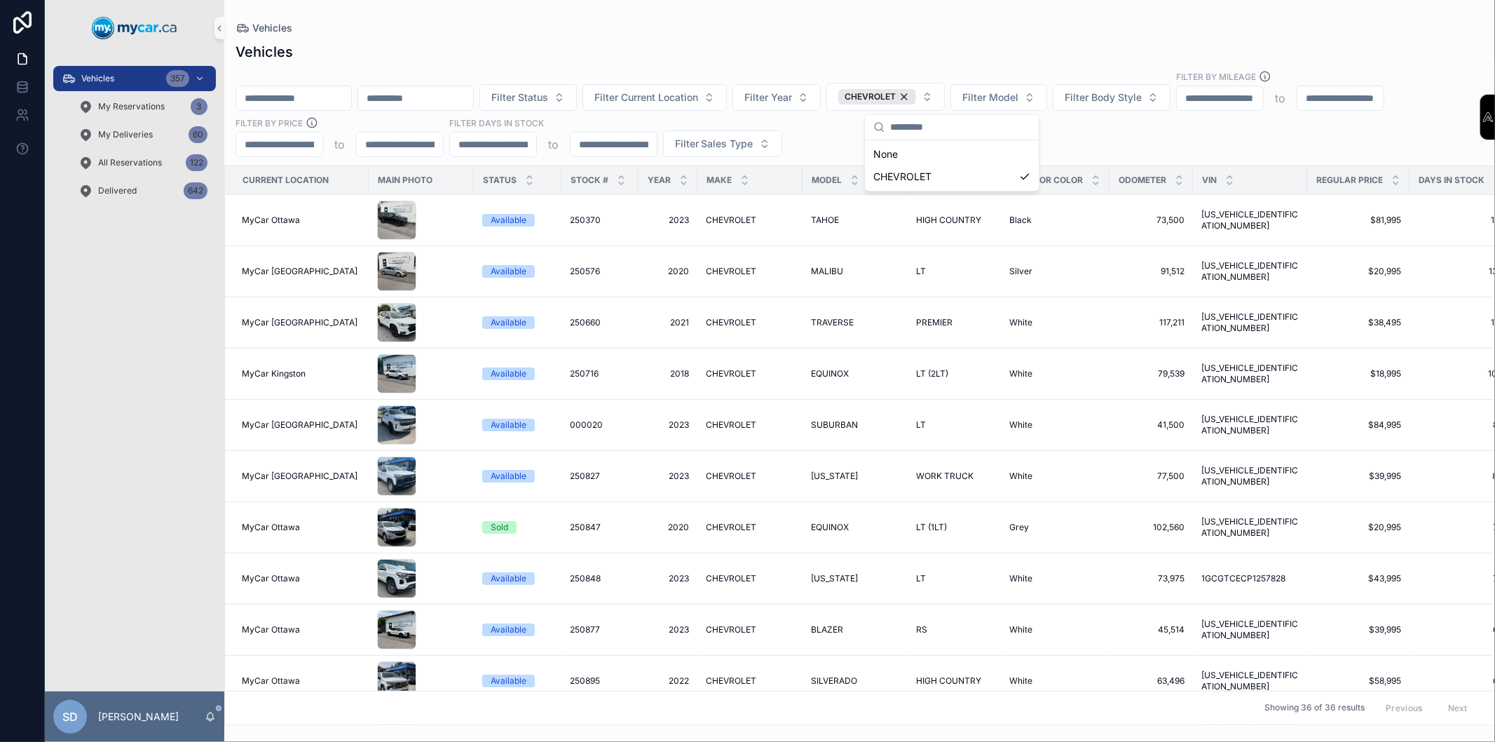
click at [845, 43] on div "Vehicles" at bounding box center [859, 52] width 1248 height 20
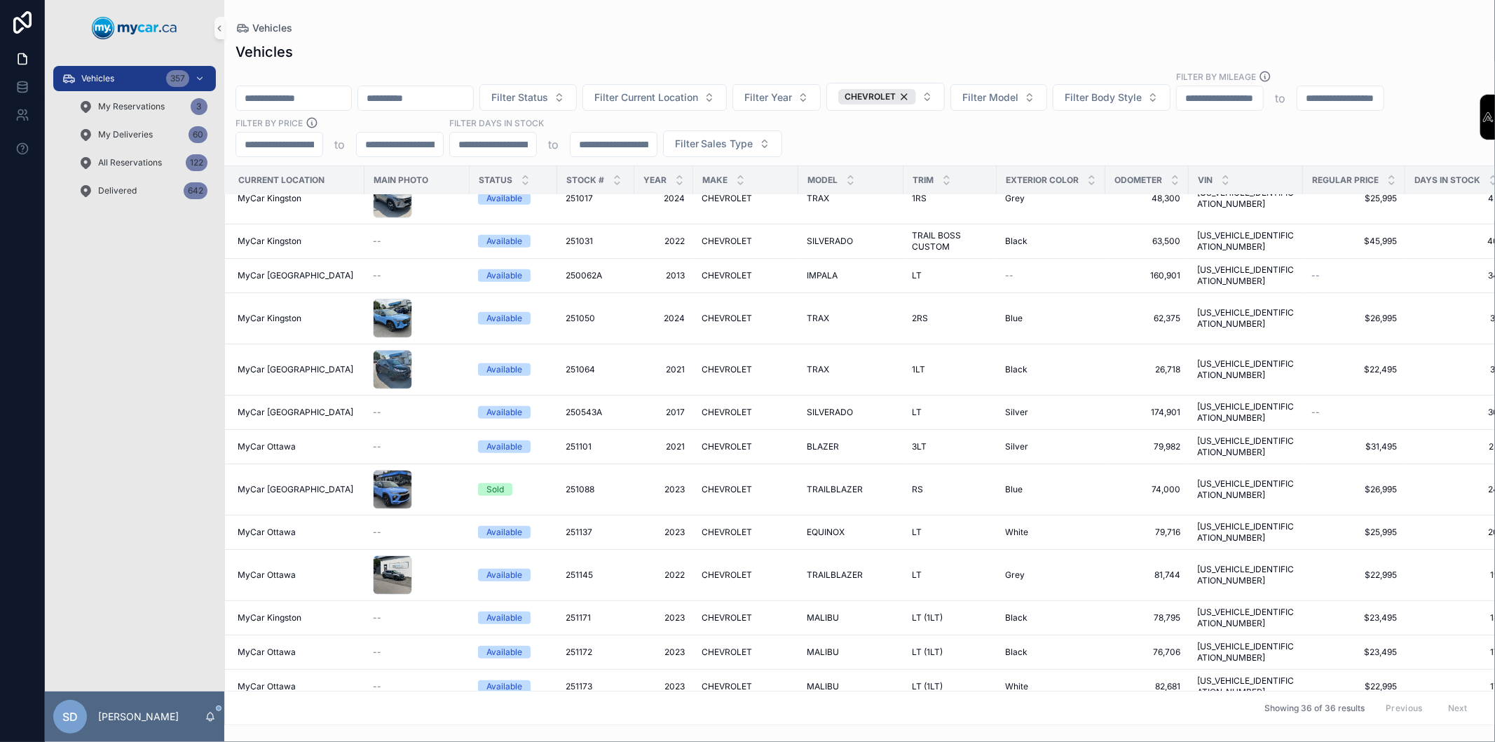
scroll to position [704, 4]
click at [729, 406] on span "CHEVROLET" at bounding box center [727, 411] width 50 height 11
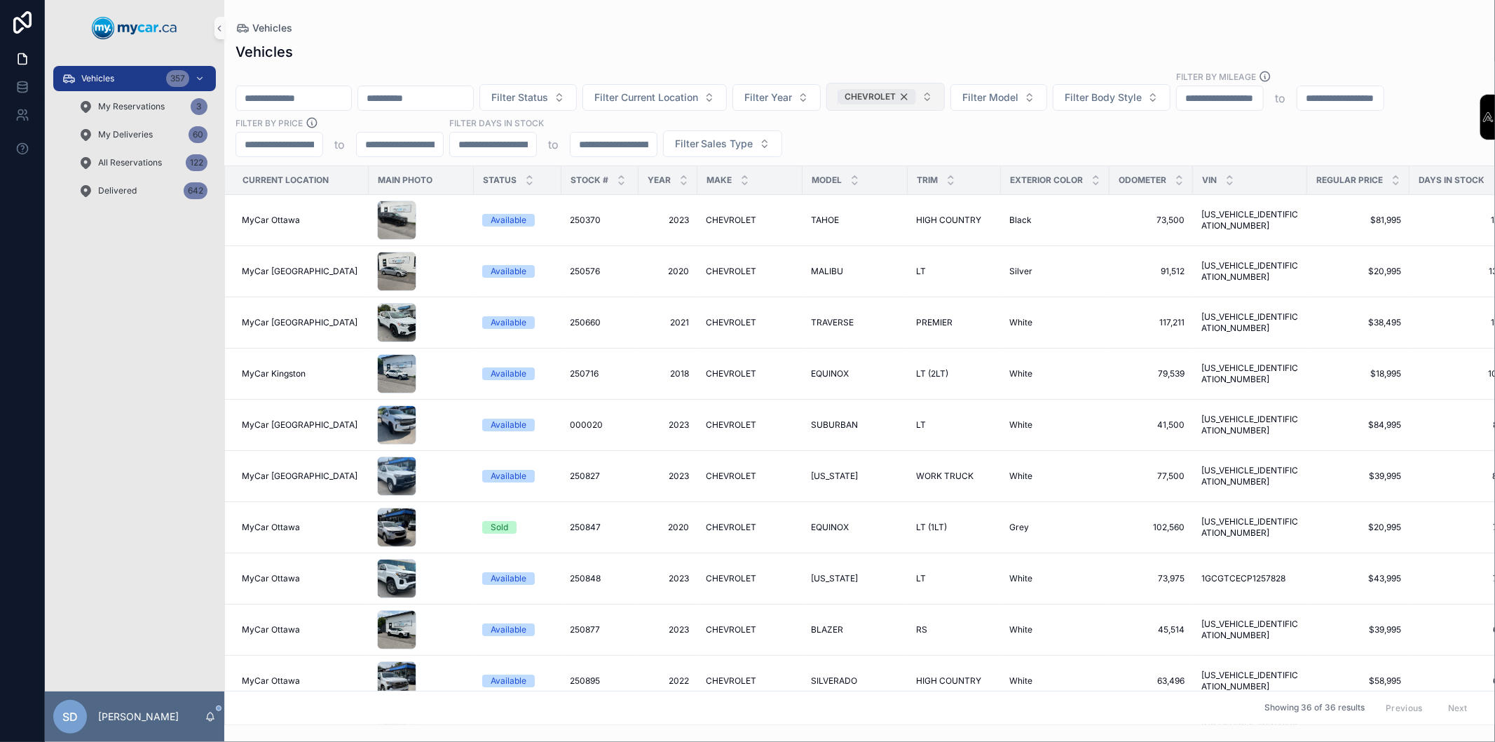
click at [916, 100] on div "CHEVROLET" at bounding box center [877, 96] width 78 height 15
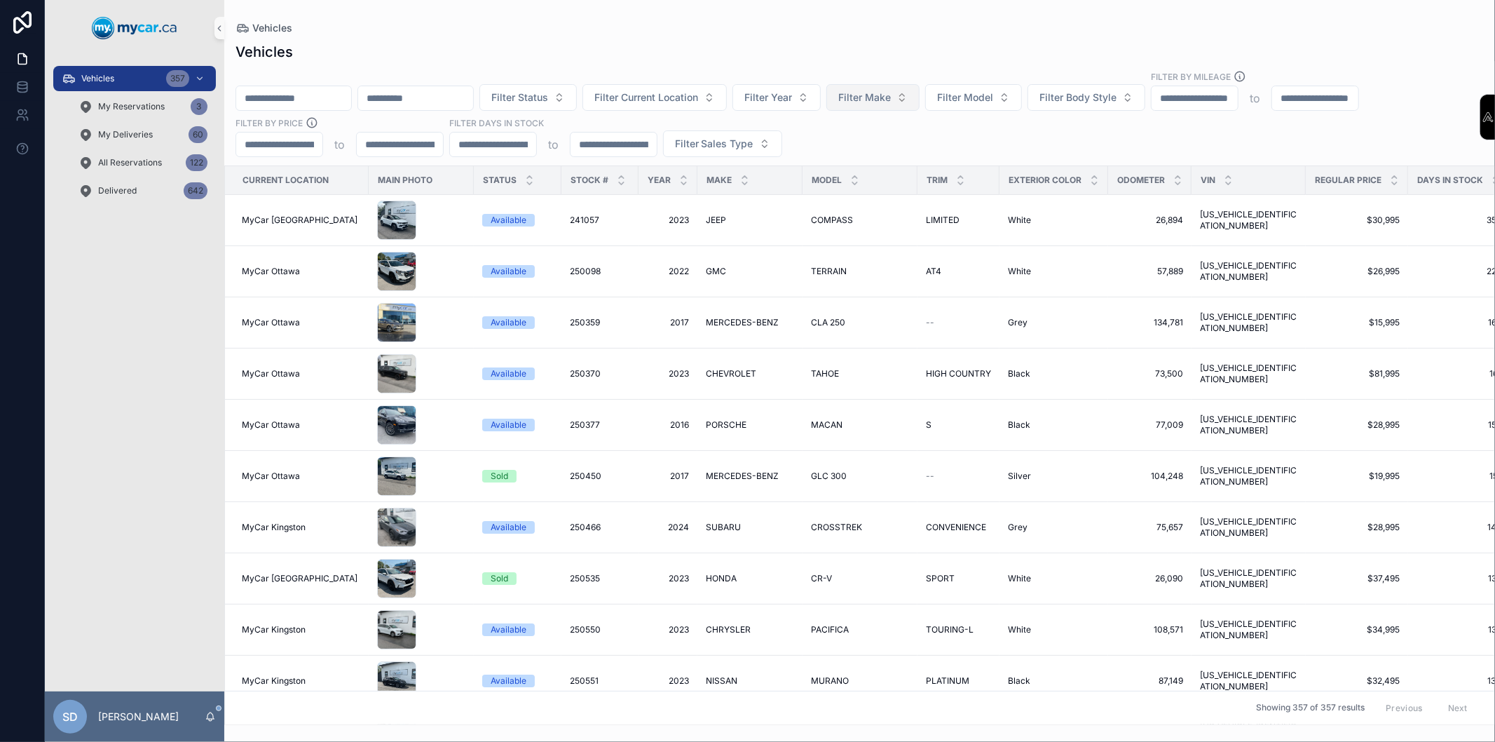
click at [891, 100] on span "Filter Make" at bounding box center [864, 97] width 53 height 14
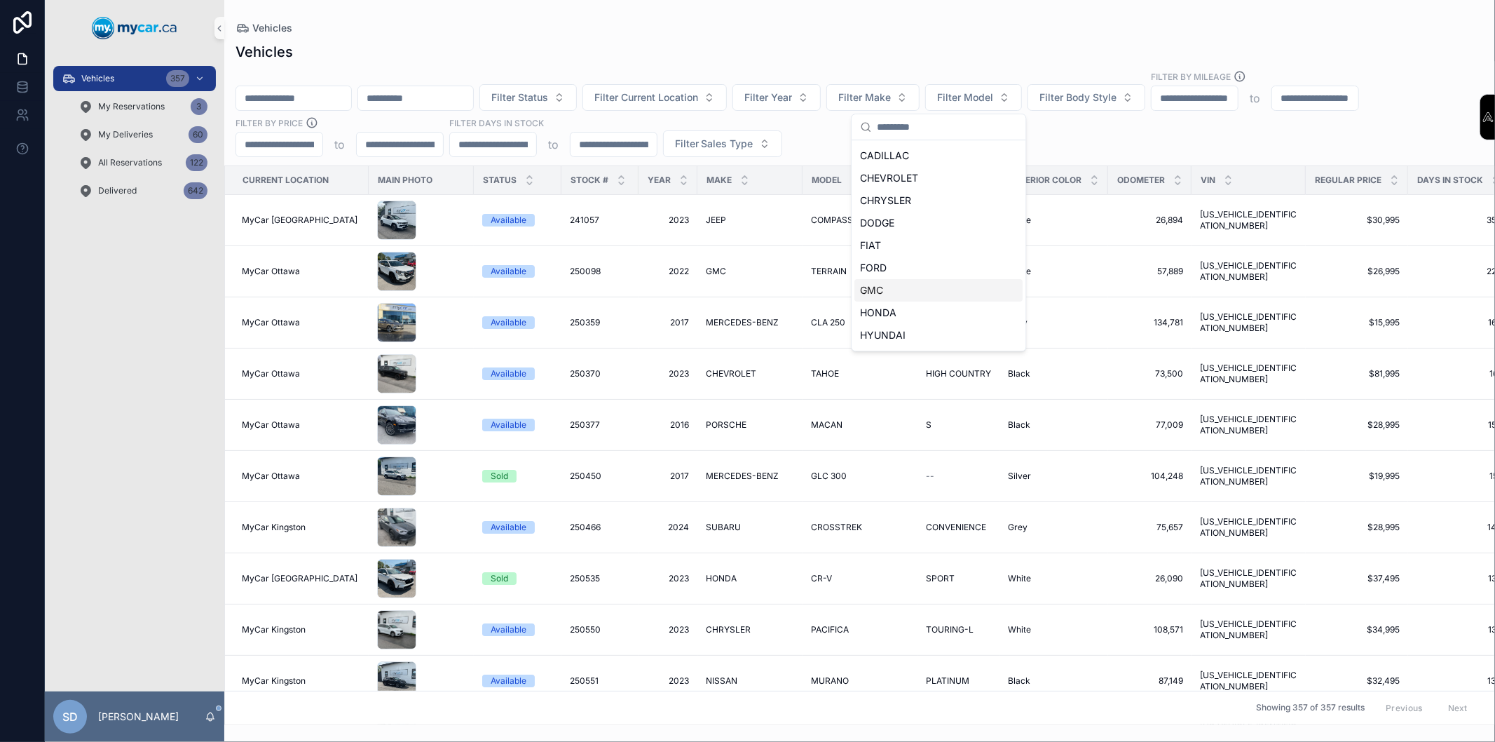
click at [888, 292] on div "GMC" at bounding box center [938, 290] width 168 height 22
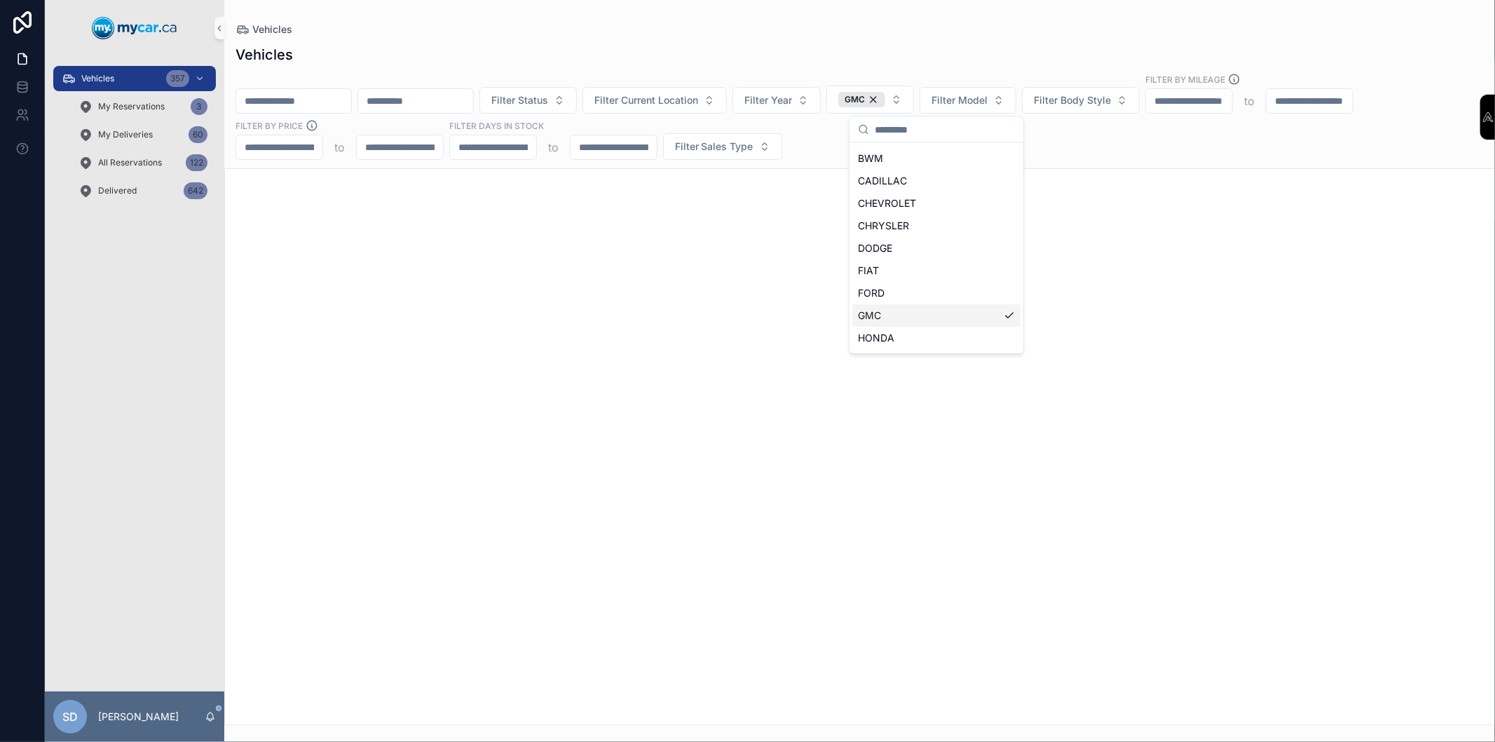
scroll to position [178, 0]
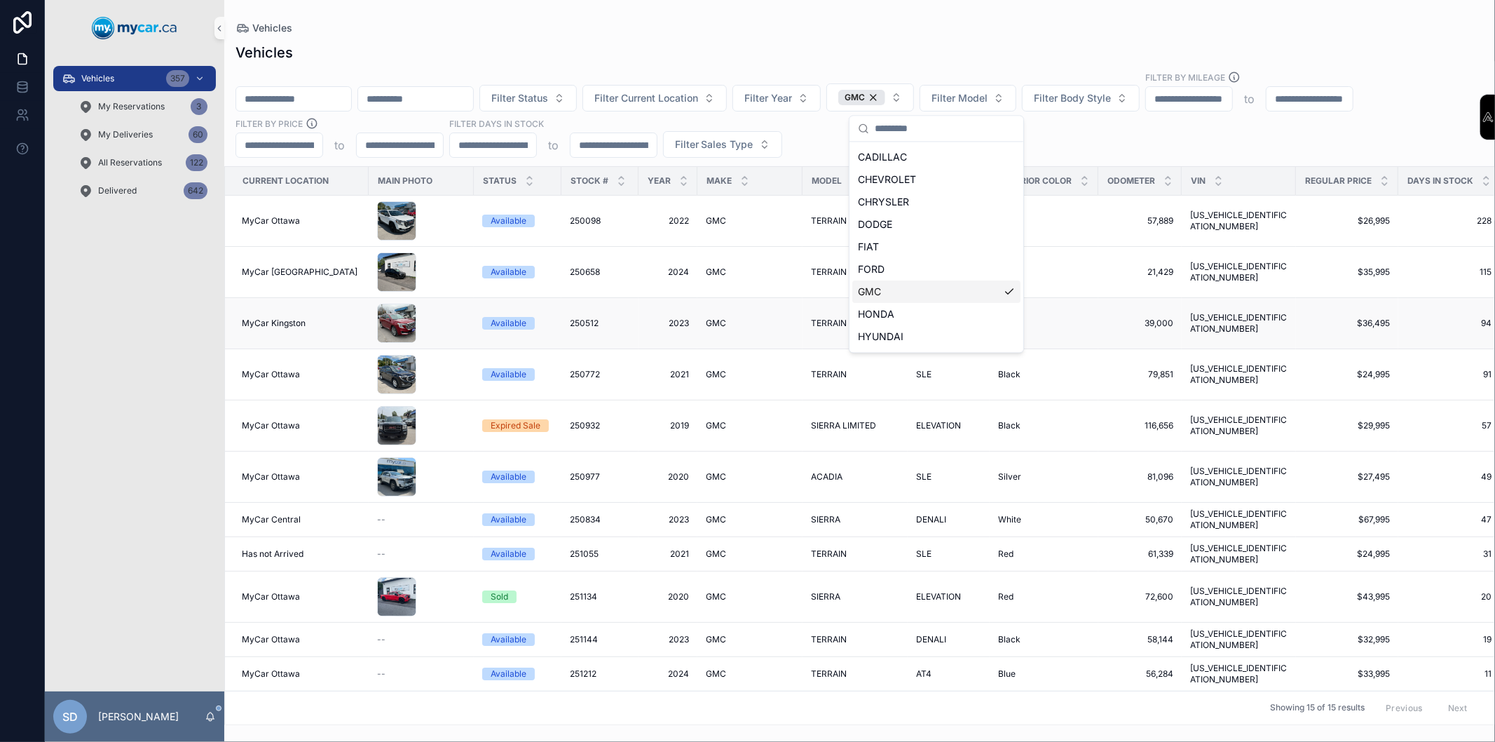
click at [1078, 334] on td "Red Red" at bounding box center [1044, 322] width 109 height 51
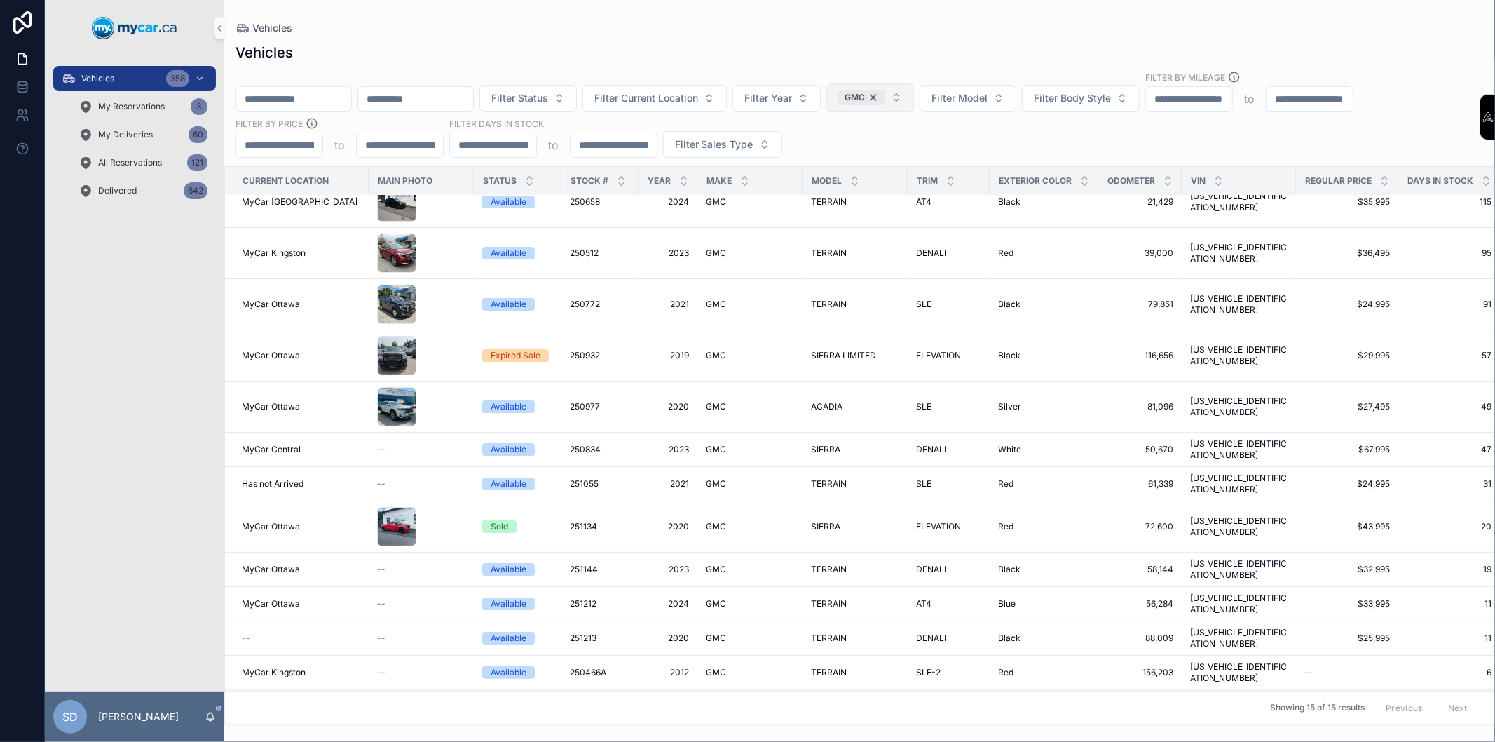
click at [885, 102] on div "GMC" at bounding box center [861, 97] width 47 height 15
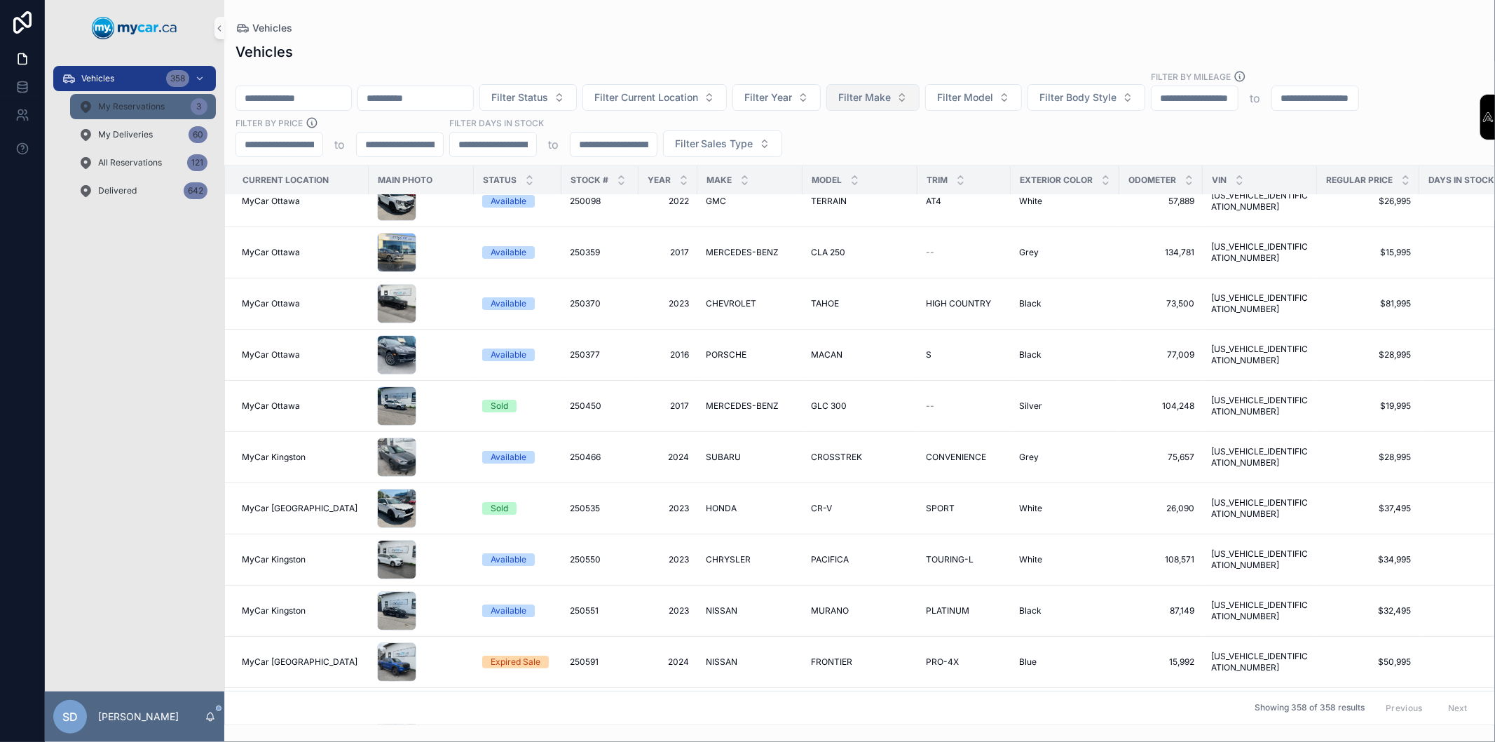
click at [162, 100] on div "My Reservations 3" at bounding box center [142, 106] width 129 height 22
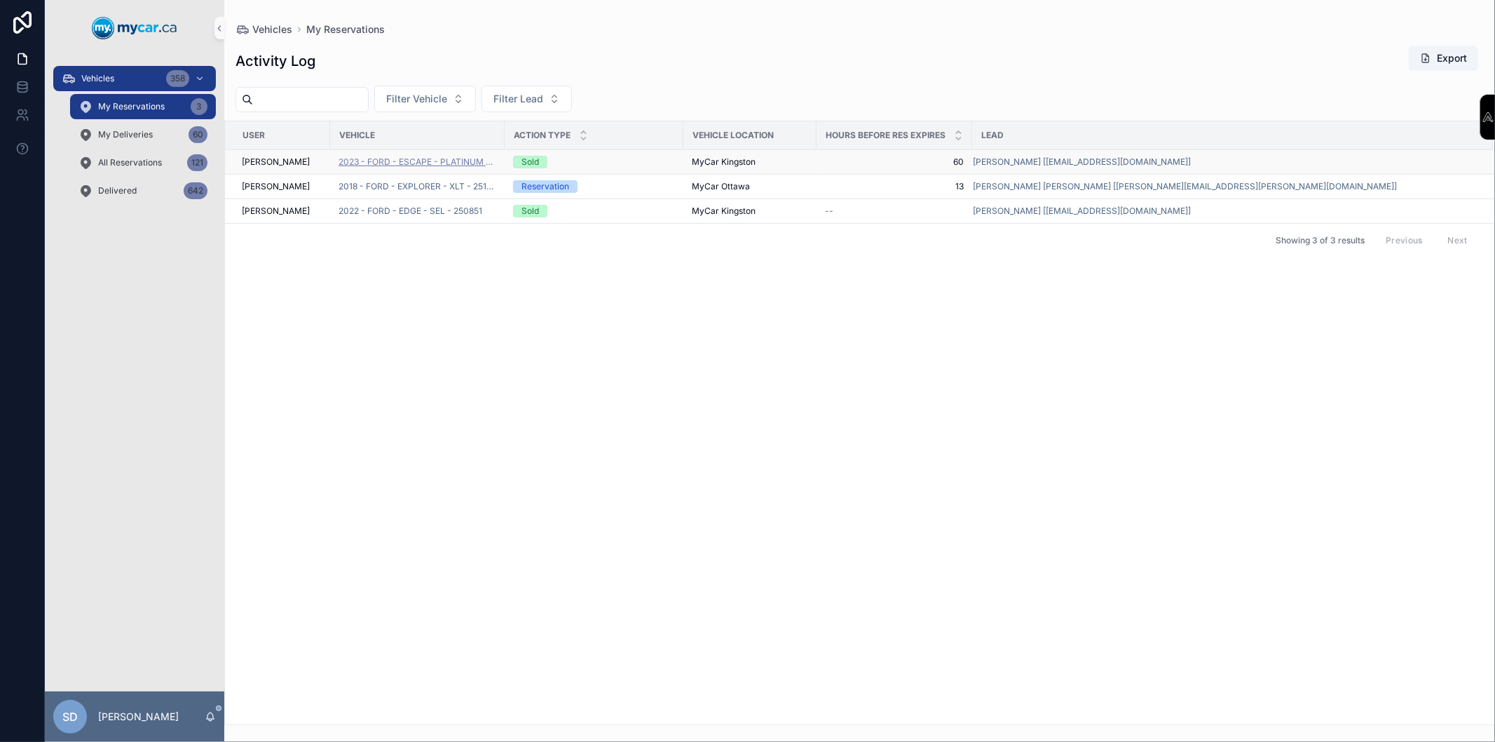
click at [414, 165] on span "2023 - FORD - ESCAPE - PLATINUM - 250943" at bounding box center [418, 161] width 158 height 11
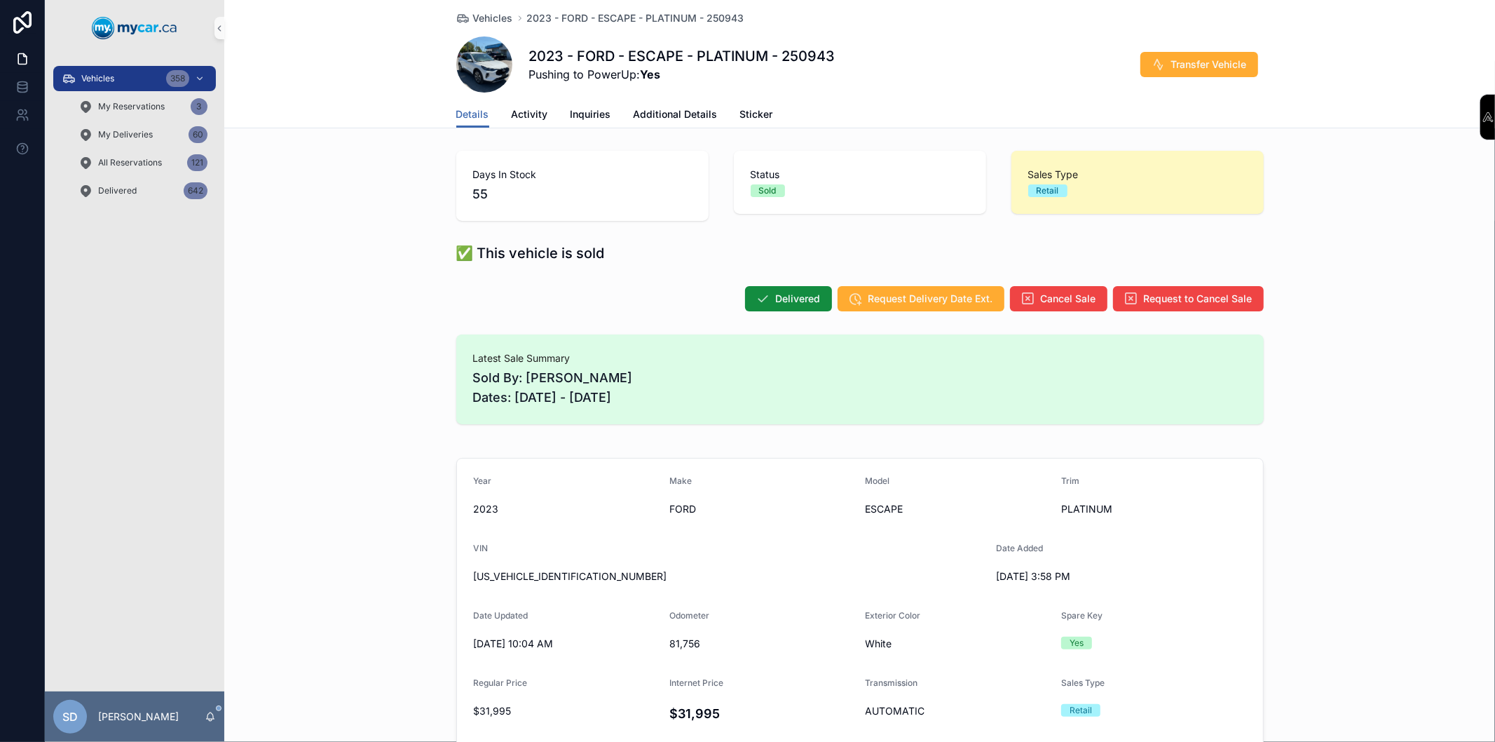
click at [535, 573] on span "[US_VEHICLE_IDENTIFICATION_NUMBER]" at bounding box center [729, 576] width 511 height 14
drag, startPoint x: 431, startPoint y: 183, endPoint x: 538, endPoint y: 575, distance: 406.7
click at [538, 575] on span "[US_VEHICLE_IDENTIFICATION_NUMBER]" at bounding box center [729, 576] width 511 height 14
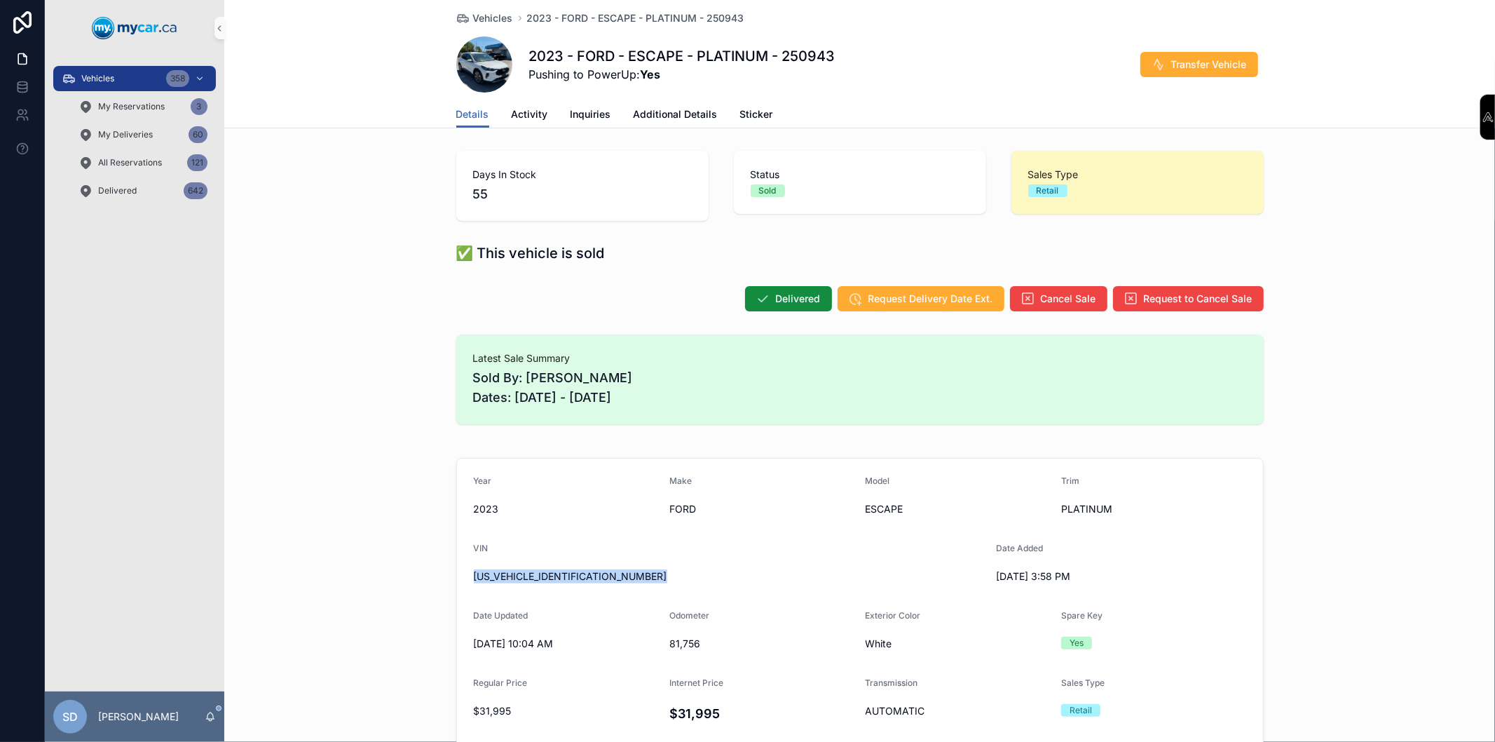
copy span "[US_VEHICLE_IDENTIFICATION_NUMBER]"
click at [766, 119] on div "Details Activity Inquiries Additional Details Sticker" at bounding box center [859, 114] width 807 height 27
click at [760, 117] on span "Sticker" at bounding box center [756, 114] width 33 height 14
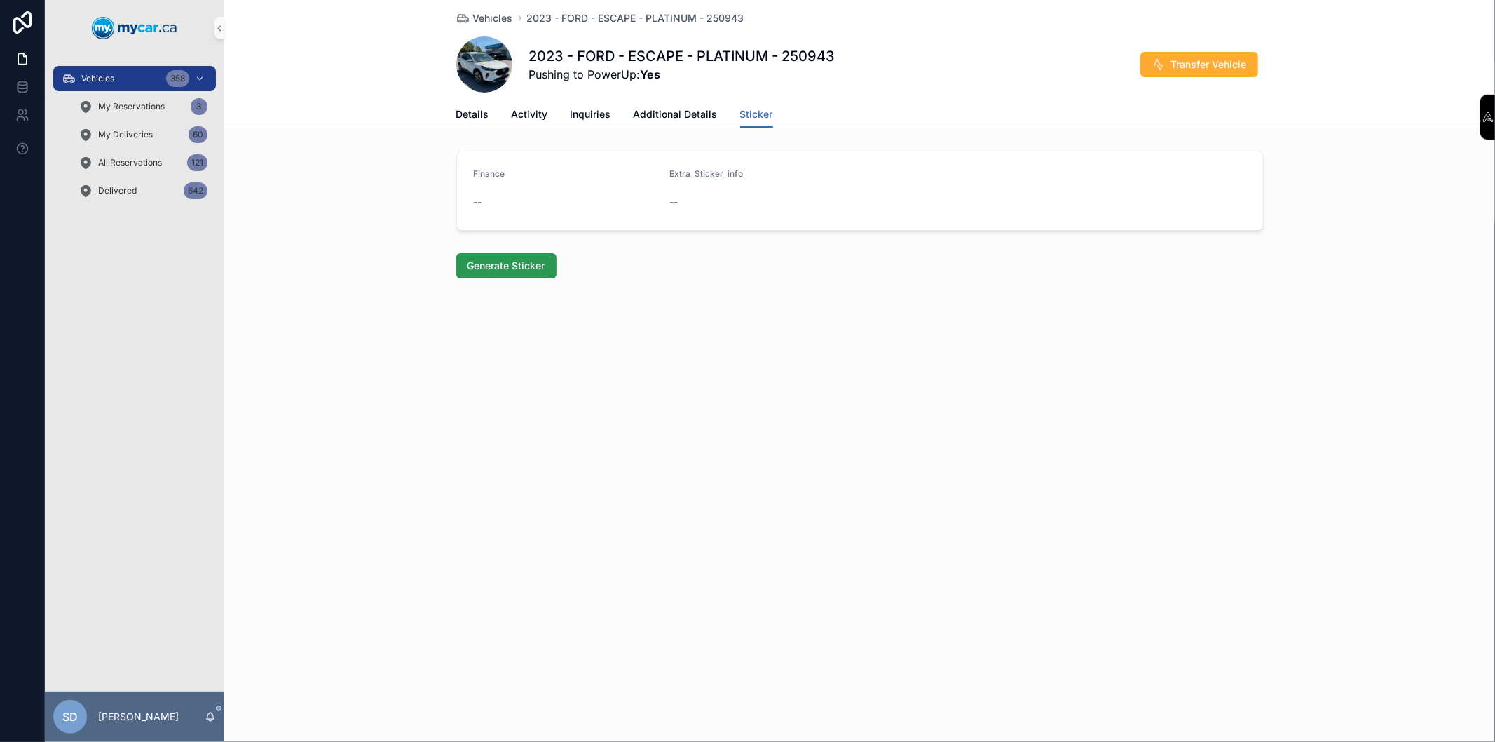
click at [540, 268] on span "Generate Sticker" at bounding box center [506, 266] width 78 height 14
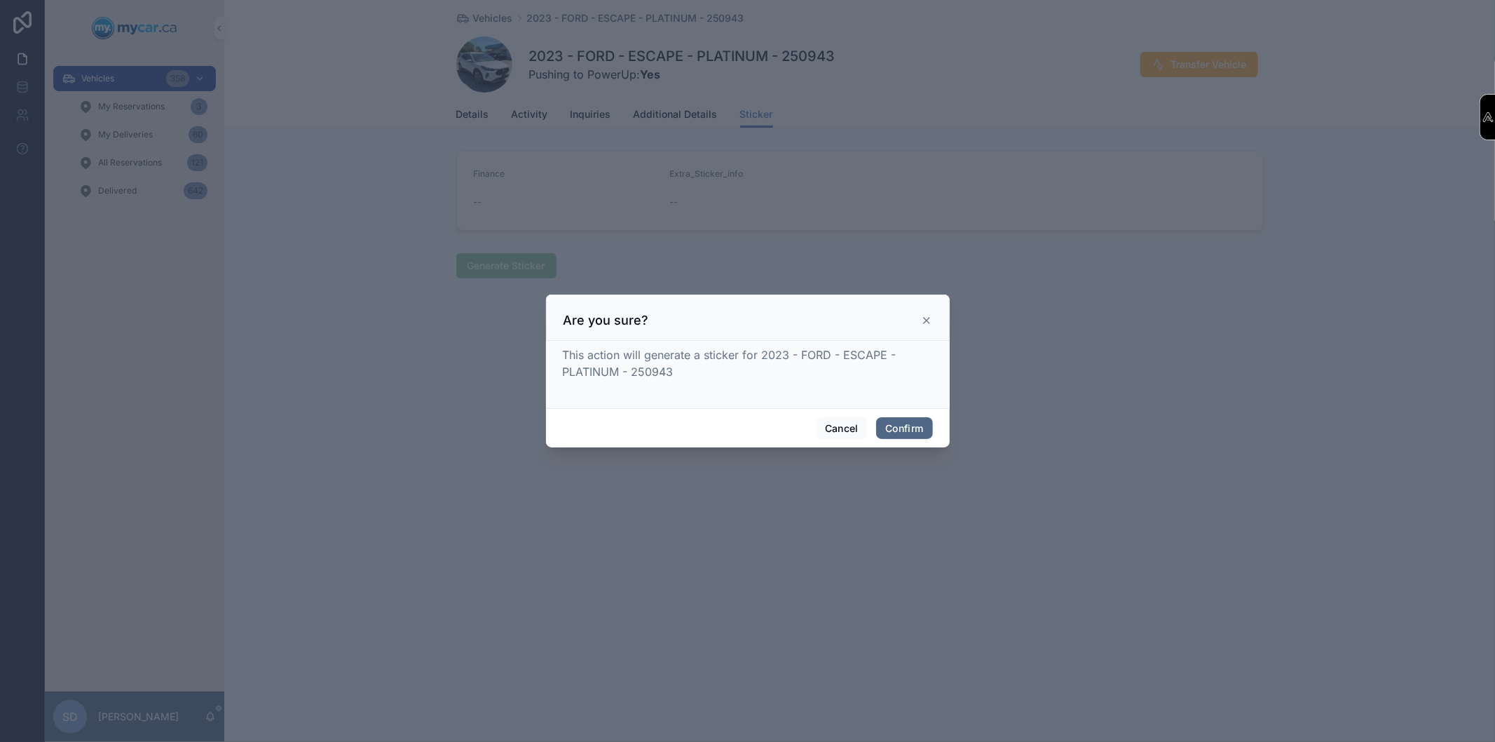
click at [915, 424] on button "Confirm" at bounding box center [904, 428] width 56 height 22
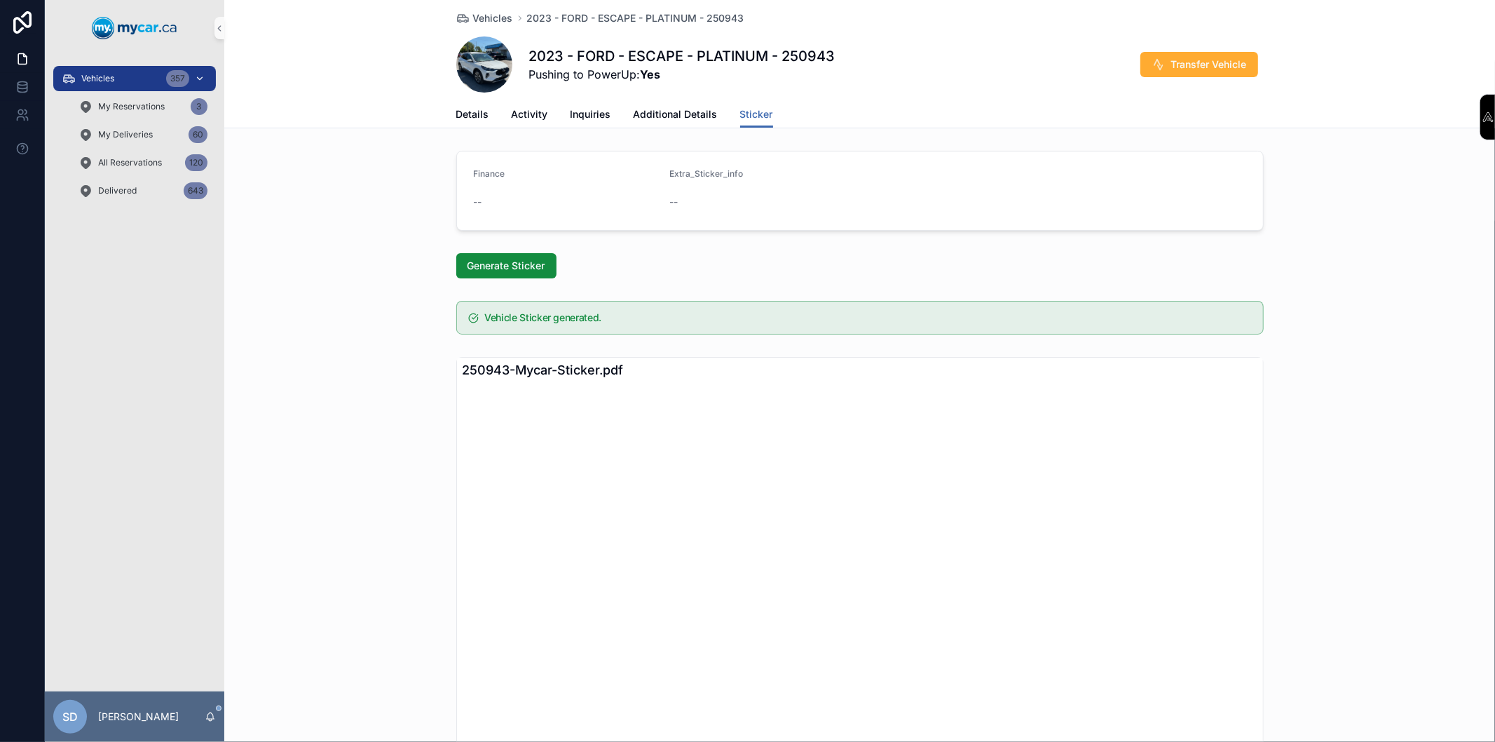
click at [114, 79] on span "Vehicles" at bounding box center [97, 78] width 33 height 11
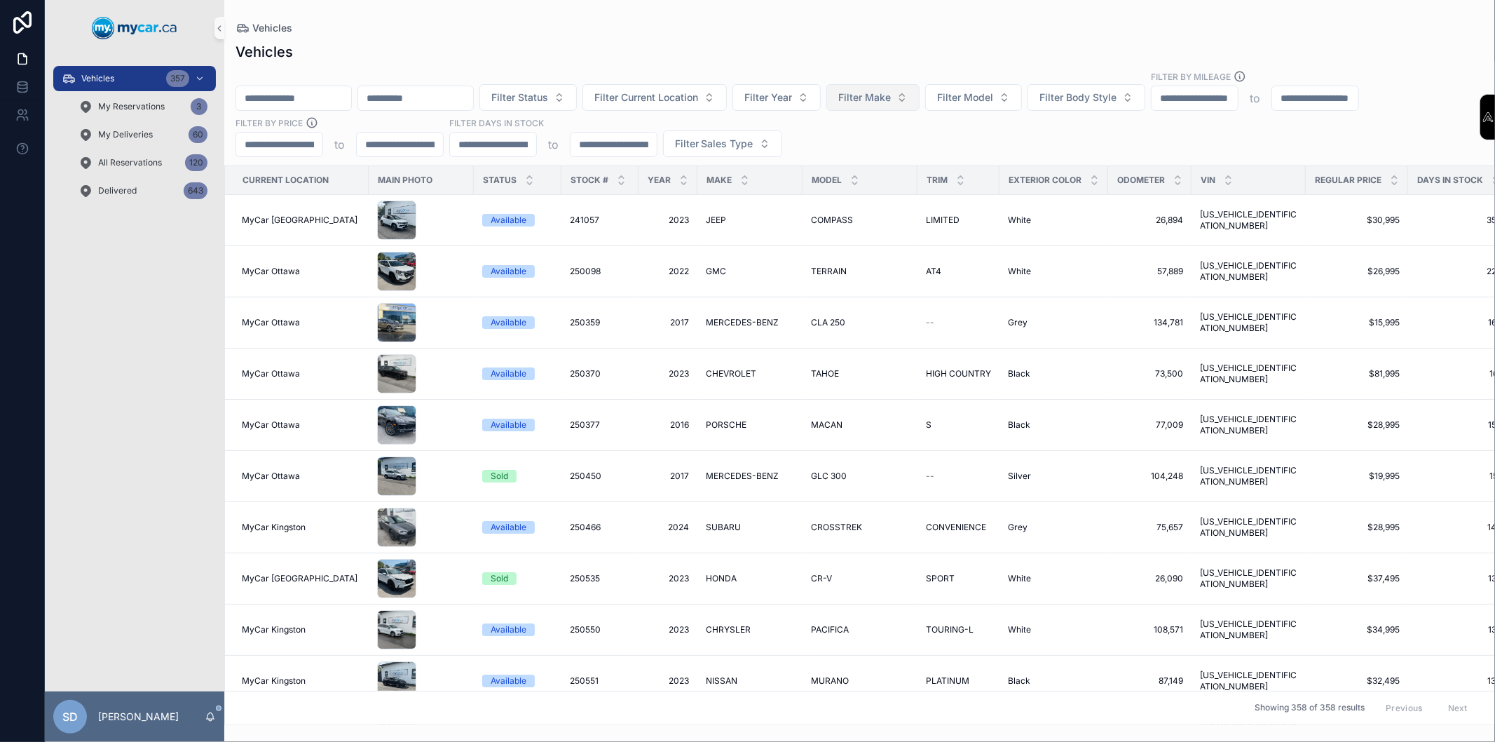
click at [920, 104] on button "Filter Make" at bounding box center [872, 97] width 93 height 27
type input "****"
click at [887, 156] on span "TOYOTA" at bounding box center [880, 154] width 41 height 14
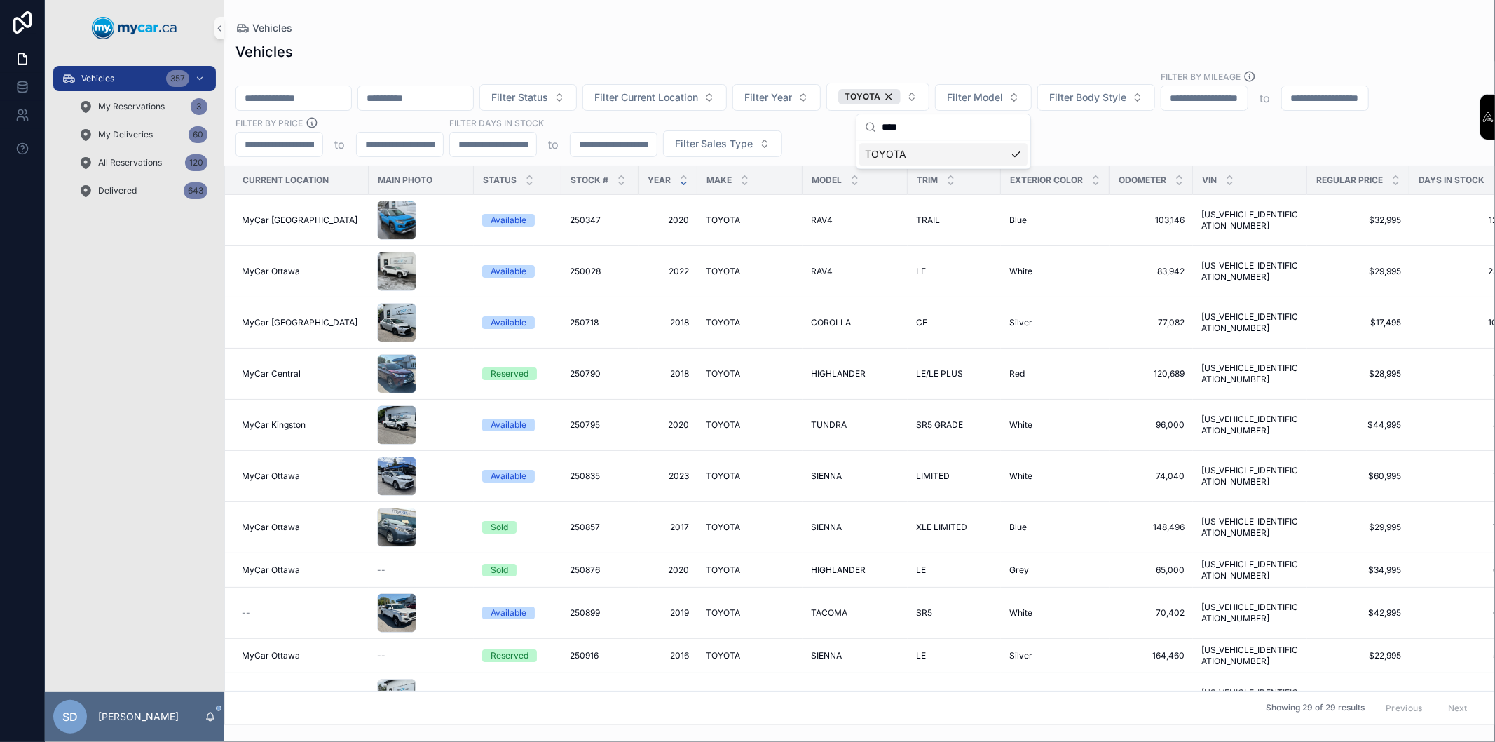
click at [685, 179] on div "scrollable content" at bounding box center [683, 179] width 9 height 15
click at [901, 95] on div "TOYOTA" at bounding box center [869, 96] width 62 height 15
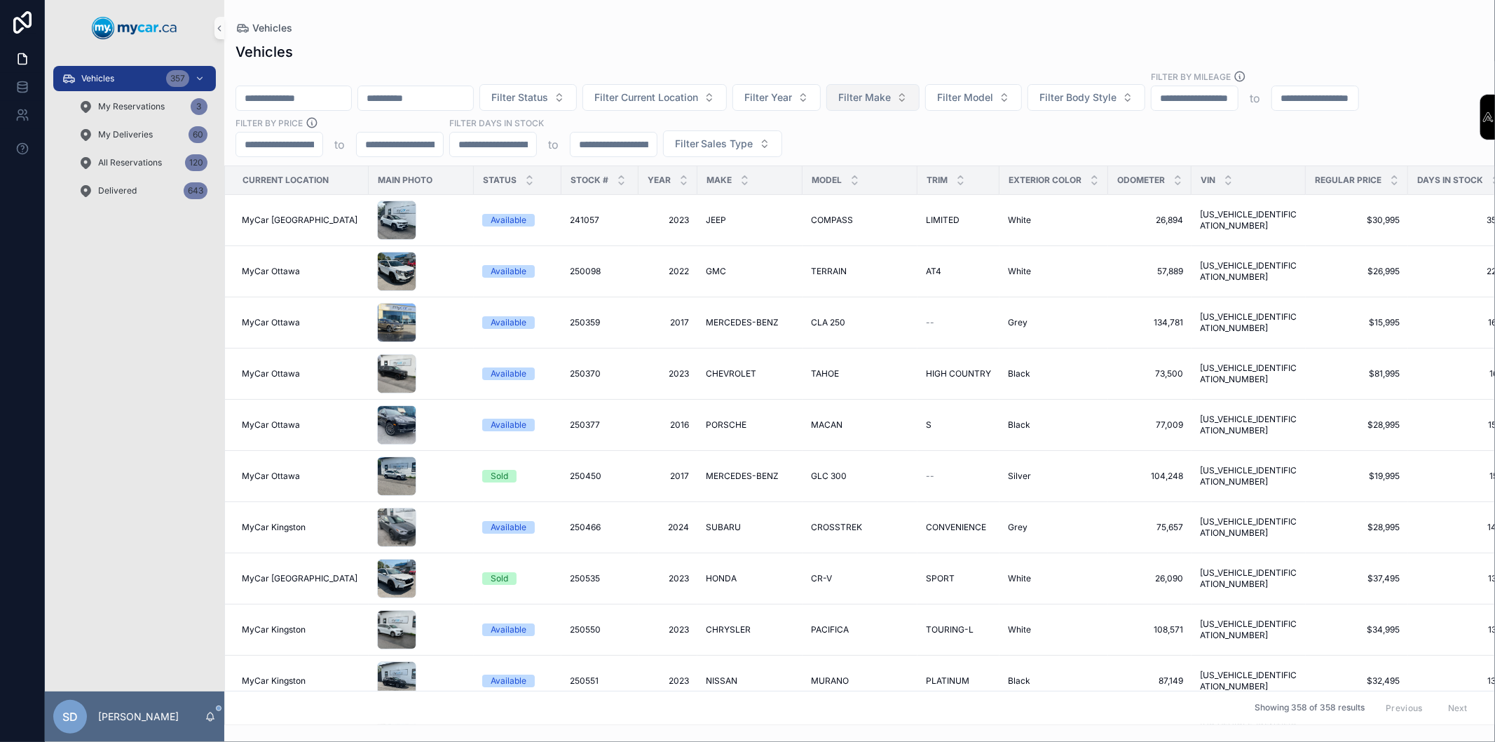
drag, startPoint x: 946, startPoint y: 102, endPoint x: 938, endPoint y: 83, distance: 20.7
click at [920, 87] on button "Filter Make" at bounding box center [872, 97] width 93 height 27
type input "*****"
click at [868, 155] on span "HONDA" at bounding box center [878, 154] width 36 height 14
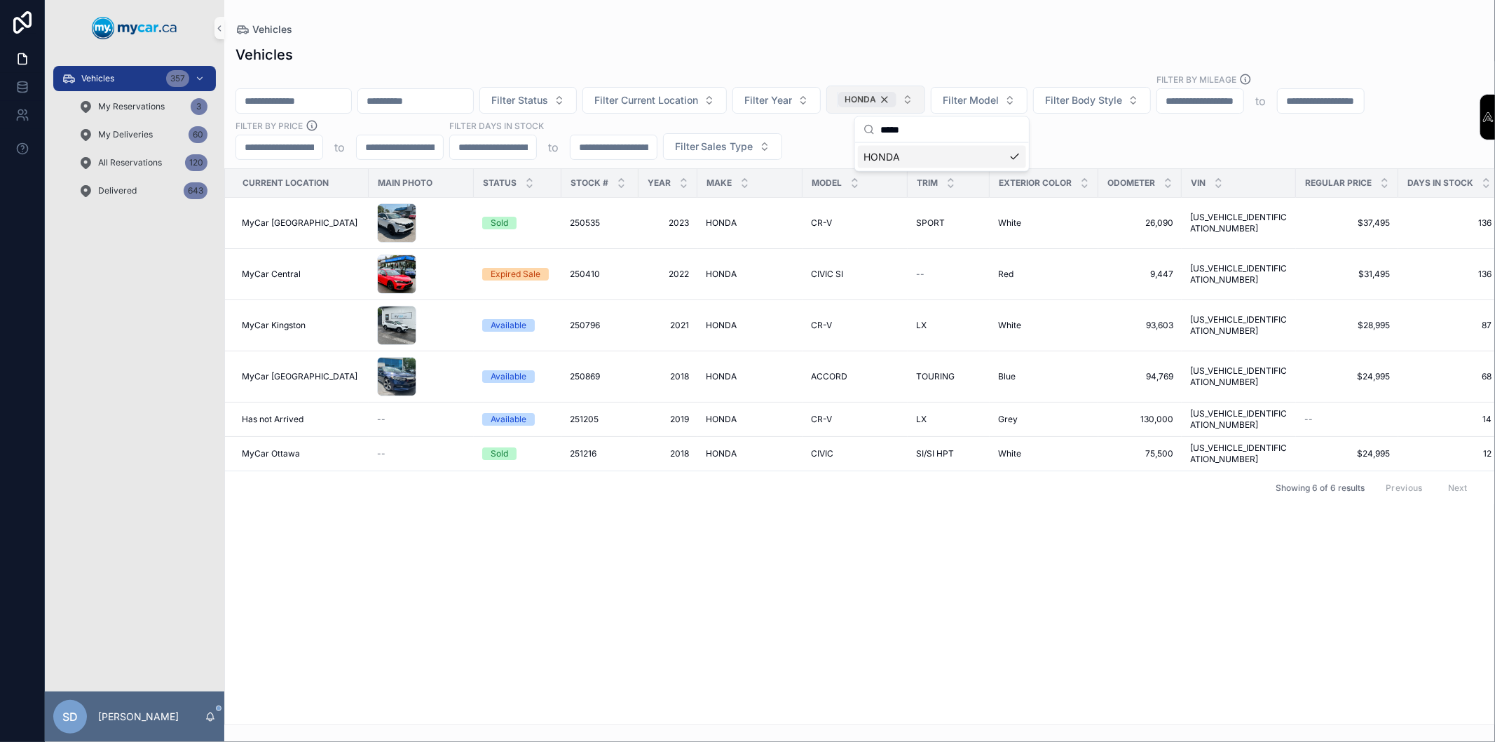
click at [896, 103] on div "HONDA" at bounding box center [867, 99] width 58 height 15
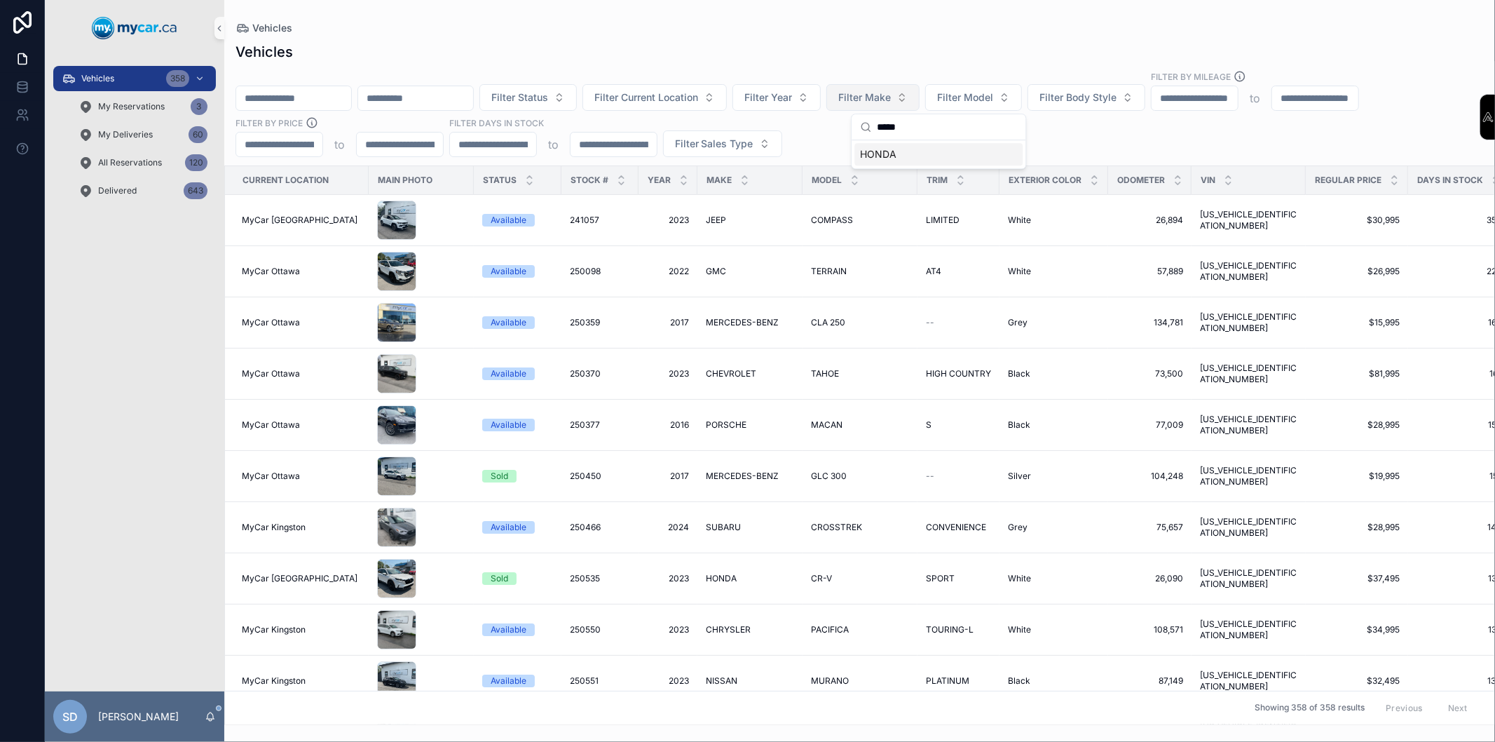
click at [891, 99] on span "Filter Make" at bounding box center [864, 97] width 53 height 14
type input "*****"
click at [874, 152] on span "DODGE" at bounding box center [877, 154] width 34 height 14
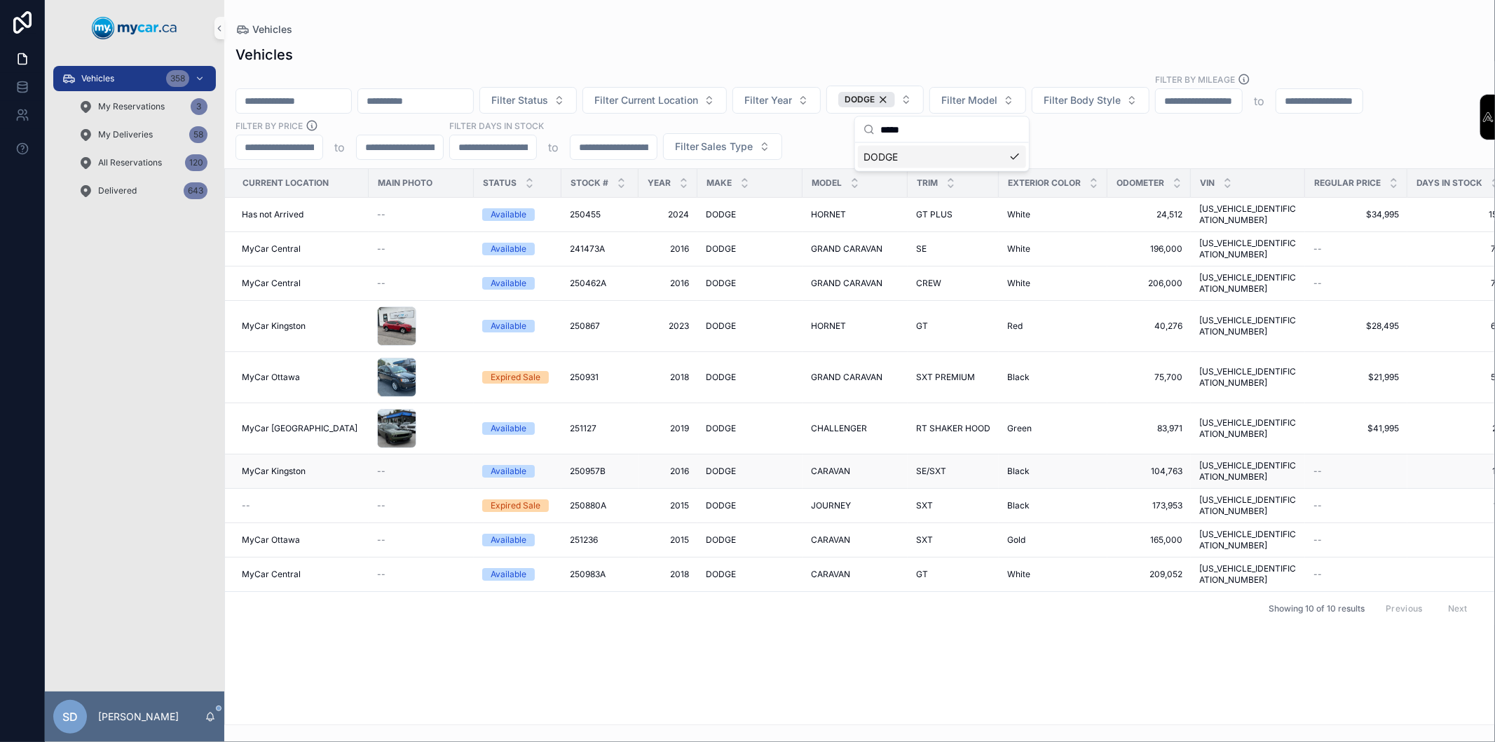
click at [524, 454] on td "Available" at bounding box center [518, 471] width 88 height 34
click at [526, 465] on div "Available" at bounding box center [509, 471] width 36 height 13
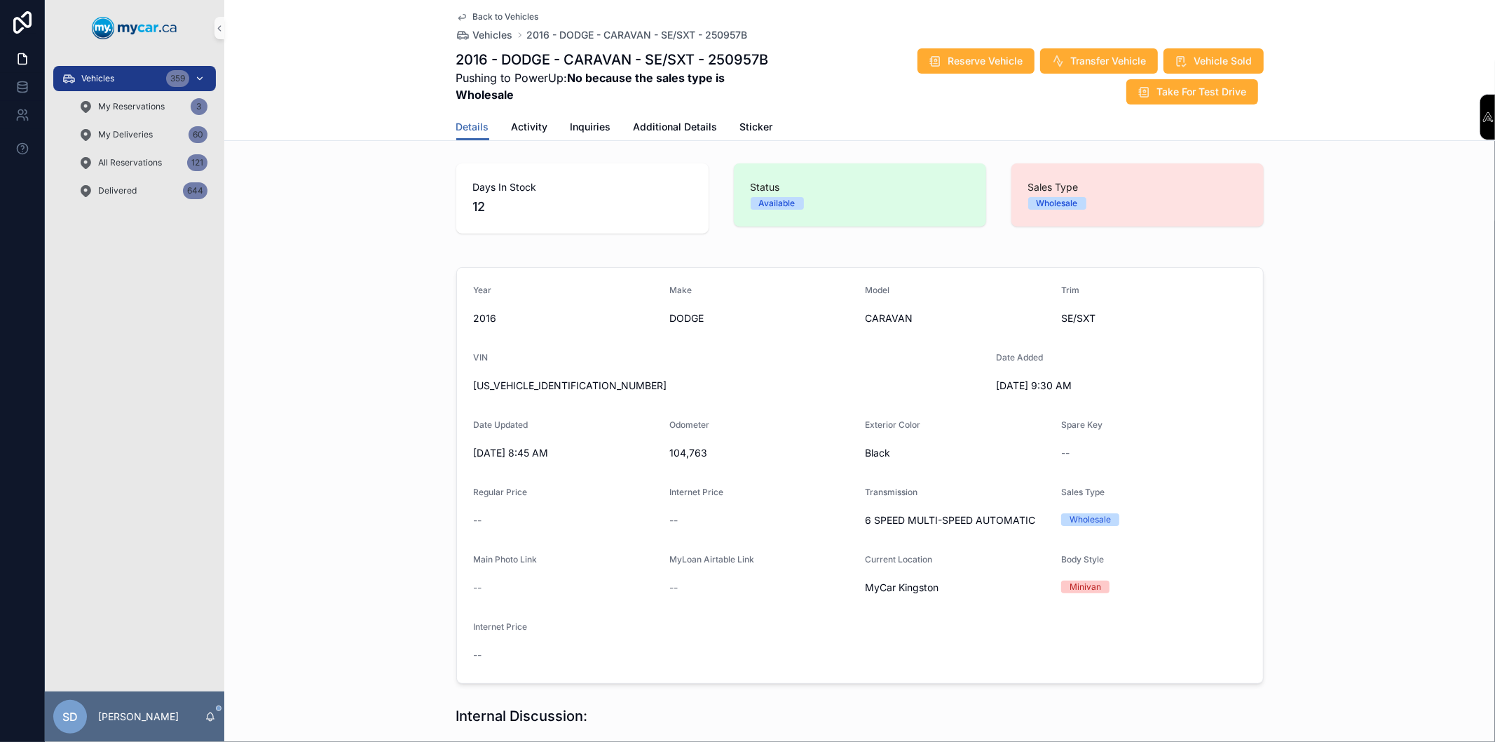
click at [132, 79] on div "Vehicles 359" at bounding box center [135, 78] width 146 height 22
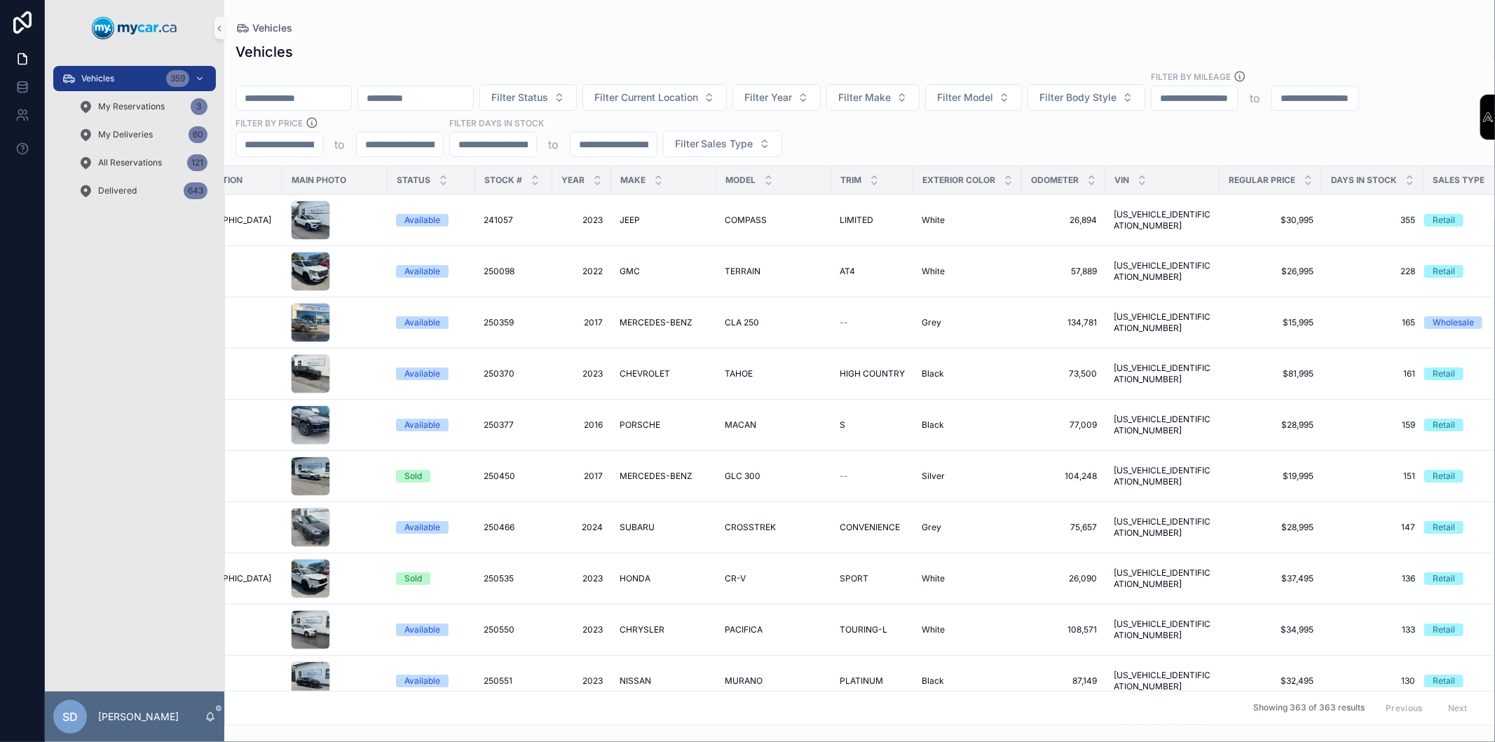
scroll to position [0, 109]
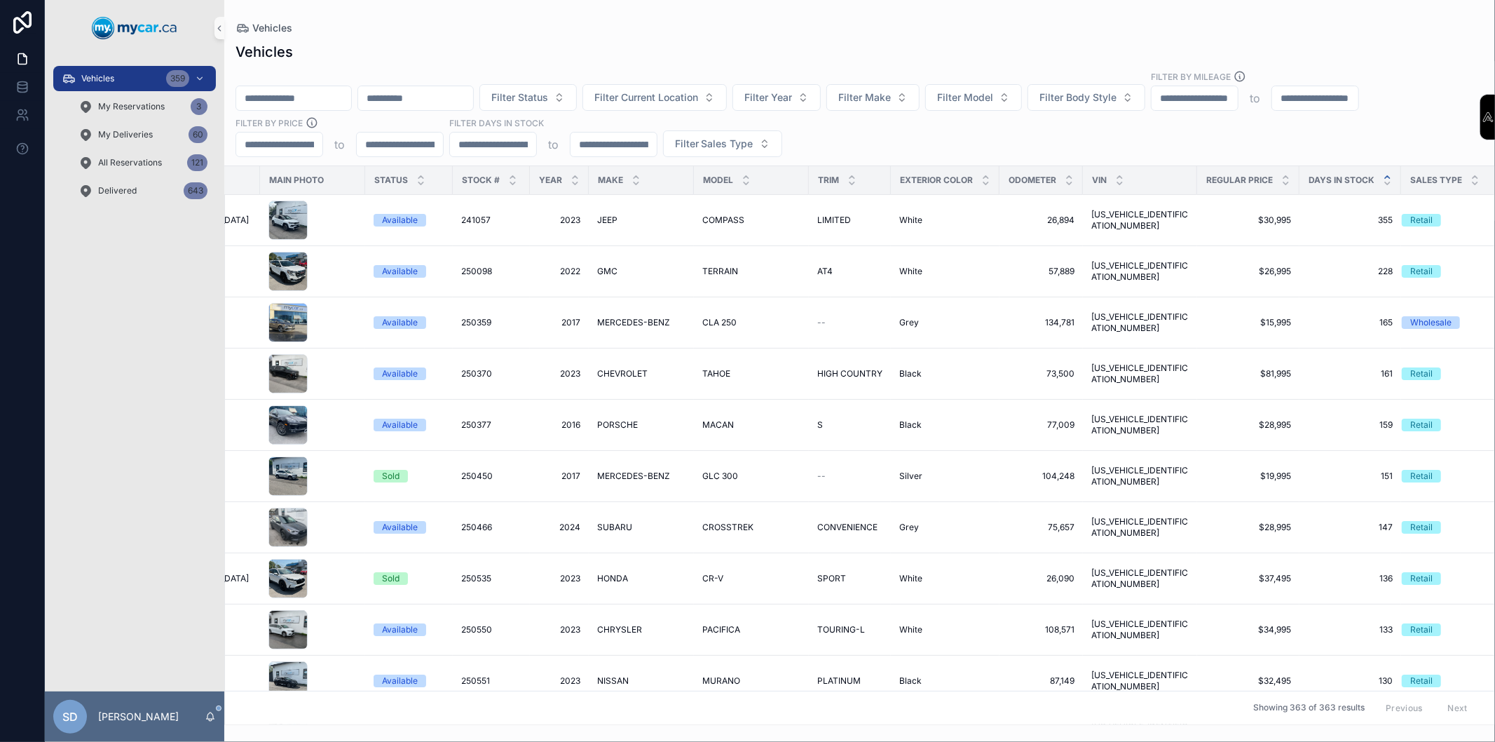
click at [1383, 177] on icon "scrollable content" at bounding box center [1387, 176] width 9 height 9
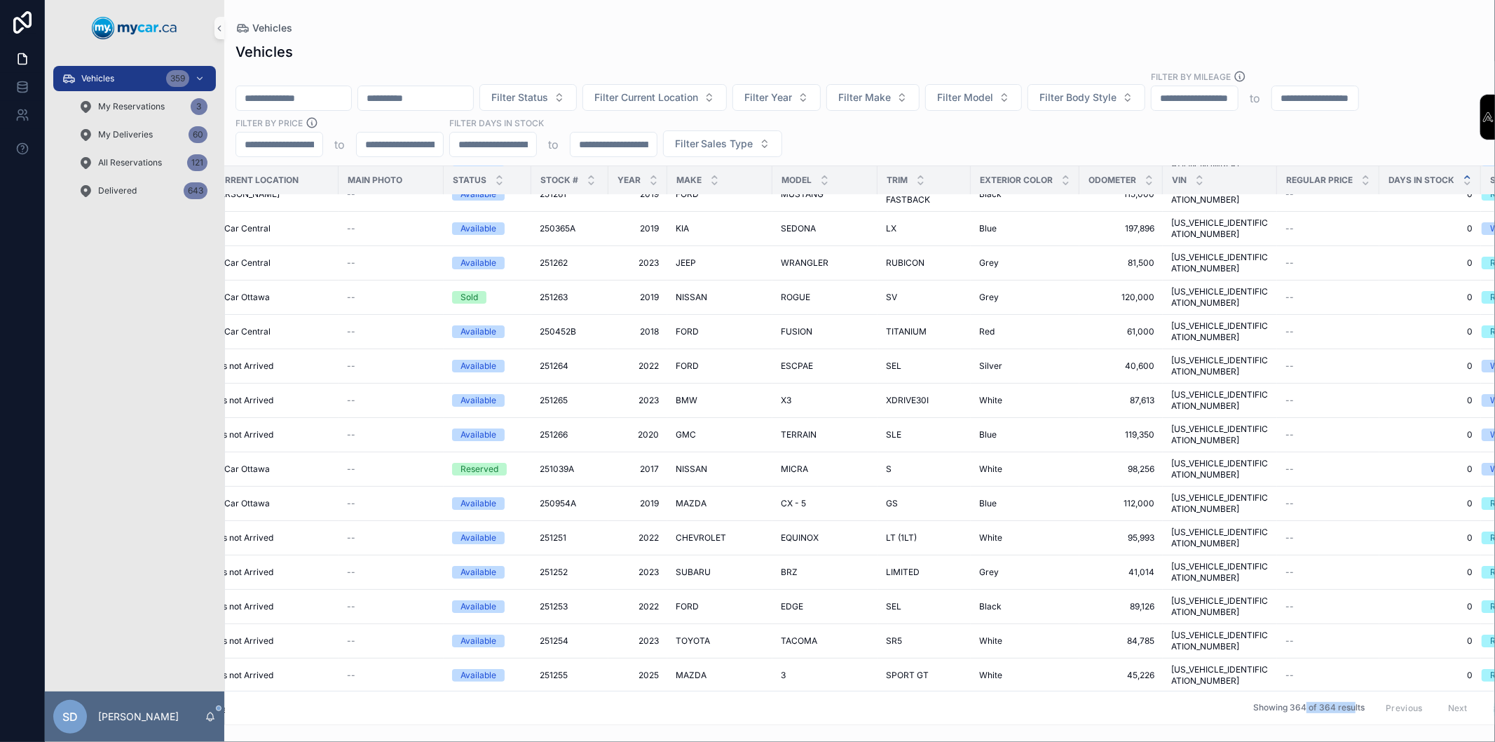
scroll to position [64, 55]
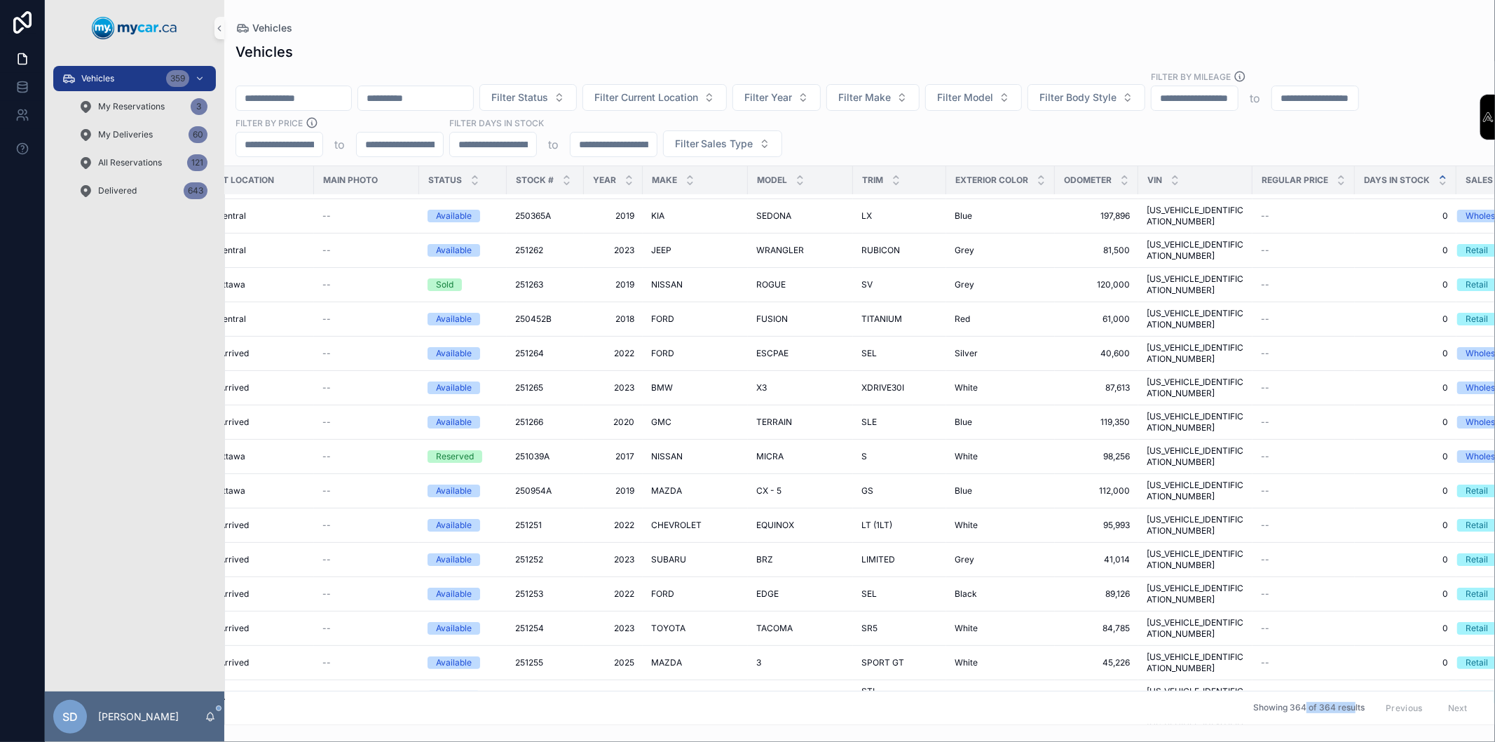
drag, startPoint x: 1297, startPoint y: 712, endPoint x: 1346, endPoint y: 699, distance: 50.8
click at [1346, 699] on div "Showing 364 of 364 results Previous Next" at bounding box center [859, 707] width 1269 height 34
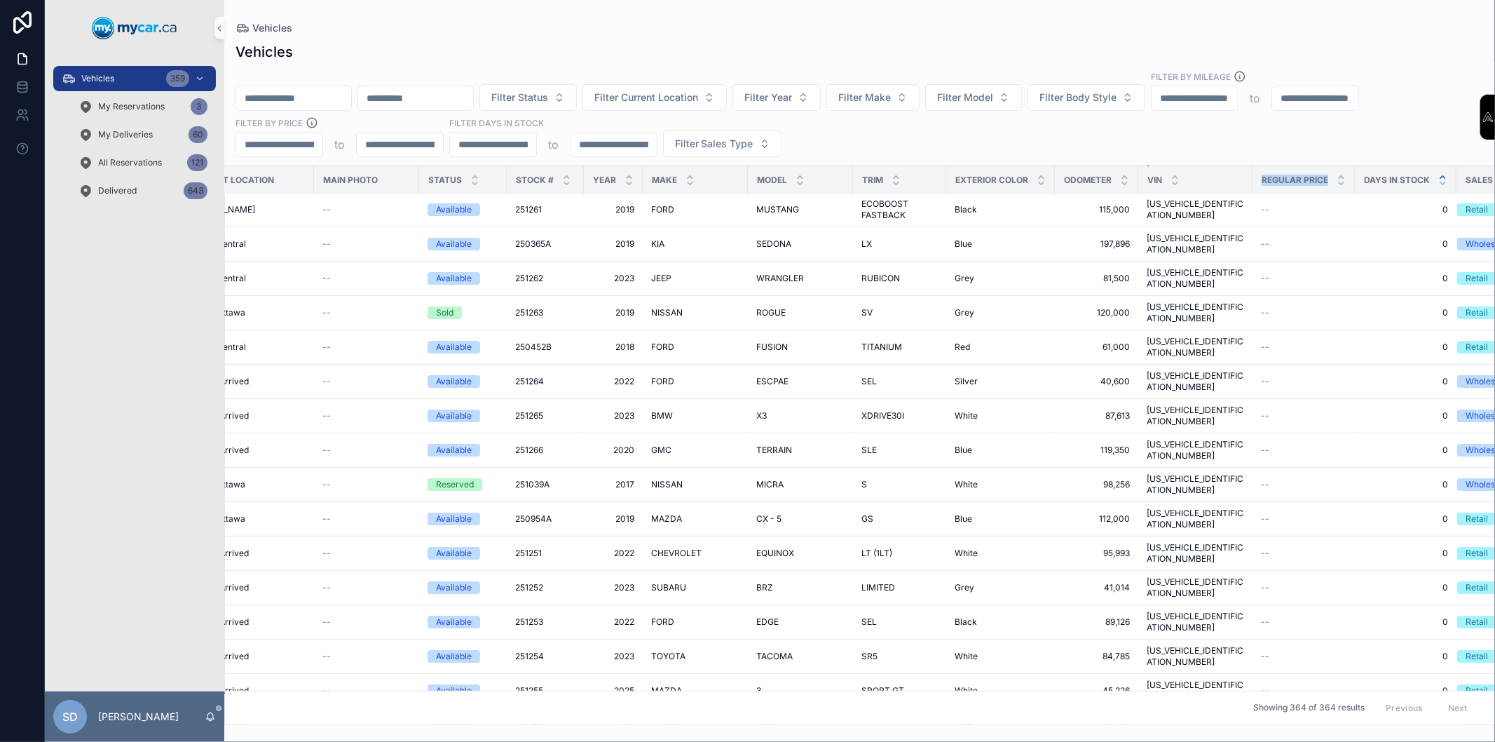
scroll to position [25, 55]
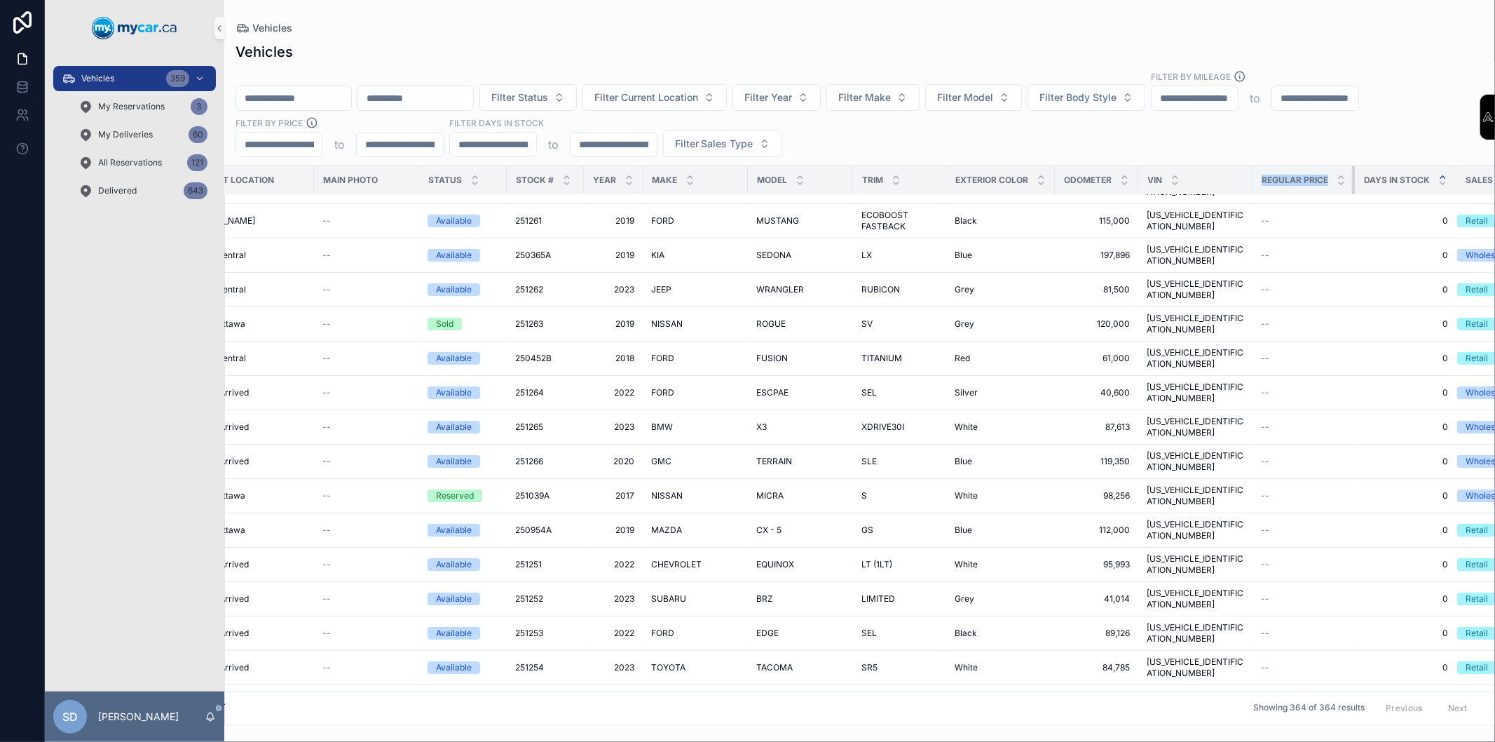
drag, startPoint x: 1217, startPoint y: 178, endPoint x: 1334, endPoint y: 186, distance: 117.3
click at [1348, 181] on tr "Current Location Main Photo Status Stock # Year Make Model Trim Exterior Color …" at bounding box center [866, 180] width 1393 height 29
click at [305, 153] on input "scrollable content" at bounding box center [279, 145] width 86 height 20
click at [311, 136] on input "scrollable content" at bounding box center [279, 145] width 86 height 20
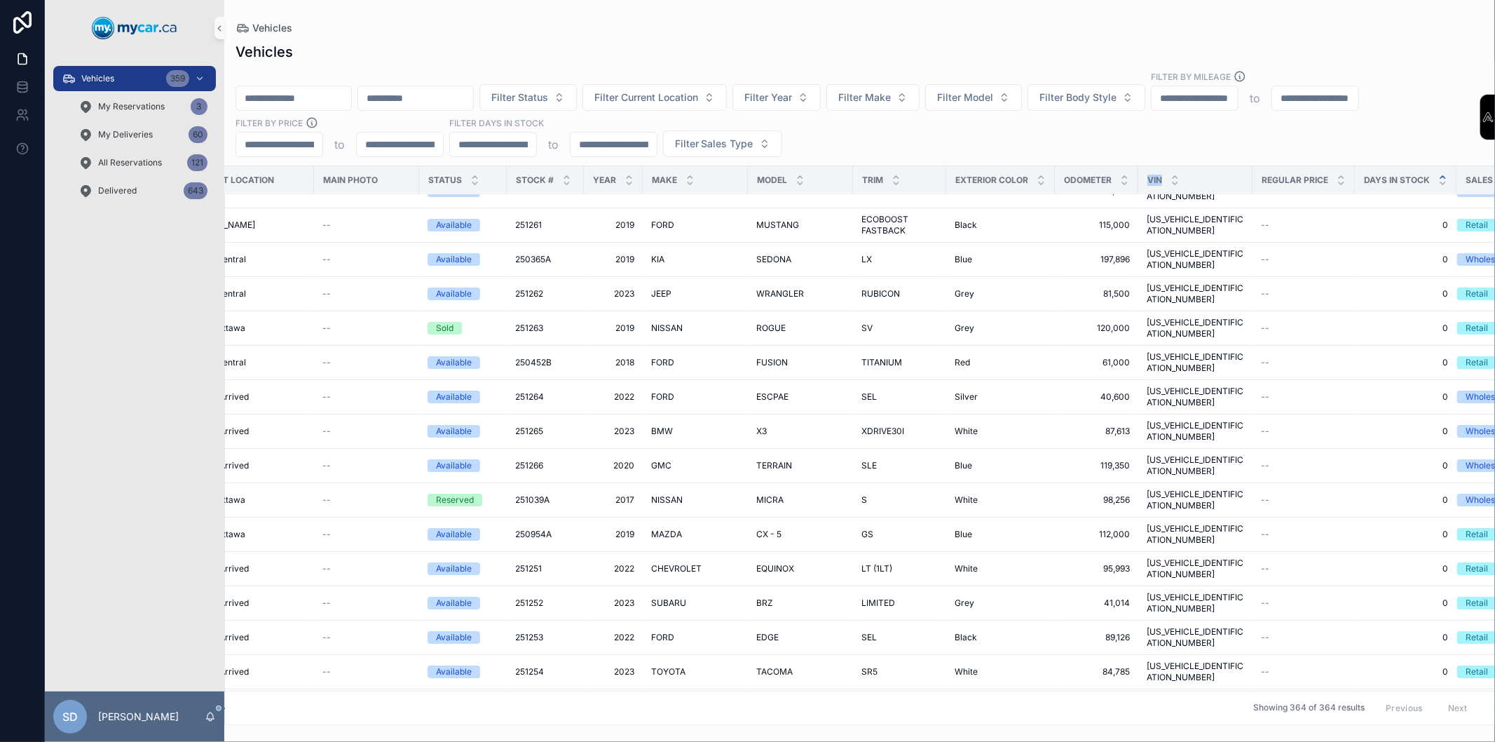
scroll to position [2, 55]
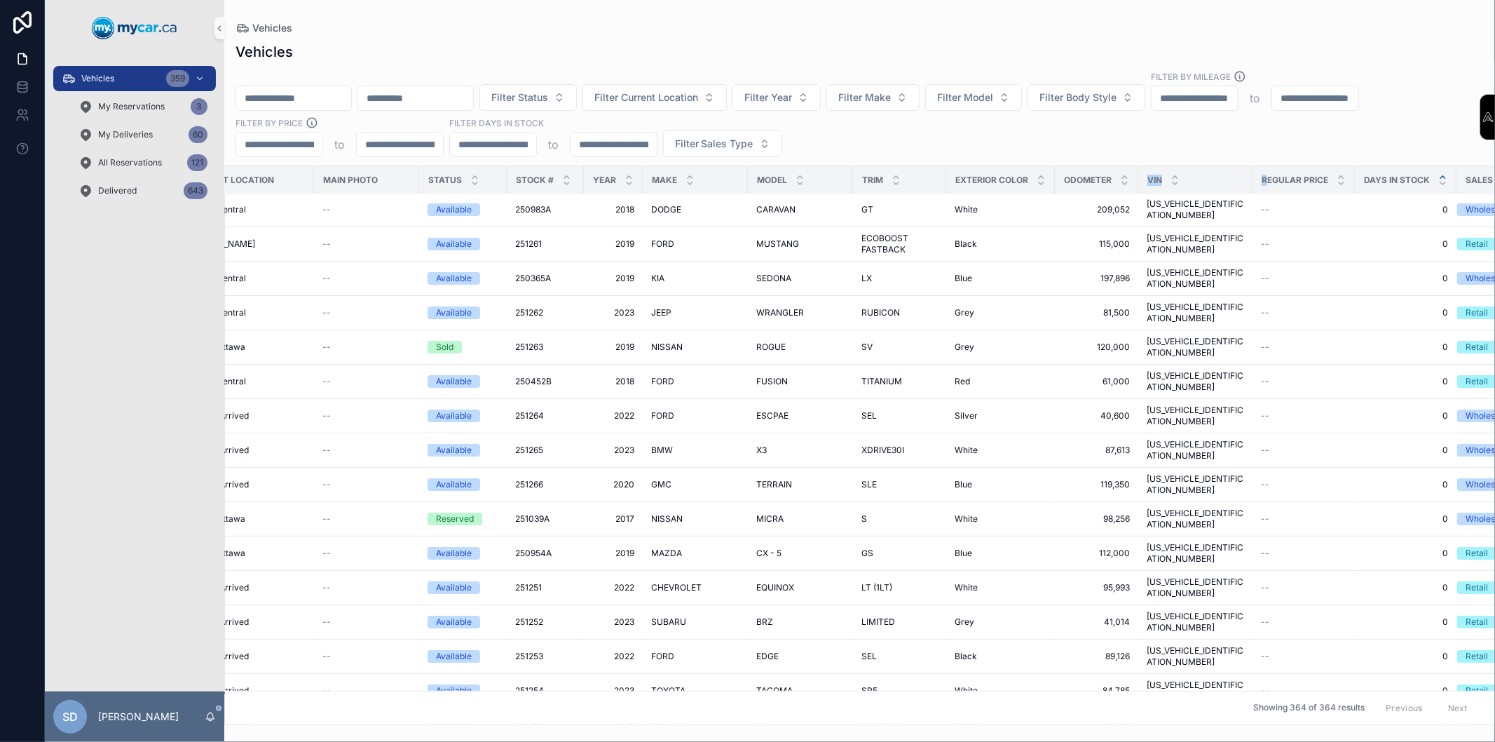
drag, startPoint x: 1148, startPoint y: 179, endPoint x: 1301, endPoint y: 175, distance: 152.8
click at [1320, 169] on tr "Current Location Main Photo Status Stock # Year Make Model Trim Exterior Color …" at bounding box center [866, 180] width 1393 height 29
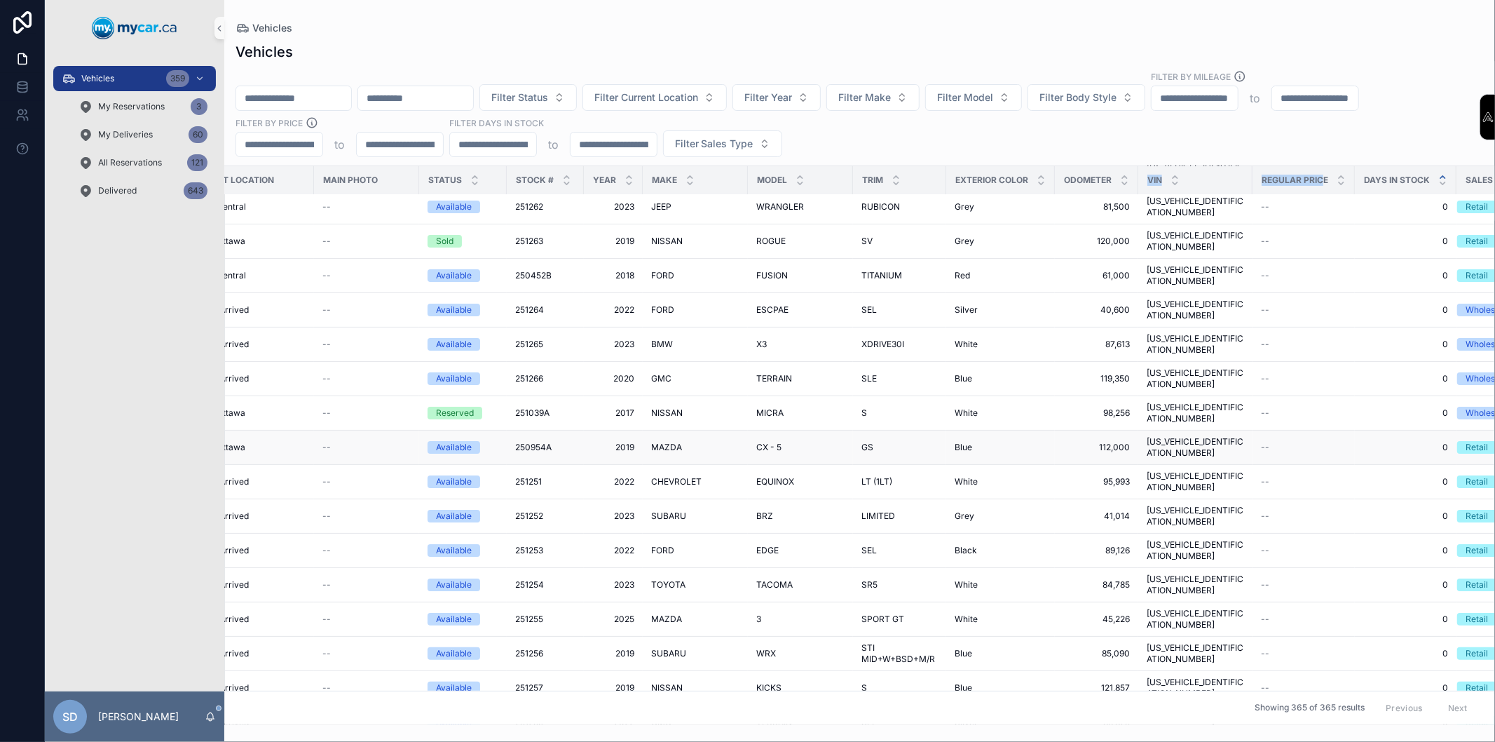
scroll to position [0, 55]
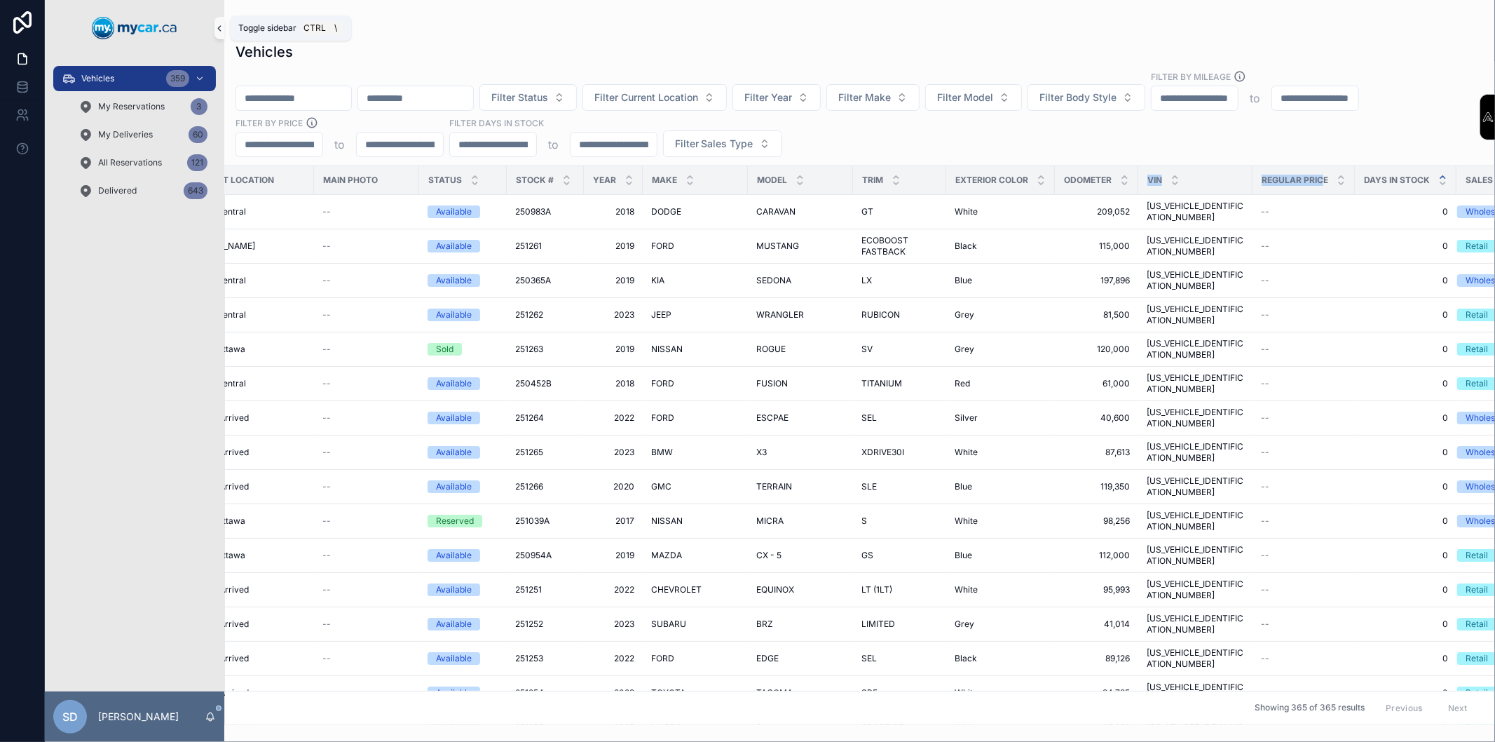
click at [219, 32] on icon "scrollable content" at bounding box center [219, 28] width 10 height 11
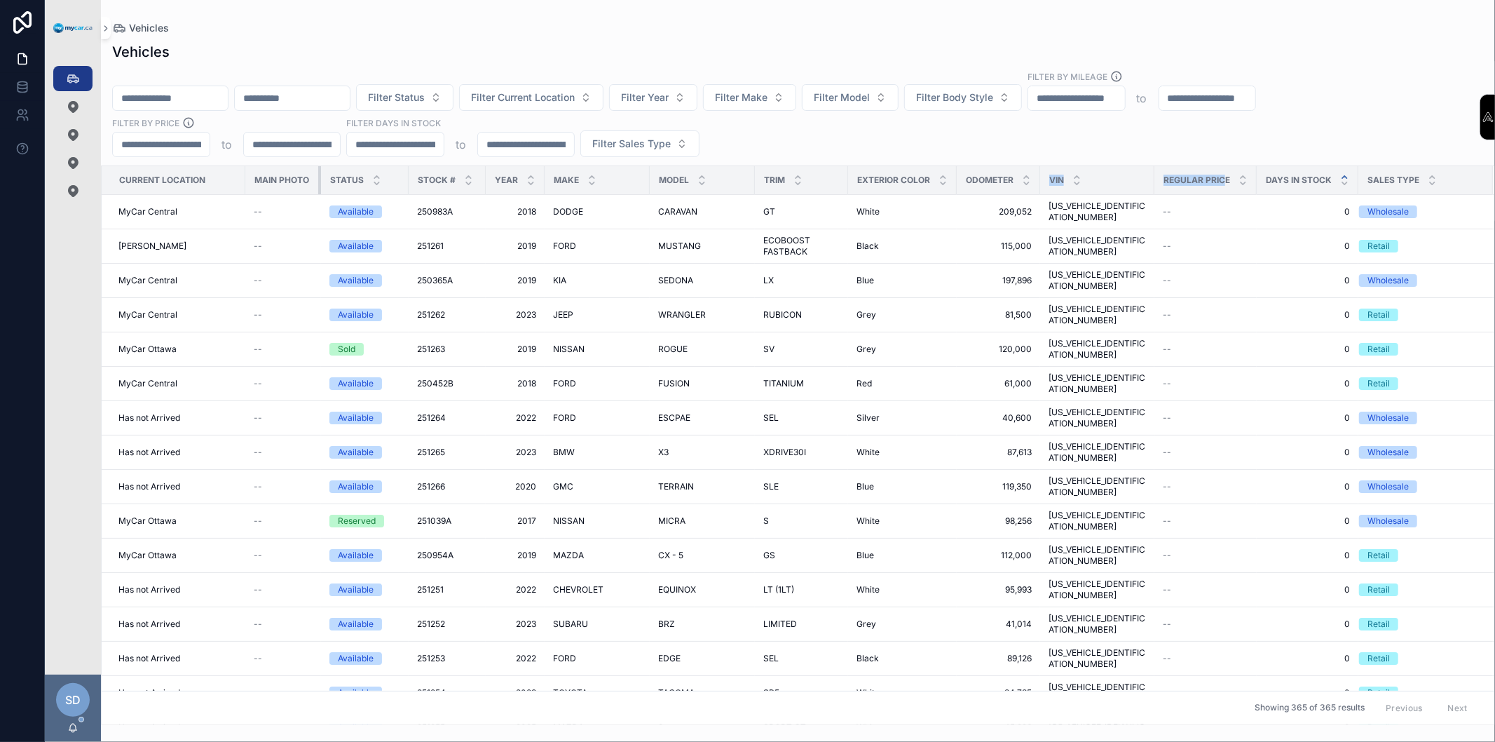
scroll to position [0, 0]
drag, startPoint x: 340, startPoint y: 179, endPoint x: 231, endPoint y: 179, distance: 108.6
click at [231, 179] on tr "Current Location Main Photo Status Stock # Year Make Model Trim Exterior Color …" at bounding box center [798, 180] width 1393 height 29
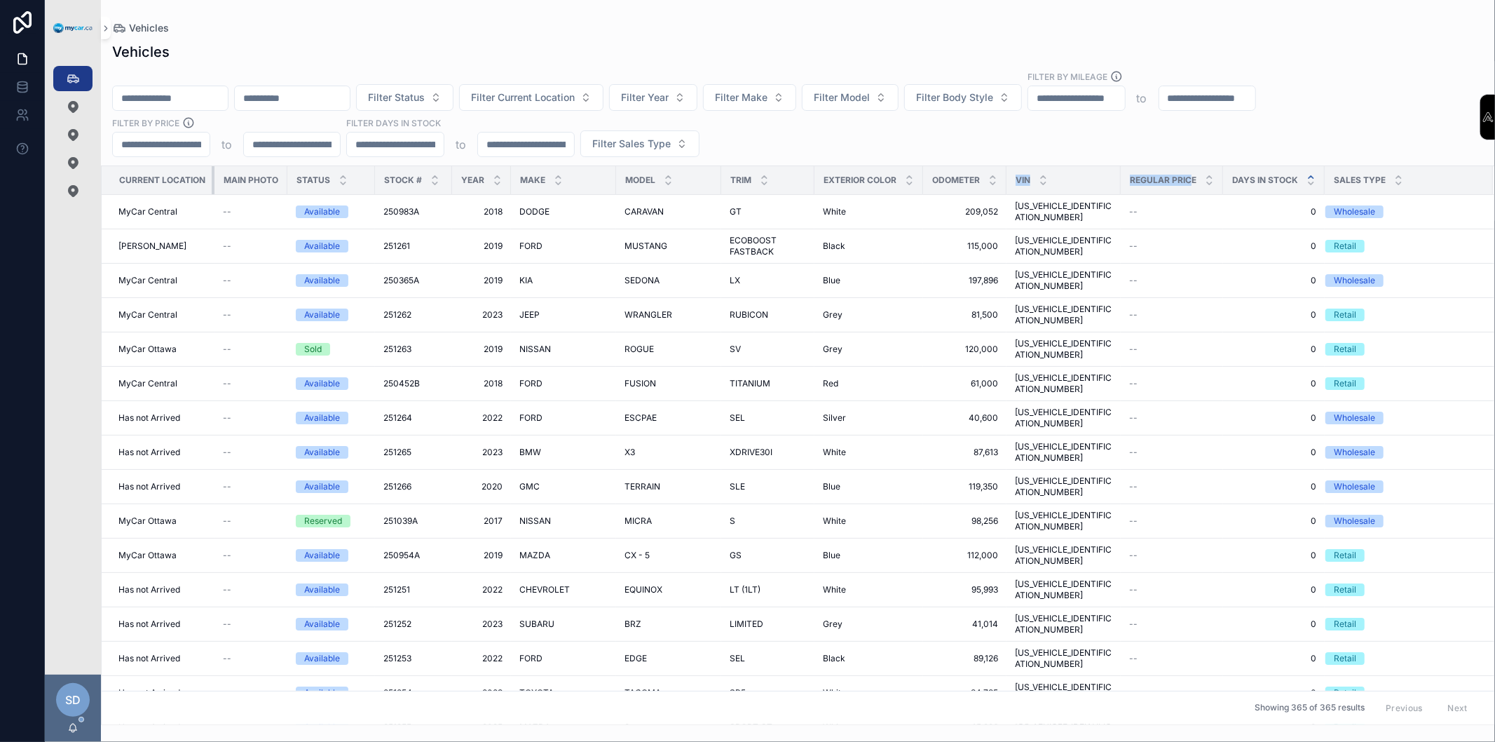
drag, startPoint x: 244, startPoint y: 180, endPoint x: 205, endPoint y: 180, distance: 38.5
click at [205, 180] on th "Current Location" at bounding box center [158, 180] width 113 height 29
drag, startPoint x: 1217, startPoint y: 179, endPoint x: 1241, endPoint y: 181, distance: 23.9
click at [1191, 181] on th "Regular Price" at bounding box center [1172, 180] width 102 height 29
drag, startPoint x: 1320, startPoint y: 179, endPoint x: 1300, endPoint y: 179, distance: 19.6
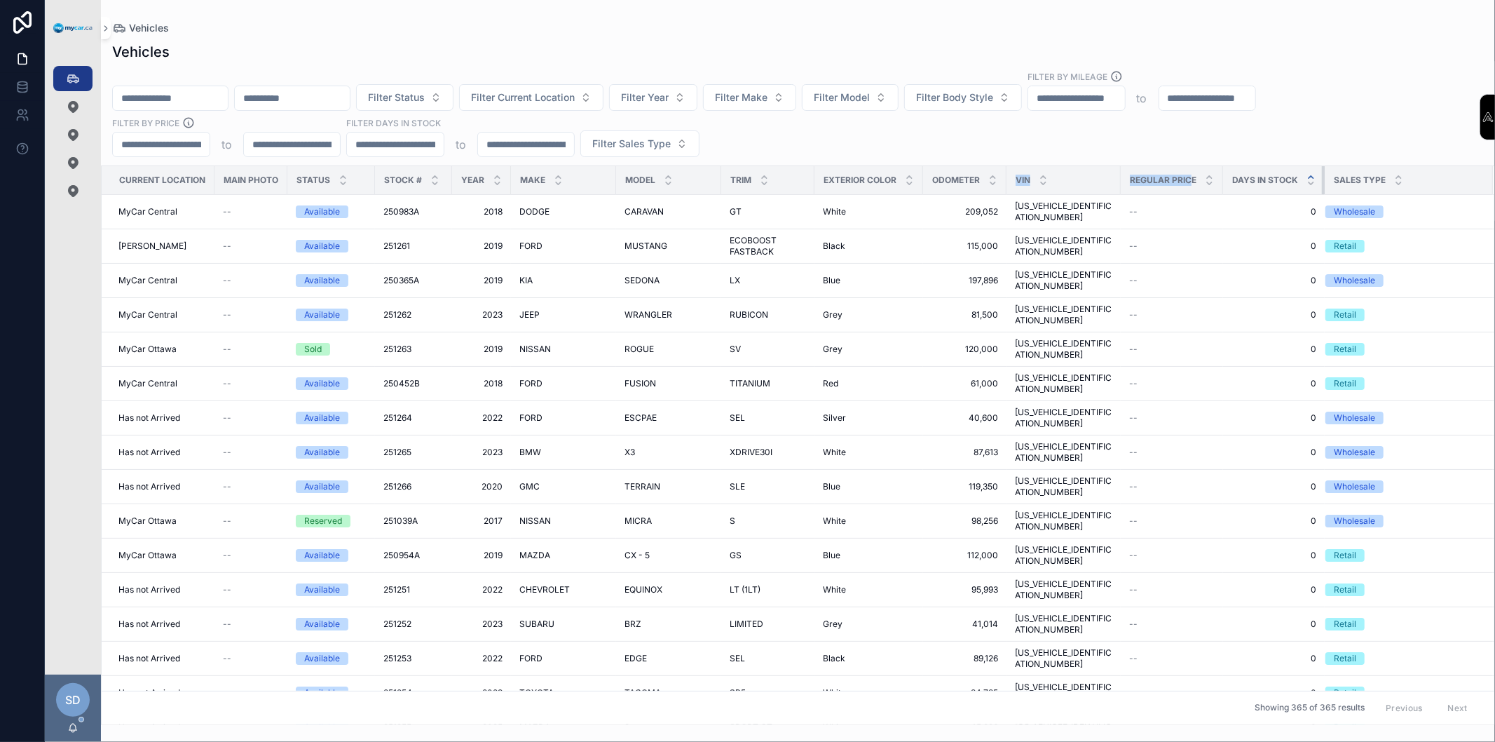
click at [1300, 179] on th "Days In Stock" at bounding box center [1274, 180] width 102 height 29
drag, startPoint x: 1218, startPoint y: 177, endPoint x: 1278, endPoint y: 172, distance: 60.5
click at [1278, 172] on tr "Current Location Main Photo Status Stock # Year Make Model Trim Exterior Color …" at bounding box center [798, 180] width 1393 height 29
drag, startPoint x: 1231, startPoint y: 178, endPoint x: 1174, endPoint y: 186, distance: 57.3
click at [1174, 186] on th "Regular Price" at bounding box center [1172, 180] width 102 height 29
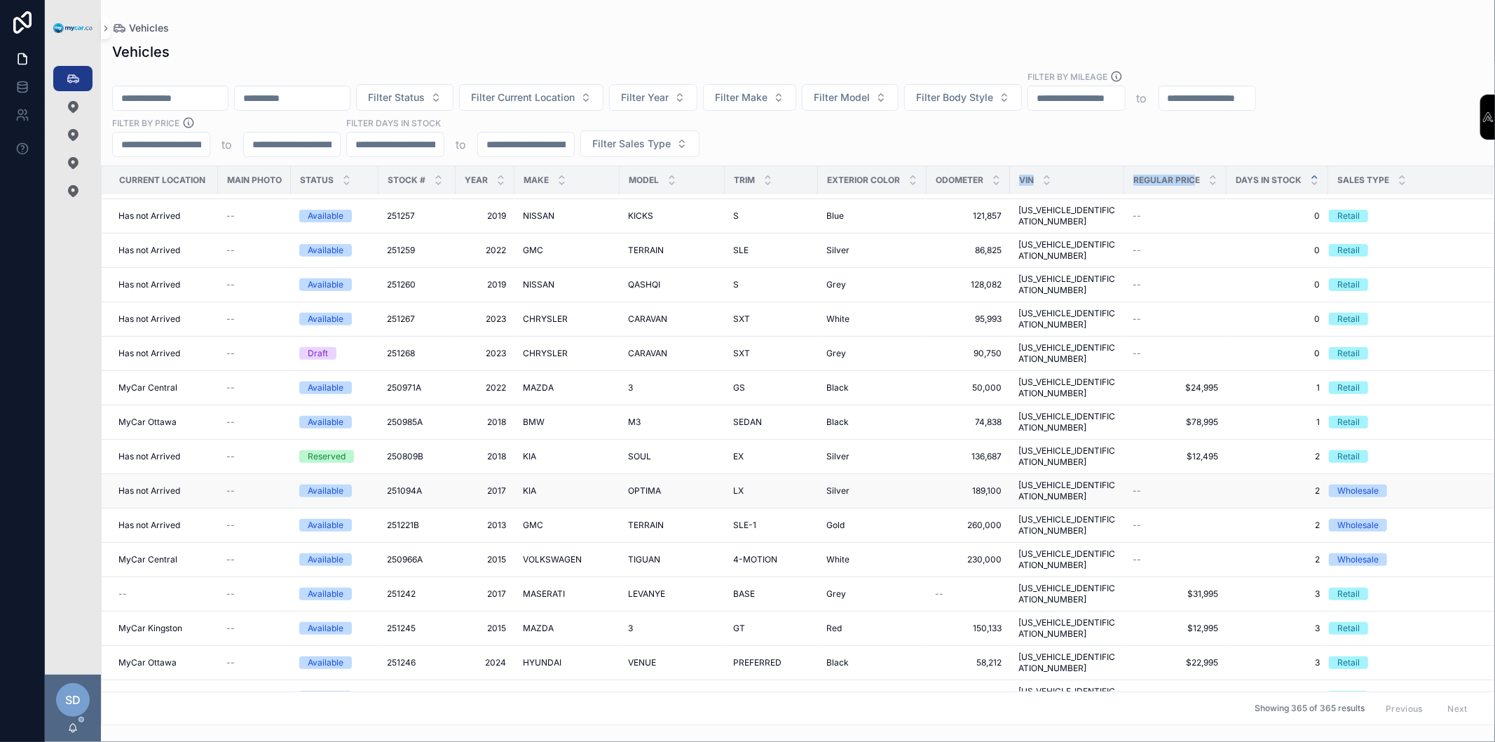
scroll to position [544, 0]
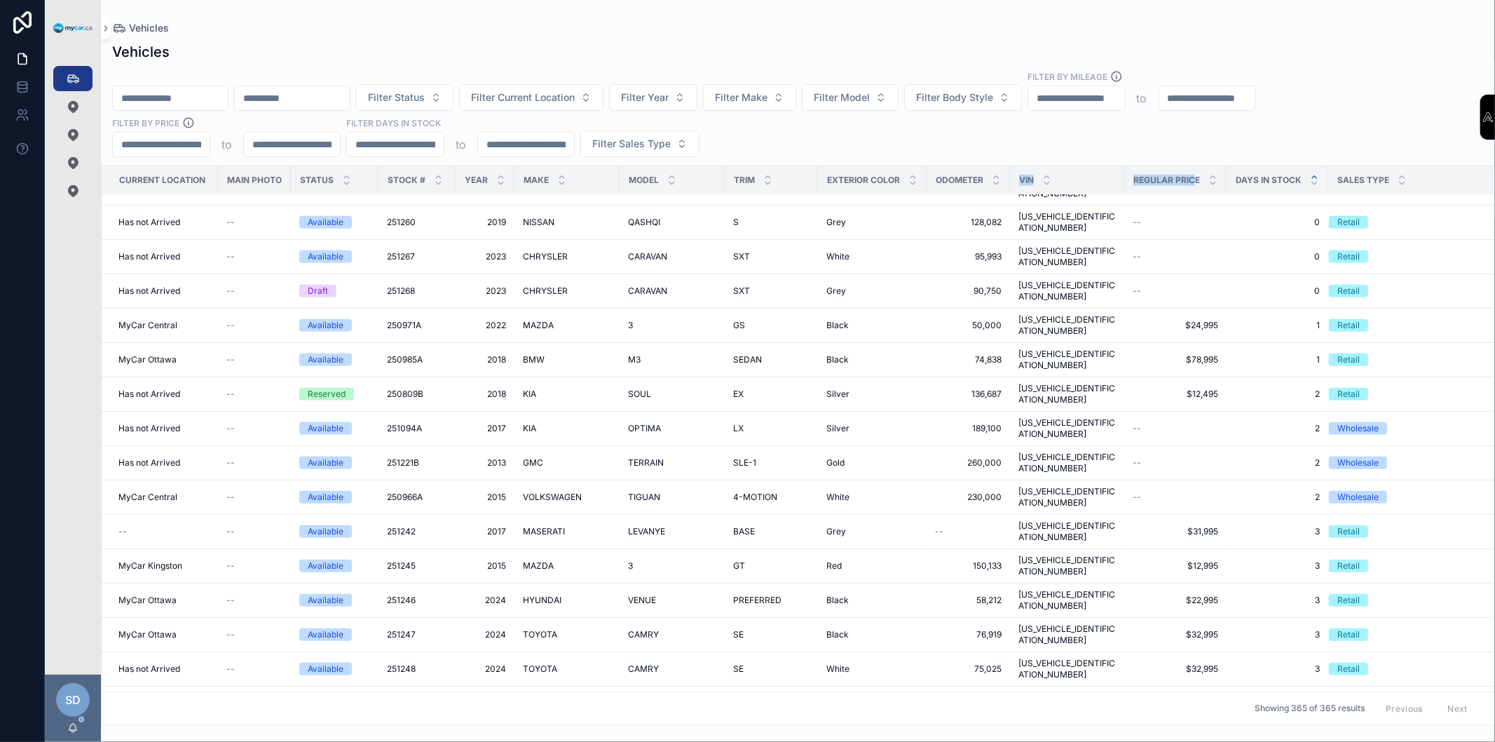
click at [186, 105] on input "scrollable content" at bounding box center [170, 98] width 115 height 20
paste input "******"
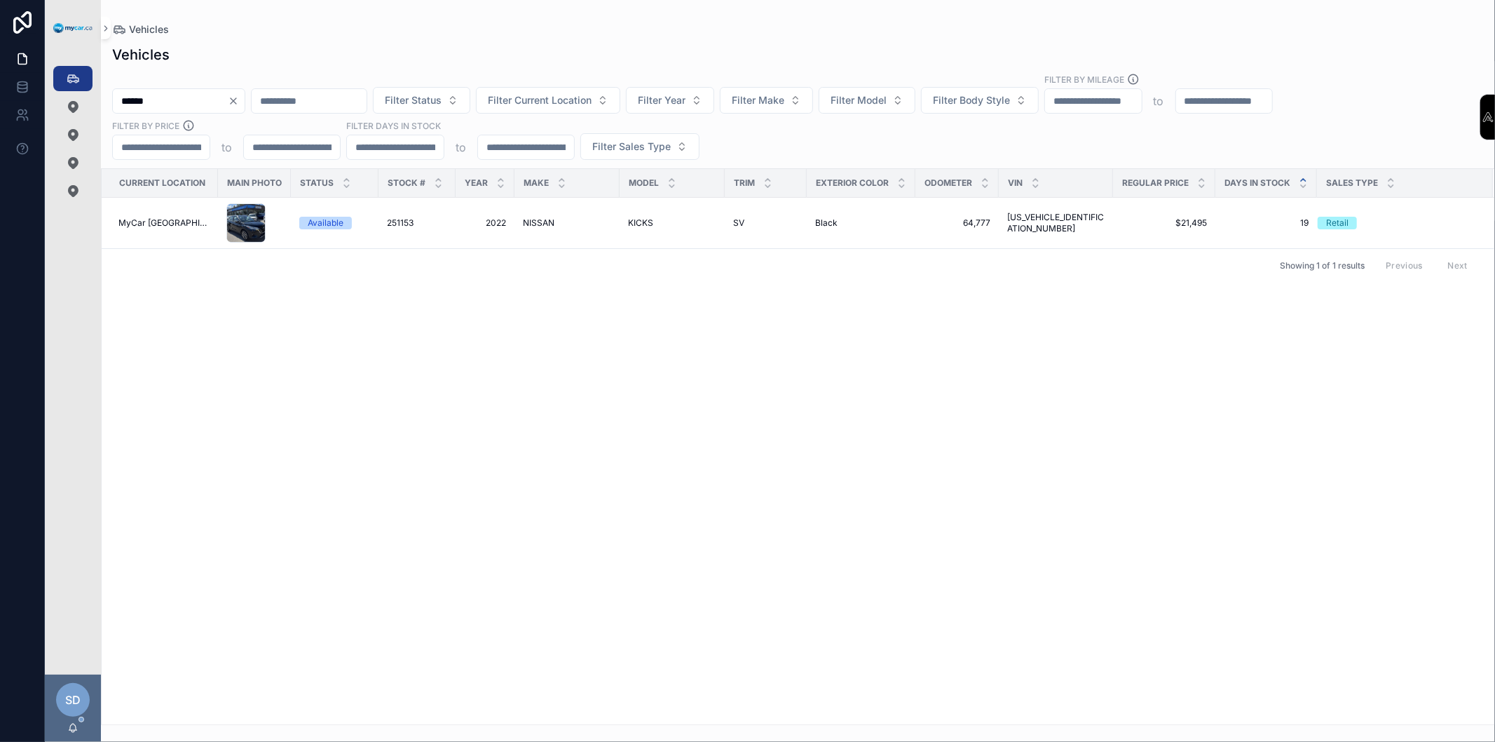
type input "******"
click at [308, 226] on div "Available" at bounding box center [326, 223] width 36 height 13
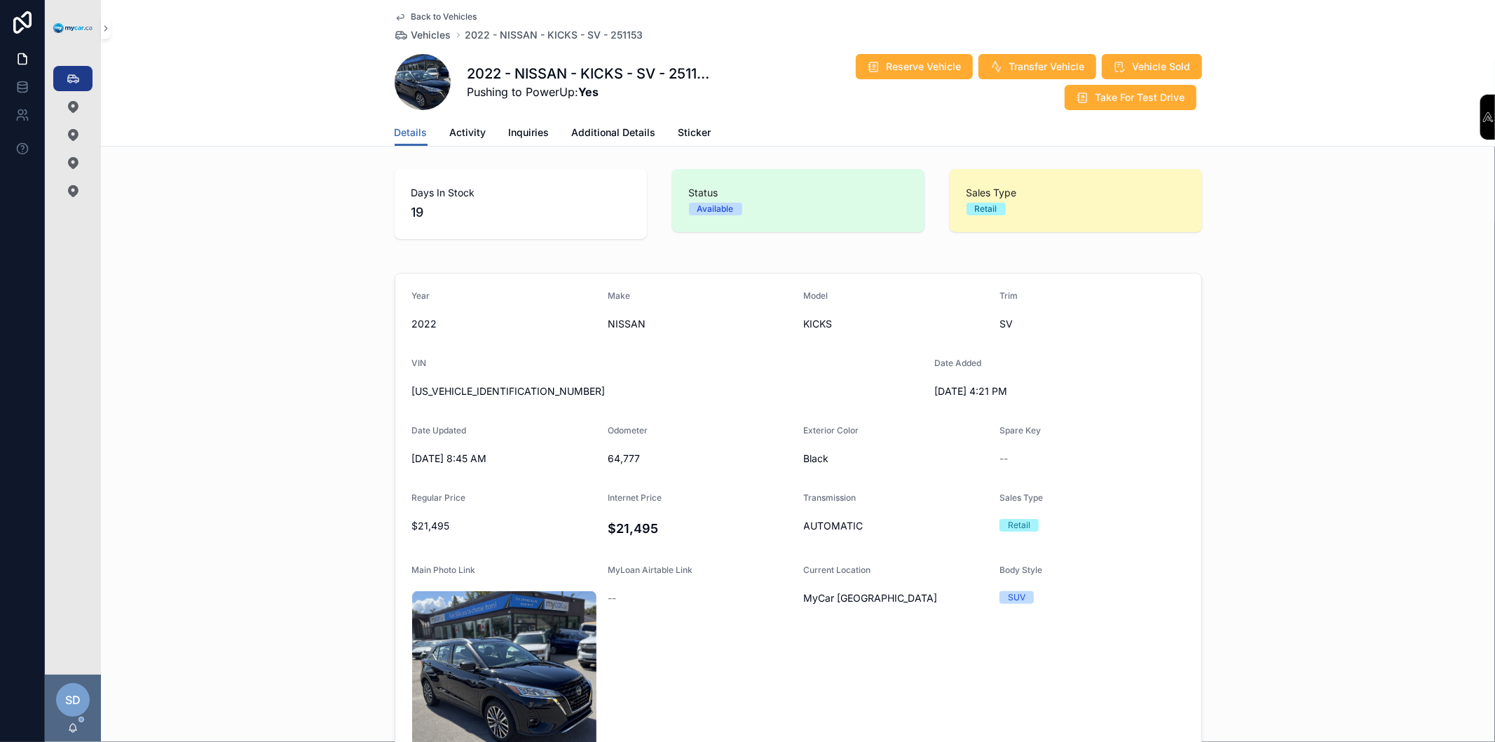
click at [498, 388] on span "[US_VEHICLE_IDENTIFICATION_NUMBER]" at bounding box center [667, 391] width 511 height 14
copy span "[US_VEHICLE_IDENTIFICATION_NUMBER]"
